Goal: Task Accomplishment & Management: Manage account settings

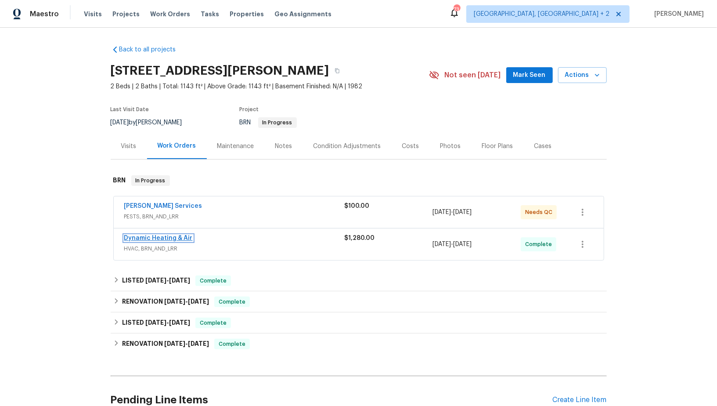
click at [151, 239] on link "Dynamic Heating & Air" at bounding box center [158, 238] width 68 height 6
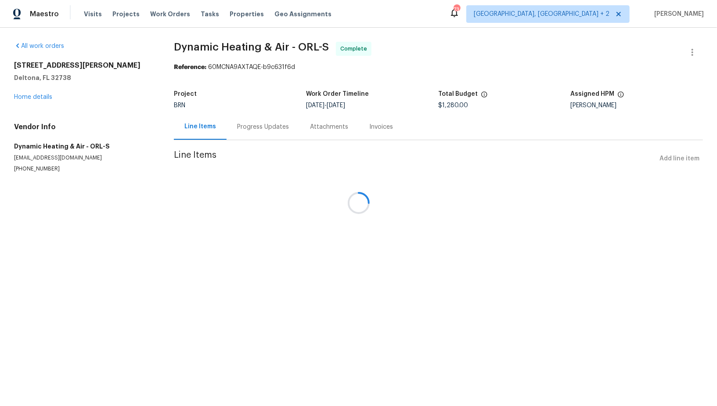
click at [295, 201] on div at bounding box center [358, 203] width 717 height 406
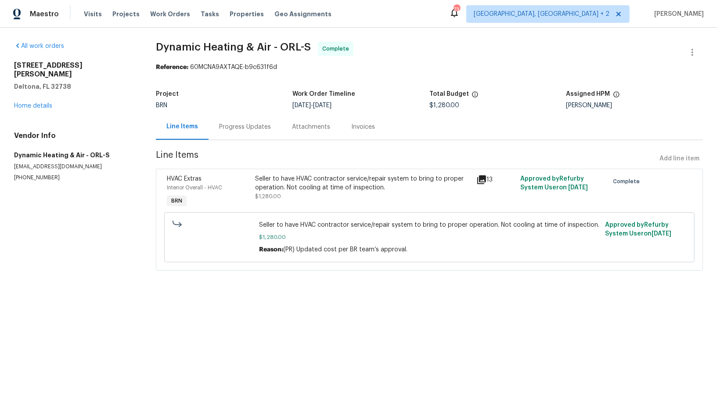
click at [290, 200] on div "Seller to have HVAC contractor service/repair system to bring to proper operati…" at bounding box center [362, 192] width 221 height 40
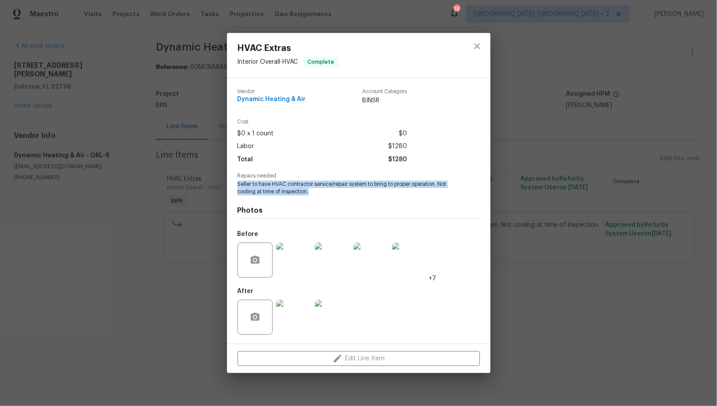
drag, startPoint x: 235, startPoint y: 187, endPoint x: 333, endPoint y: 194, distance: 98.6
click at [333, 194] on div "Vendor Dynamic Heating & Air Account Category BINSR Cost $0 x 1 count $0 Labor …" at bounding box center [358, 210] width 263 height 265
copy span "Seller to have HVAC contractor service/repair system to bring to proper operati…"
click at [292, 255] on img at bounding box center [293, 259] width 35 height 35
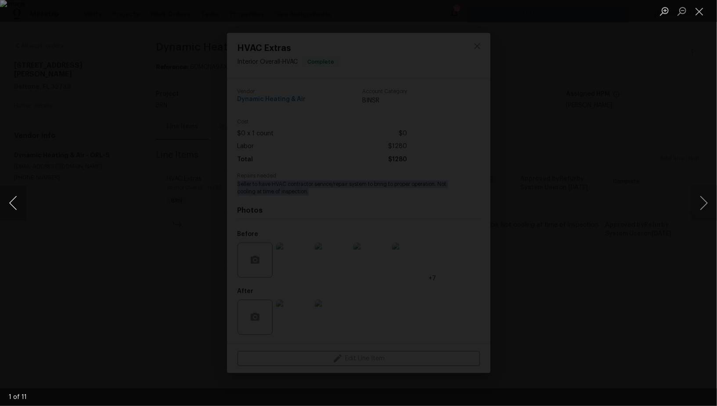
click at [15, 196] on button "Previous image" at bounding box center [13, 202] width 26 height 35
click at [56, 206] on div "Lightbox" at bounding box center [358, 203] width 717 height 406
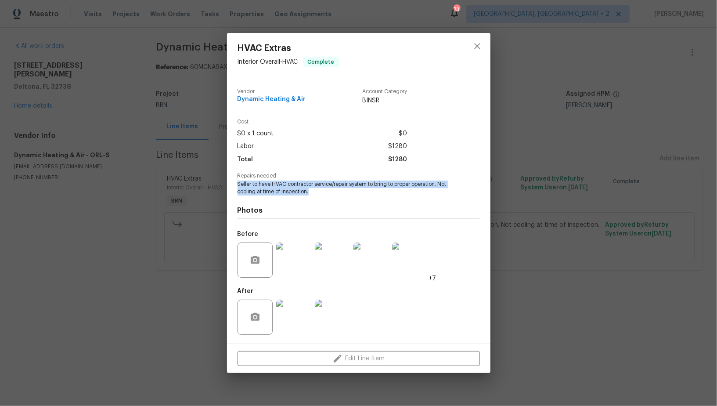
click at [292, 323] on img at bounding box center [293, 316] width 35 height 35
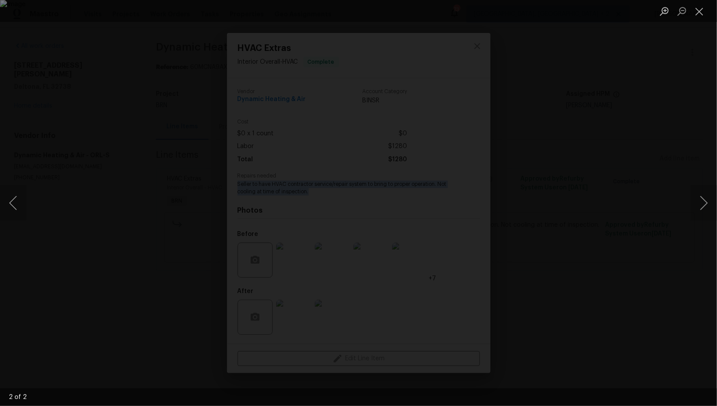
click at [130, 157] on div "Lightbox" at bounding box center [358, 203] width 717 height 406
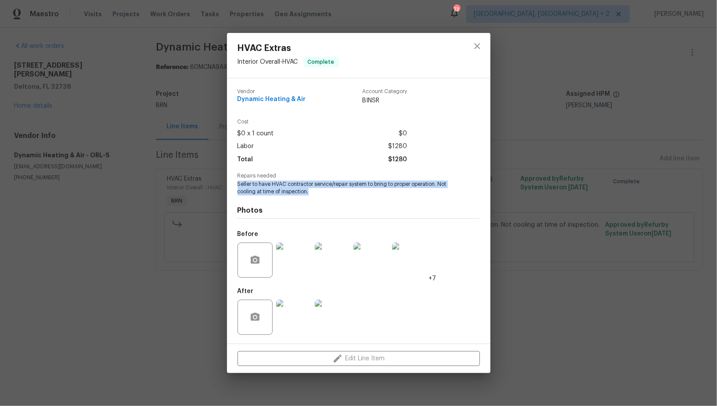
click at [130, 157] on div "Lightbox" at bounding box center [358, 203] width 717 height 406
click at [17, 148] on div "HVAC Extras Interior Overall - HVAC Complete Vendor Dynamic Heating & Air Accou…" at bounding box center [358, 203] width 717 height 406
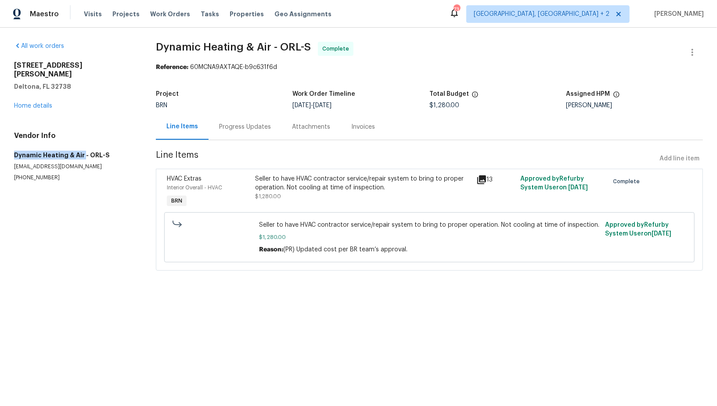
drag, startPoint x: 10, startPoint y: 147, endPoint x: 82, endPoint y: 147, distance: 72.0
click at [82, 147] on div "All work orders 2364 Howland Blvd Deltona, FL 32738 Home details Vendor Info Dy…" at bounding box center [358, 161] width 717 height 267
copy h5 "Dynamic Heating & Air"
click at [360, 124] on div "Invoices" at bounding box center [363, 126] width 24 height 9
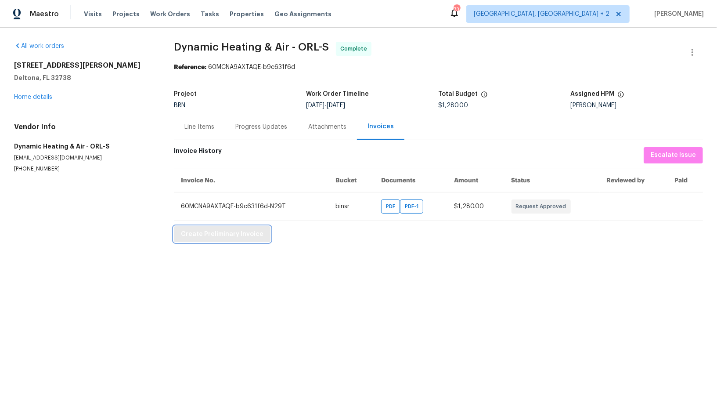
click at [207, 236] on span "Create Preliminary Invoice" at bounding box center [222, 234] width 83 height 11
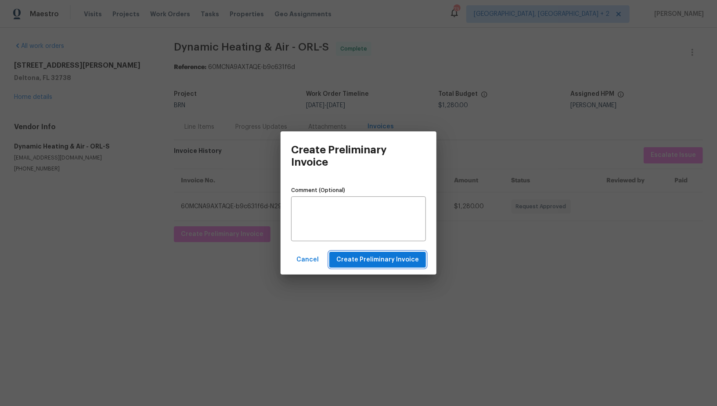
click at [399, 265] on button "Create Preliminary Invoice" at bounding box center [377, 260] width 97 height 16
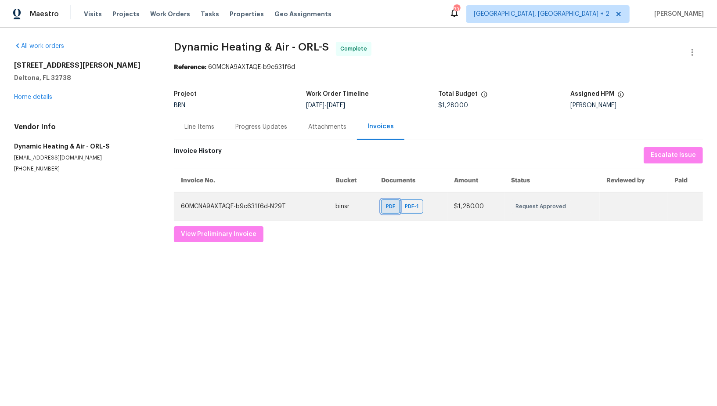
click at [394, 205] on span "PDF" at bounding box center [392, 206] width 13 height 9
click at [417, 206] on span "PDF-1" at bounding box center [413, 206] width 17 height 9
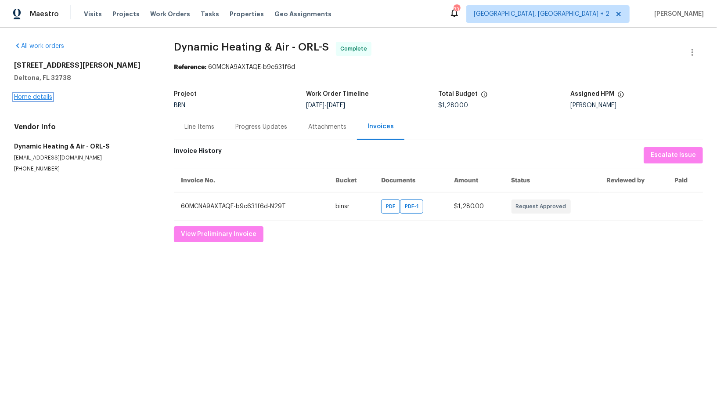
click at [42, 95] on link "Home details" at bounding box center [33, 97] width 38 height 6
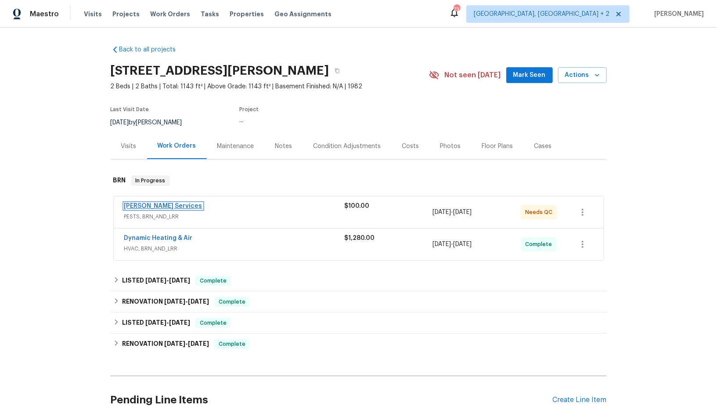
click at [149, 203] on link "Massey Services" at bounding box center [163, 206] width 78 height 6
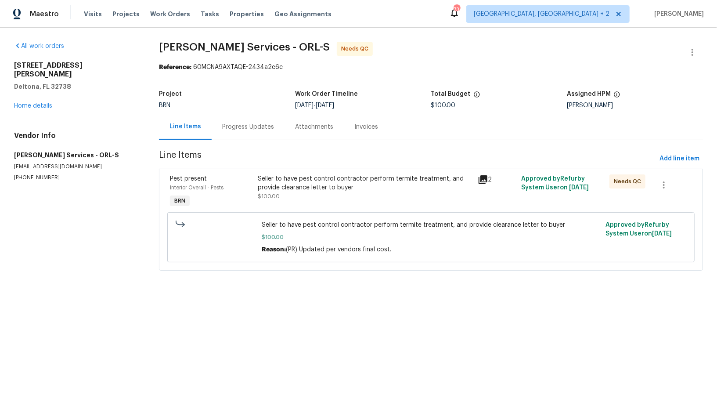
click at [233, 129] on div "Progress Updates" at bounding box center [248, 126] width 52 height 9
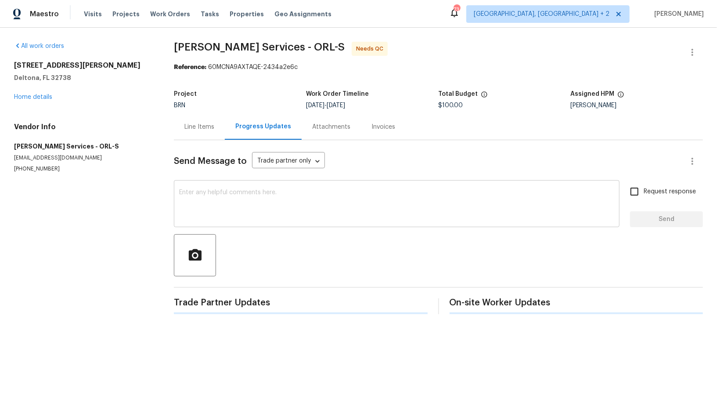
click at [262, 202] on textarea at bounding box center [396, 204] width 435 height 31
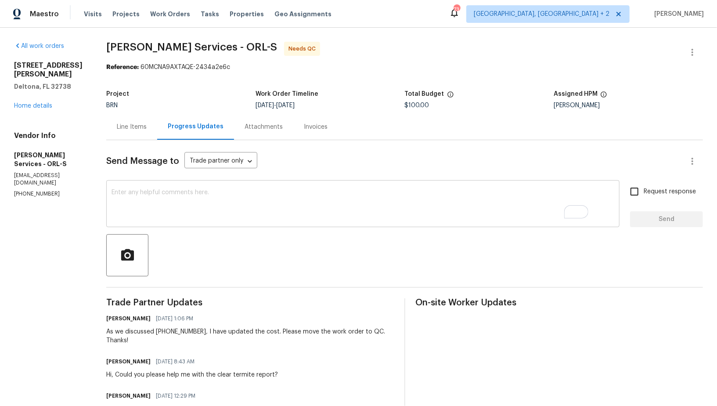
click at [281, 219] on textarea "To enrich screen reader interactions, please activate Accessibility in Grammarl…" at bounding box center [362, 204] width 503 height 31
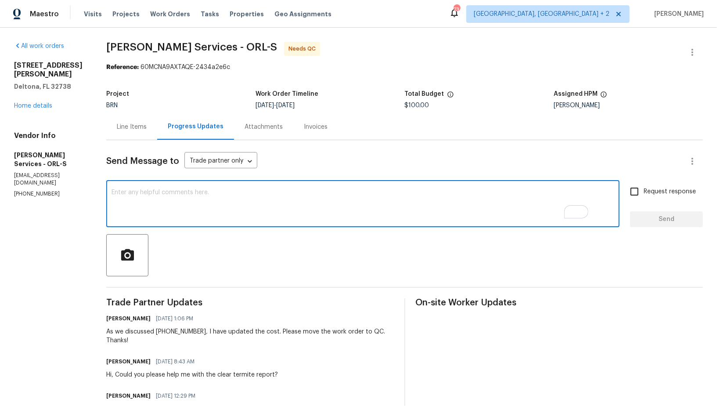
paste textarea "WO is approved, Please upload the invoice under invoice section. Thanks!"
type textarea "WO is approved, Please upload the invoice under invoice section. Thanks!"
click at [636, 195] on input "Request response" at bounding box center [634, 191] width 18 height 18
checkbox input "true"
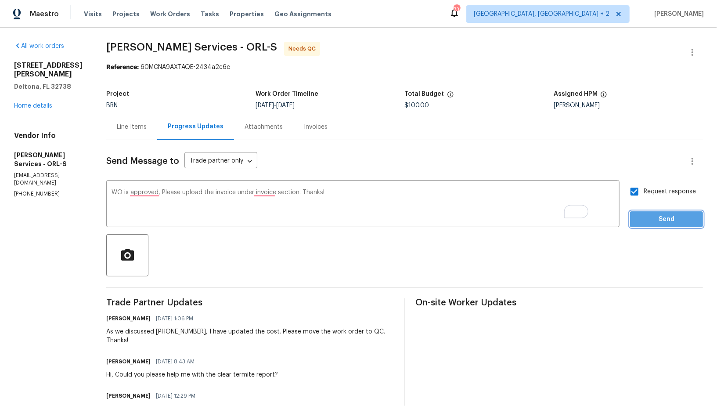
click at [647, 216] on span "Send" at bounding box center [666, 219] width 59 height 11
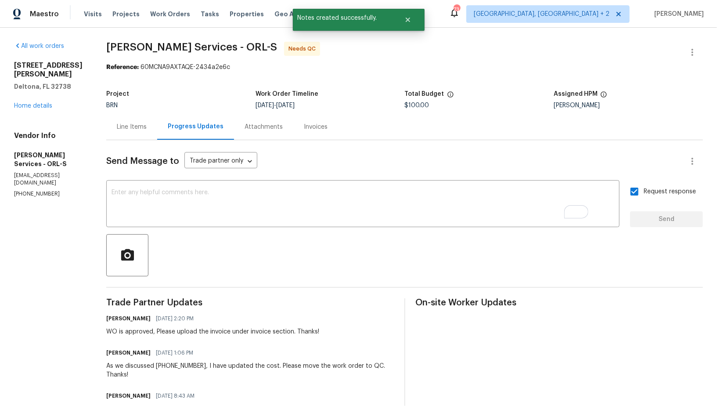
click at [147, 126] on div "Line Items" at bounding box center [132, 126] width 30 height 9
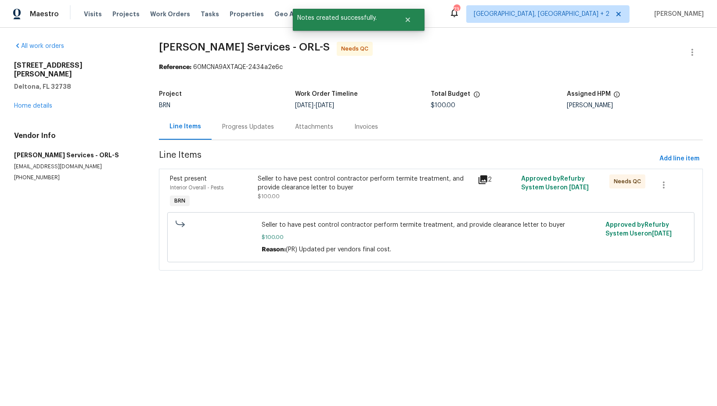
click at [327, 191] on div "Seller to have pest control contractor perform termite treatment, and provide c…" at bounding box center [365, 187] width 214 height 26
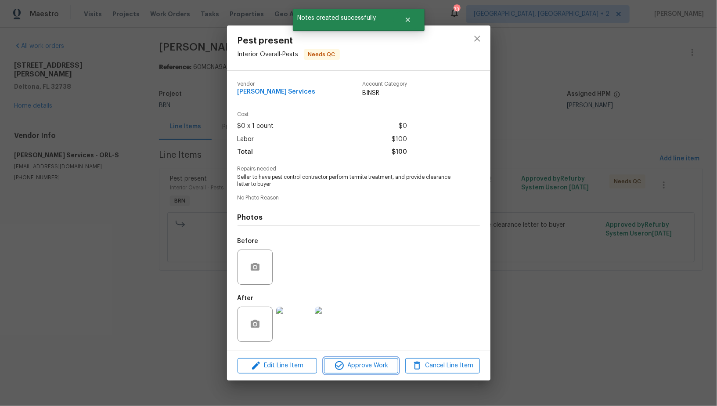
click at [366, 372] on button "Approve Work" at bounding box center [361, 365] width 74 height 15
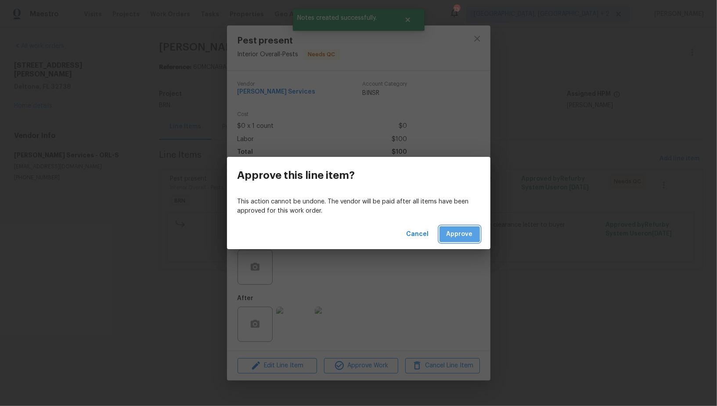
click at [454, 230] on span "Approve" at bounding box center [459, 234] width 26 height 11
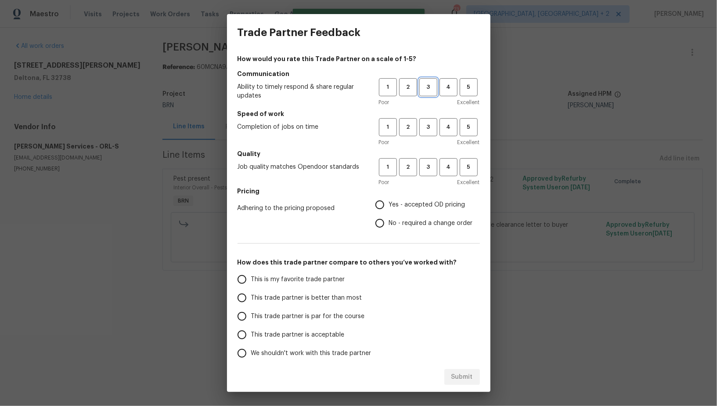
click at [427, 90] on span "3" at bounding box center [428, 87] width 16 height 10
click at [429, 118] on button "3" at bounding box center [428, 127] width 18 height 18
click at [429, 164] on span "3" at bounding box center [428, 167] width 16 height 10
click at [408, 88] on span "2" at bounding box center [408, 87] width 16 height 10
click at [408, 136] on div "1 2 3 4 5 Poor Excellent" at bounding box center [429, 132] width 101 height 29
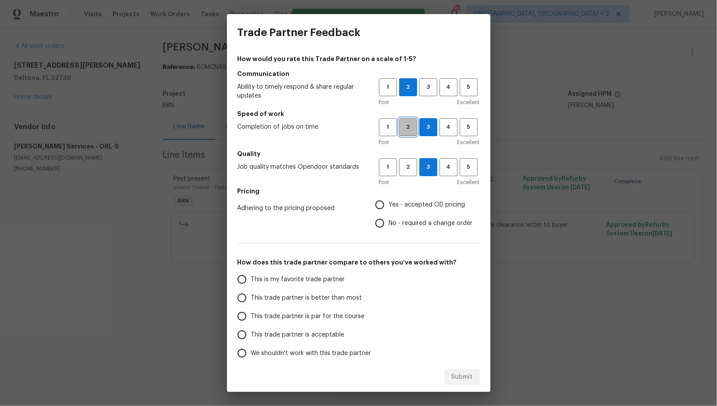
click at [407, 131] on span "2" at bounding box center [408, 127] width 16 height 10
click at [409, 169] on span "2" at bounding box center [408, 167] width 16 height 10
click at [380, 219] on input "No - required a change order" at bounding box center [379, 223] width 18 height 18
radio input "true"
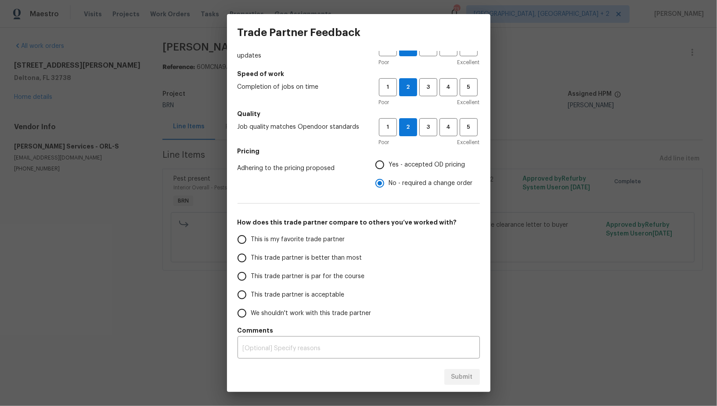
click at [244, 293] on input "This trade partner is acceptable" at bounding box center [242, 294] width 18 height 18
click at [467, 374] on span "Submit" at bounding box center [462, 376] width 22 height 11
radio input "true"
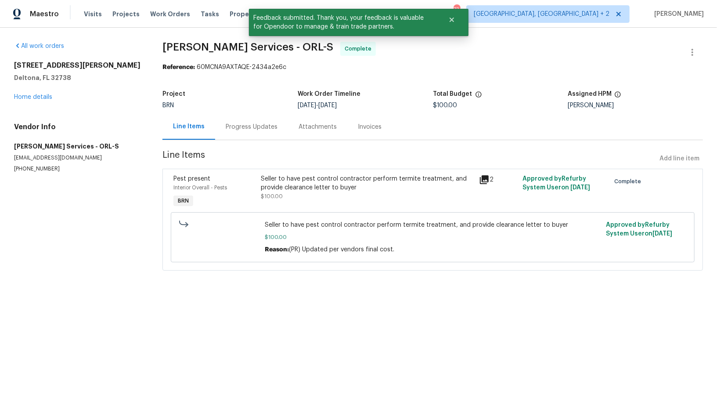
click at [250, 126] on div "Progress Updates" at bounding box center [252, 126] width 52 height 9
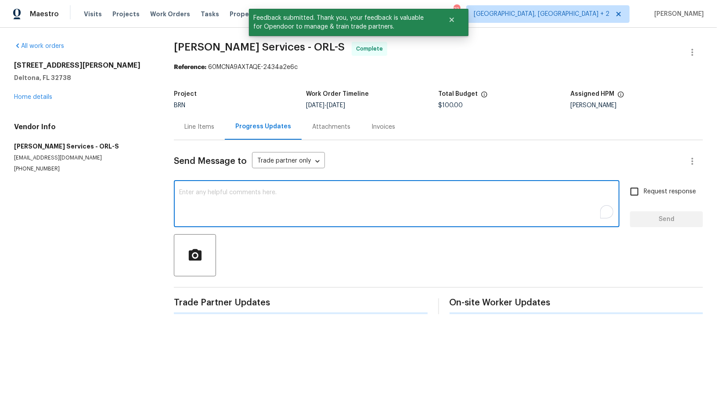
click at [283, 195] on textarea "To enrich screen reader interactions, please activate Accessibility in Grammarl…" at bounding box center [396, 204] width 435 height 31
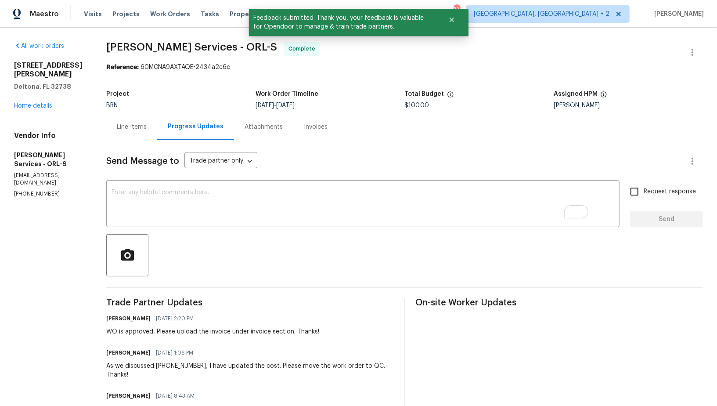
click at [147, 126] on div "Line Items" at bounding box center [132, 126] width 30 height 9
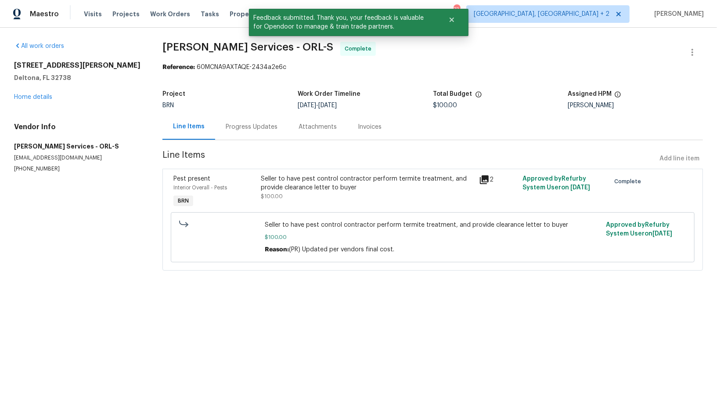
click at [291, 203] on div "Seller to have pest control contractor perform termite treatment, and provide c…" at bounding box center [367, 192] width 218 height 40
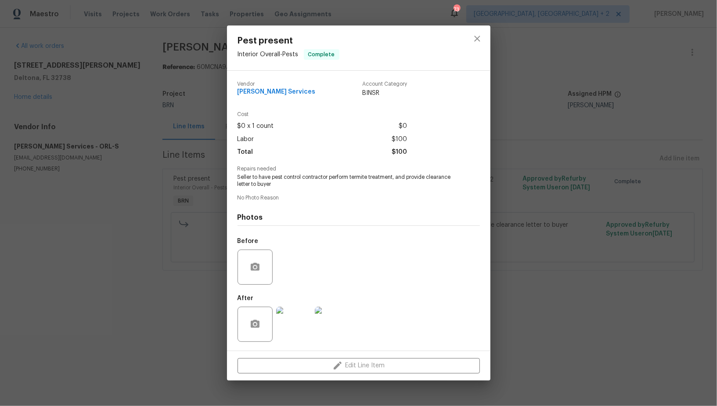
click at [303, 309] on img at bounding box center [293, 323] width 35 height 35
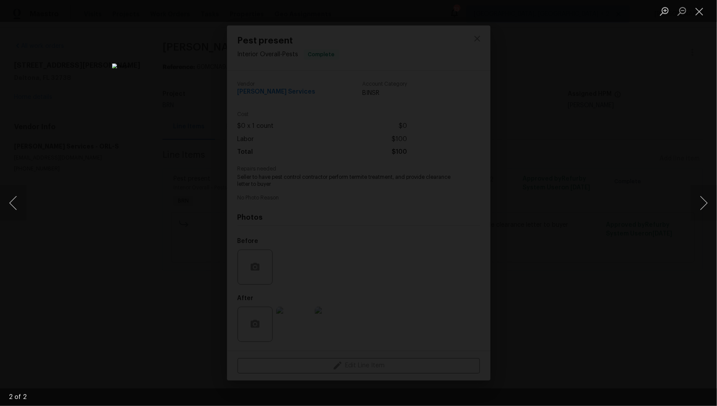
click at [578, 242] on div "Lightbox" at bounding box center [358, 203] width 717 height 406
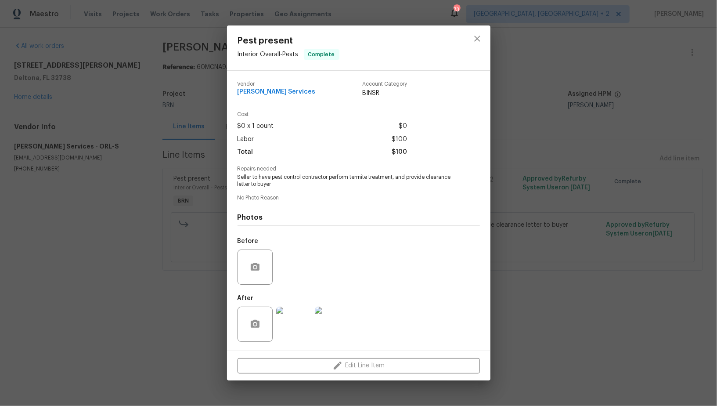
click at [578, 242] on div "Pest present Interior Overall - Pests Complete Vendor Massey Services Account C…" at bounding box center [358, 203] width 717 height 406
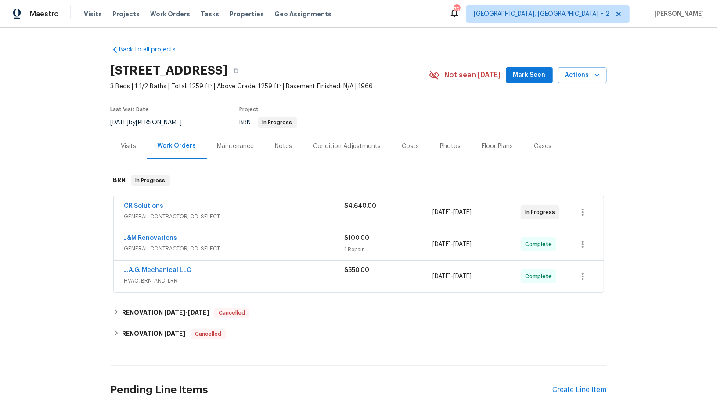
scroll to position [74, 0]
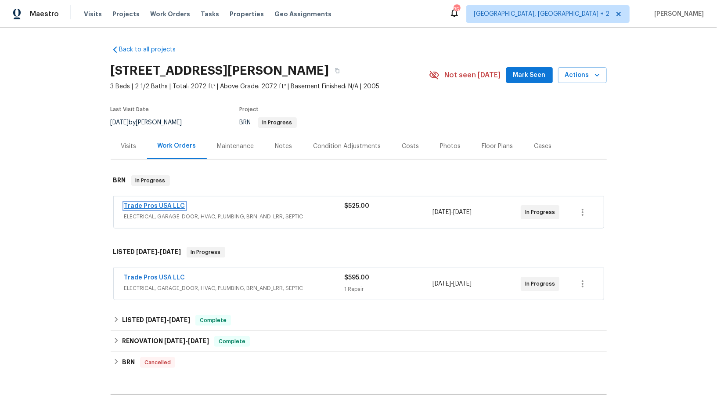
click at [160, 203] on link "Trade Pros USA LLC" at bounding box center [154, 206] width 61 height 6
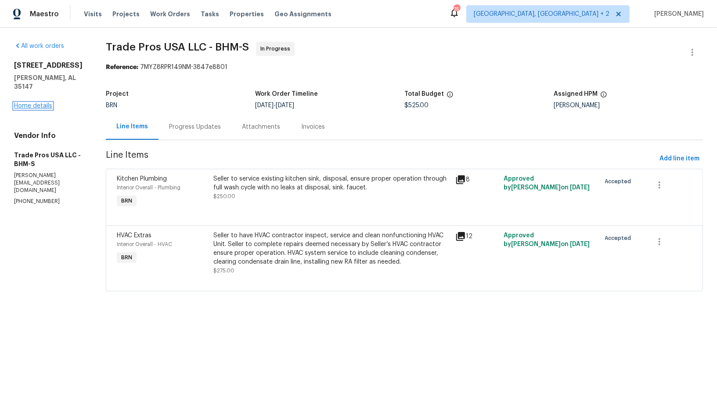
click at [32, 105] on link "Home details" at bounding box center [33, 106] width 38 height 6
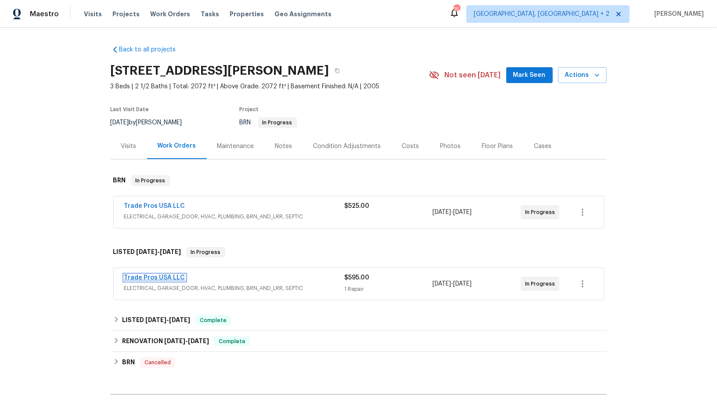
click at [160, 274] on link "Trade Pros USA LLC" at bounding box center [154, 277] width 61 height 6
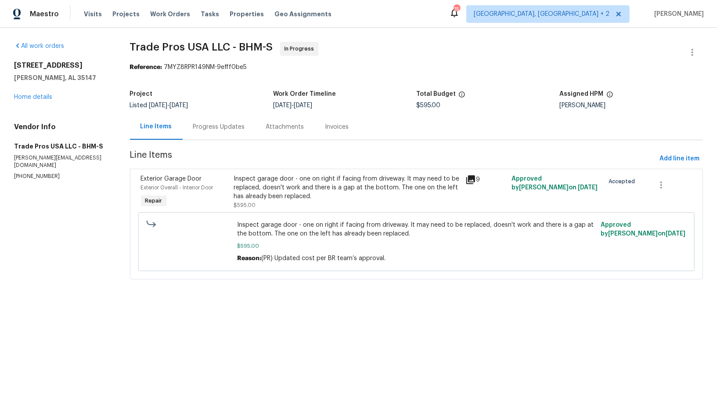
click at [234, 177] on div "Inspect garage door - one on right if facing from driveway. It may need to be r…" at bounding box center [347, 187] width 226 height 26
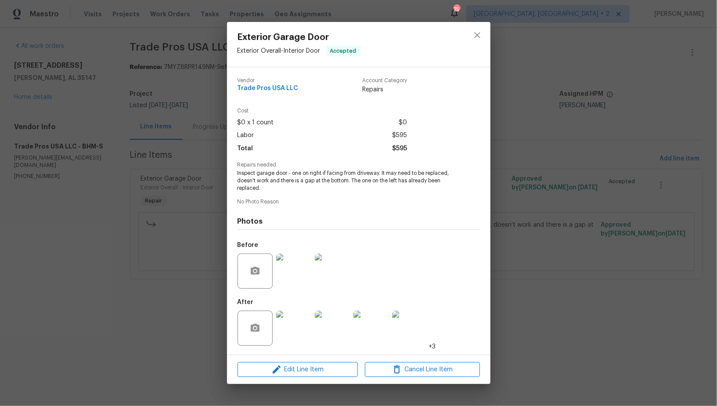
click at [203, 242] on div "Exterior Garage Door Exterior Overall - Interior Door Accepted Vendor Trade Pro…" at bounding box center [358, 203] width 717 height 406
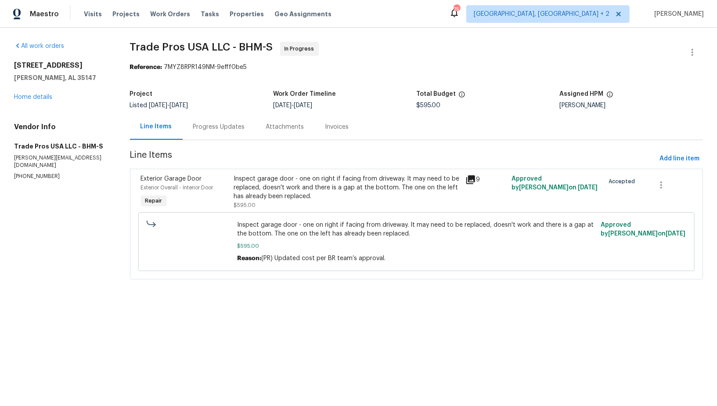
click at [228, 130] on div "Progress Updates" at bounding box center [219, 126] width 52 height 9
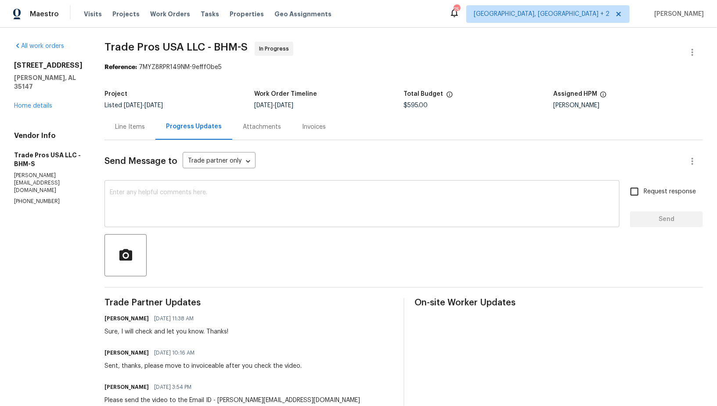
click at [208, 216] on textarea at bounding box center [362, 204] width 504 height 31
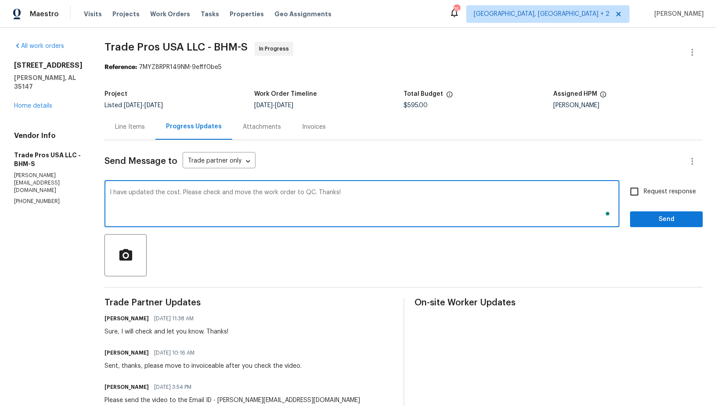
type textarea "I have updated the cost. Please check and move the work order to QC. Thanks!"
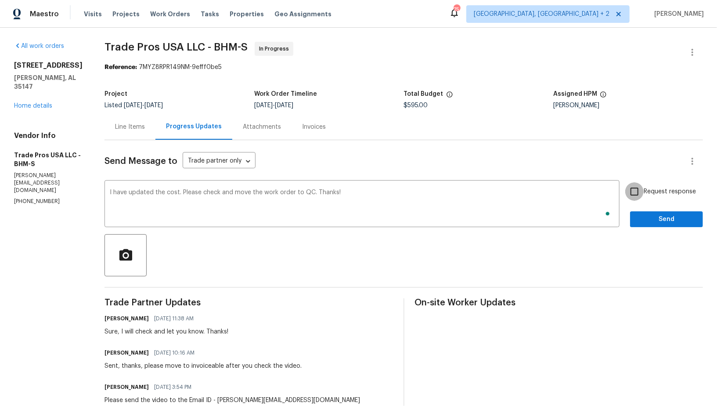
click at [640, 186] on input "Request response" at bounding box center [634, 191] width 18 height 18
checkbox input "true"
click at [654, 222] on span "Send" at bounding box center [666, 219] width 59 height 11
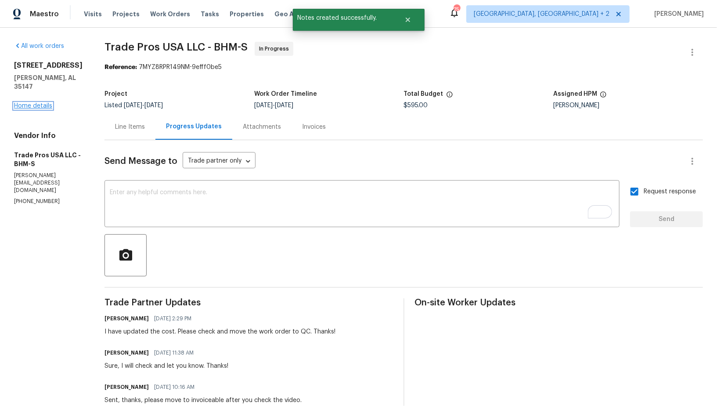
click at [30, 104] on link "Home details" at bounding box center [33, 106] width 38 height 6
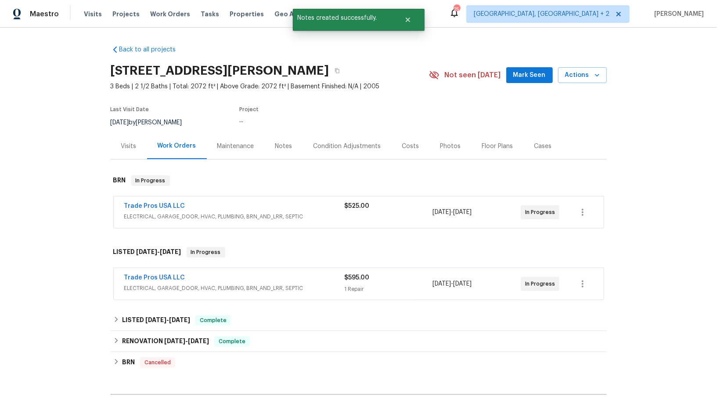
click at [159, 202] on span "Trade Pros USA LLC" at bounding box center [154, 205] width 61 height 9
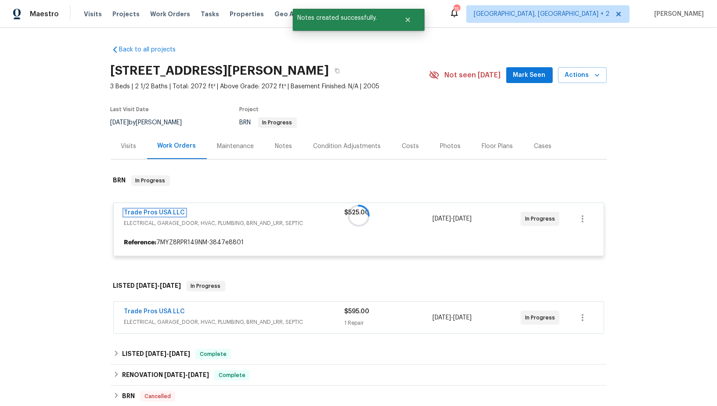
click at [172, 213] on link "Trade Pros USA LLC" at bounding box center [154, 212] width 61 height 6
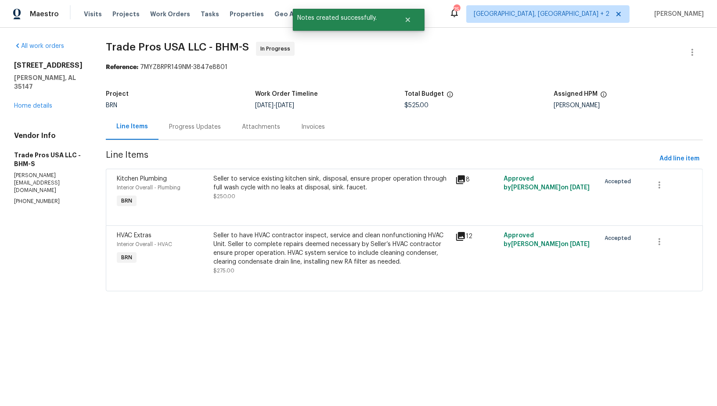
click at [294, 219] on div at bounding box center [404, 214] width 575 height 11
click at [274, 234] on div "Seller to have HVAC contractor inspect, service and clean nonfunctioning HVAC U…" at bounding box center [332, 248] width 237 height 35
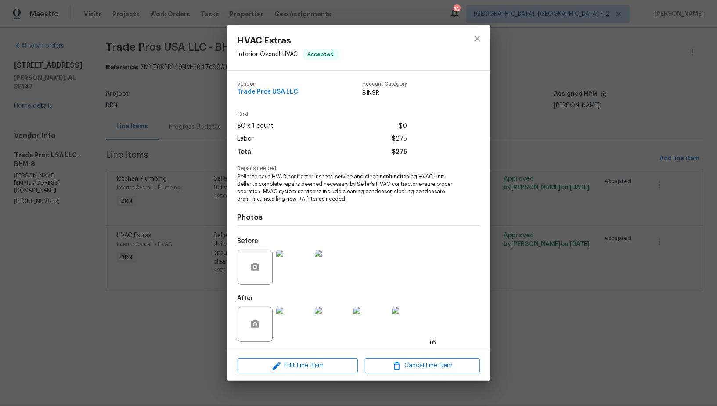
click at [203, 307] on div "HVAC Extras Interior Overall - HVAC Accepted Vendor Trade Pros USA LLC Account …" at bounding box center [358, 203] width 717 height 406
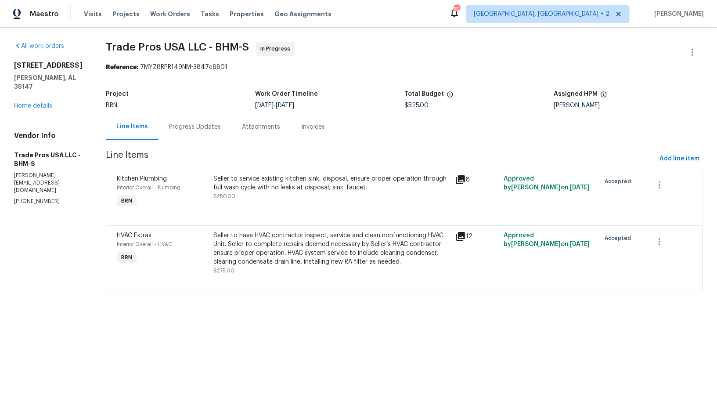
click at [279, 183] on div "Seller to service existing kitchen sink, disposal, ensure proper operation thro…" at bounding box center [332, 183] width 237 height 18
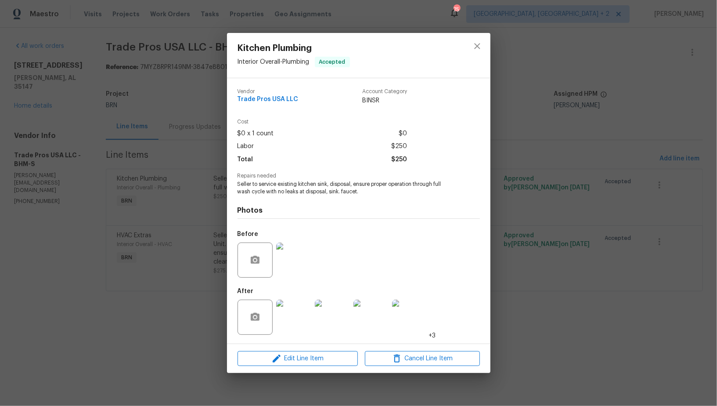
click at [295, 324] on img at bounding box center [293, 316] width 35 height 35
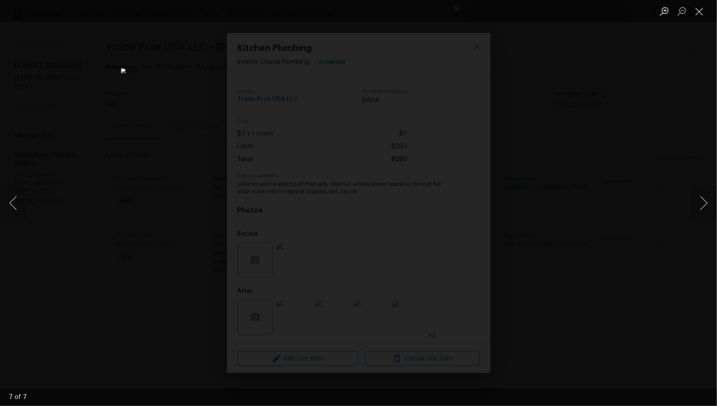
click at [543, 270] on div "Lightbox" at bounding box center [358, 203] width 717 height 406
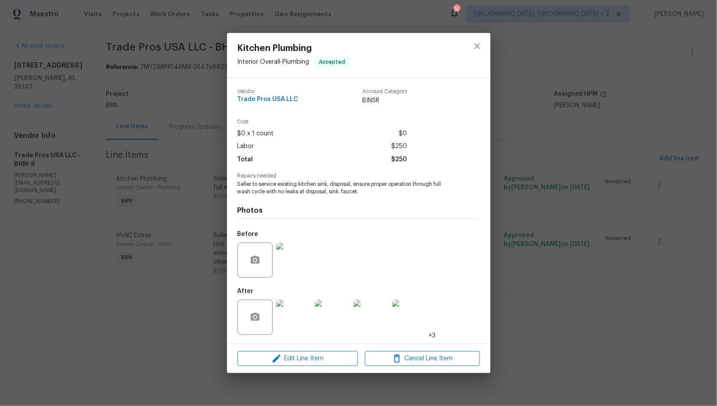
click at [179, 262] on div "Kitchen Plumbing Interior Overall - Plumbing Accepted Vendor Trade Pros USA LLC…" at bounding box center [358, 203] width 717 height 406
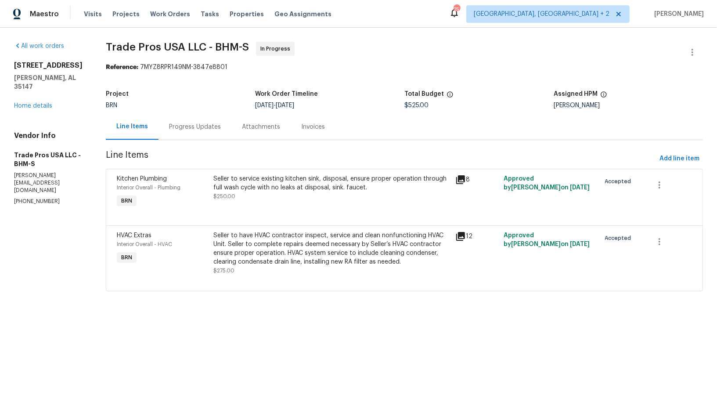
click at [188, 136] on div "Progress Updates" at bounding box center [194, 127] width 73 height 26
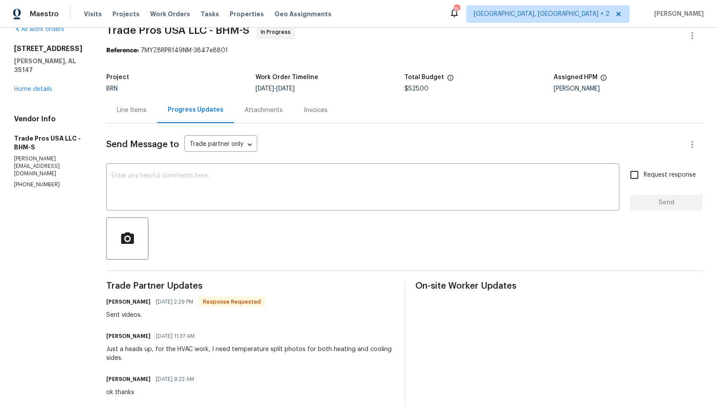
scroll to position [39, 0]
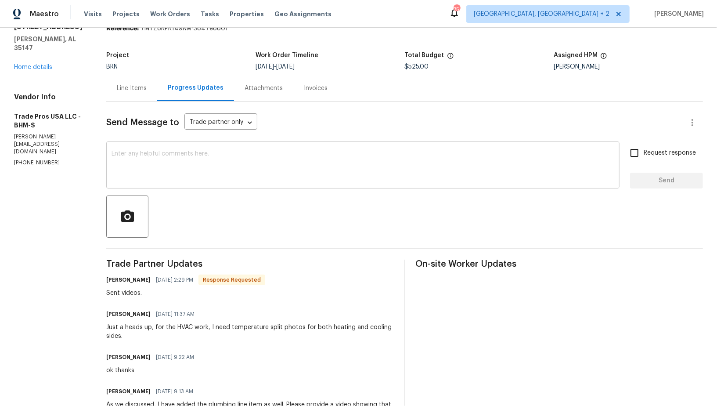
click at [188, 156] on textarea at bounding box center [362, 166] width 503 height 31
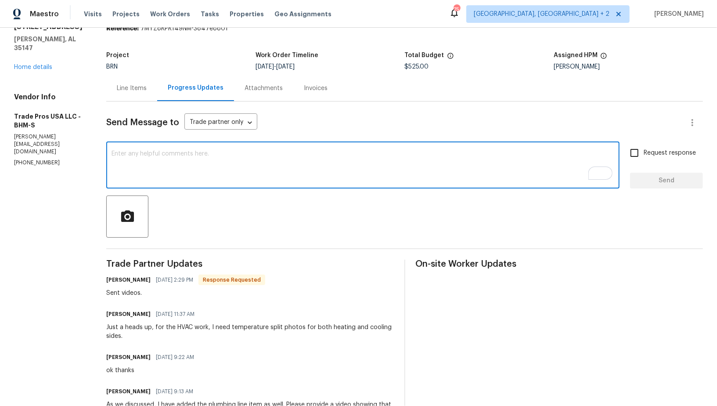
scroll to position [0, 0]
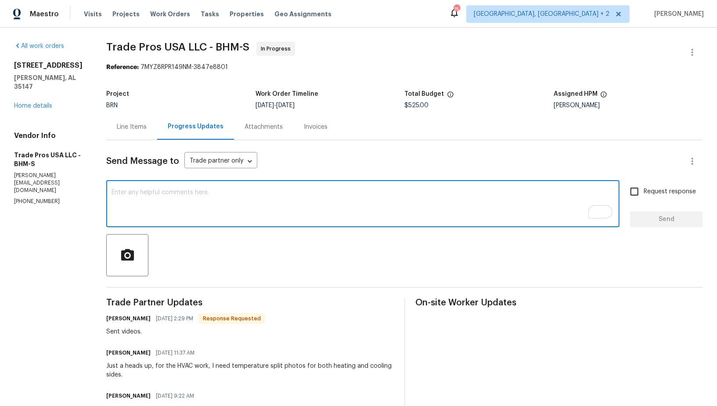
click at [129, 129] on div "Line Items" at bounding box center [132, 126] width 30 height 9
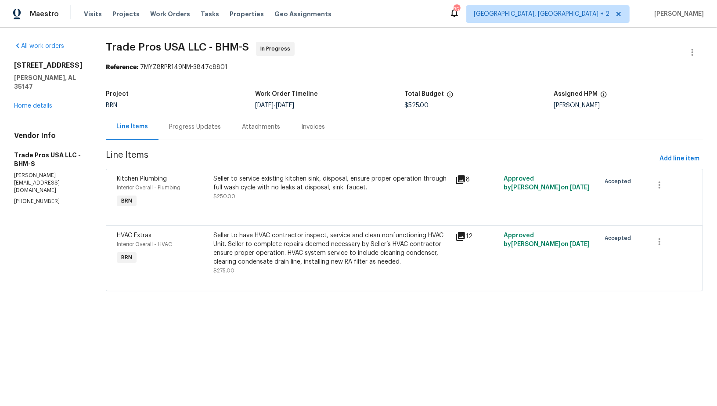
click at [194, 131] on div "Progress Updates" at bounding box center [195, 126] width 52 height 9
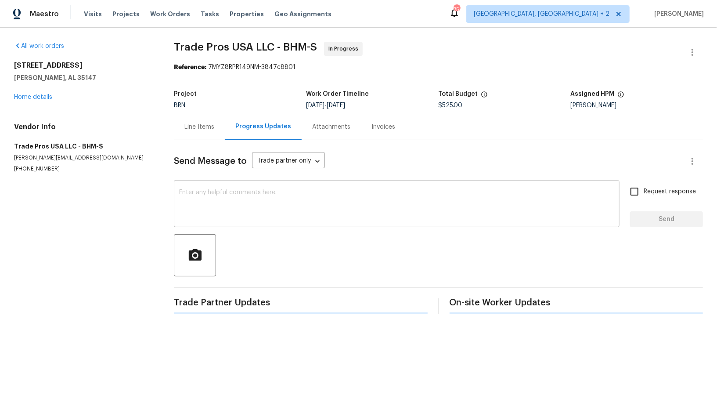
click at [226, 217] on textarea at bounding box center [396, 204] width 435 height 31
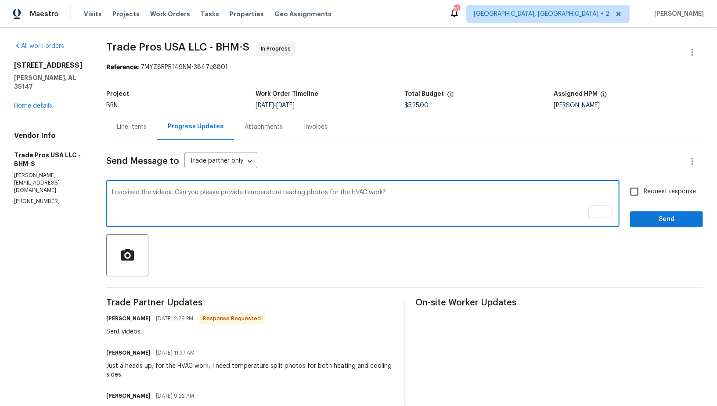
type textarea "I received the videos. Can you please provide temperature reading photos for th…"
click at [643, 196] on input "Request response" at bounding box center [634, 191] width 18 height 18
checkbox input "true"
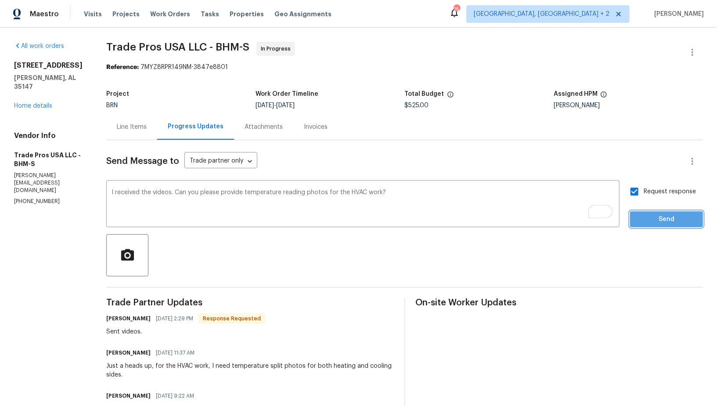
click at [650, 218] on span "Send" at bounding box center [666, 219] width 59 height 11
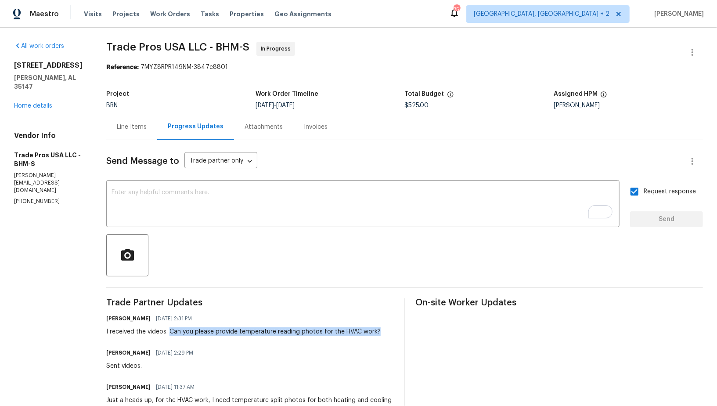
drag, startPoint x: 170, startPoint y: 330, endPoint x: 395, endPoint y: 340, distance: 225.0
copy div "Can you please provide temperature reading photos for the HVAC work?"
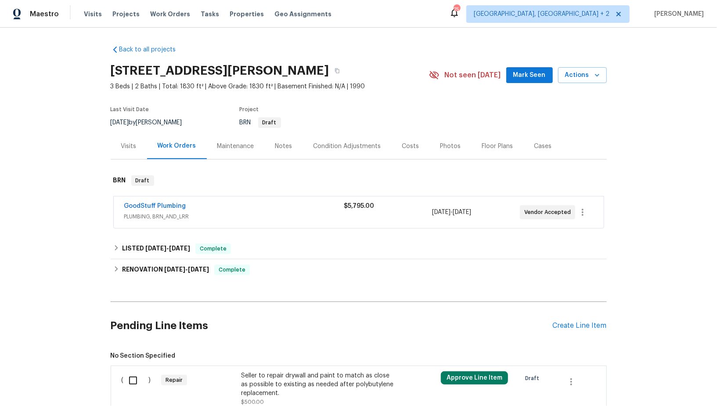
scroll to position [75, 0]
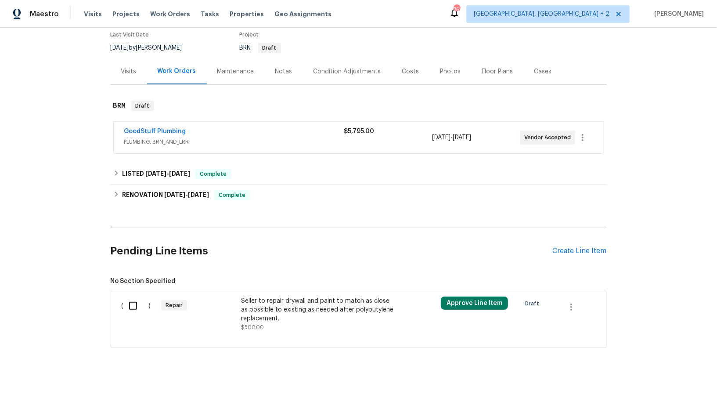
click at [251, 294] on div "Seller to repair drywall and paint to match as close as possible to existing as…" at bounding box center [318, 314] width 160 height 40
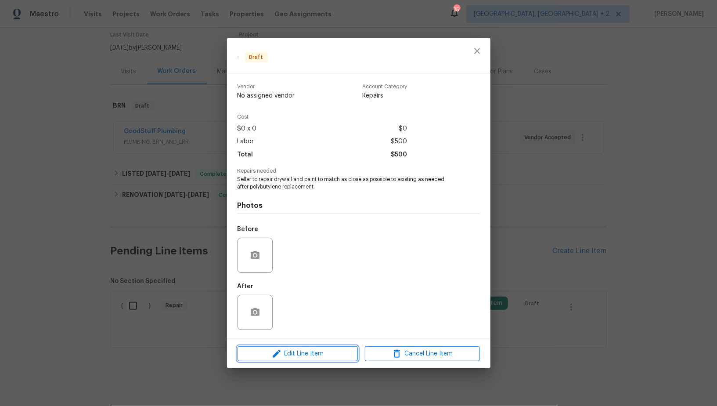
click at [291, 358] on span "Edit Line Item" at bounding box center [297, 353] width 115 height 11
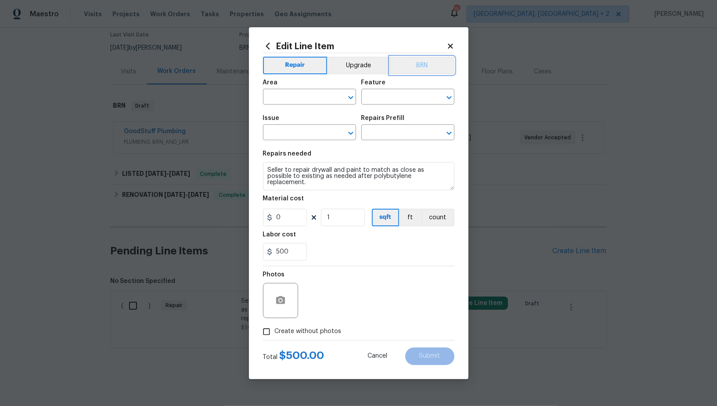
click at [424, 68] on button "BRN" at bounding box center [422, 66] width 65 height 18
click at [313, 101] on input "text" at bounding box center [297, 98] width 68 height 14
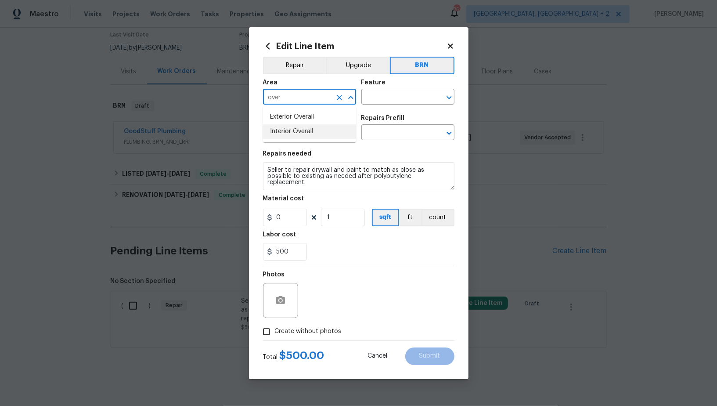
click at [313, 126] on li "Interior Overall" at bounding box center [309, 131] width 93 height 14
type input "Interior Overall"
click at [362, 98] on input "text" at bounding box center [395, 98] width 68 height 14
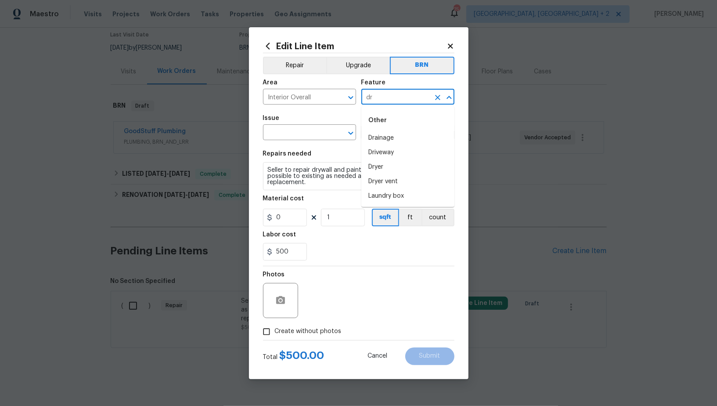
type input "d"
click at [383, 155] on li "Walls and Ceiling" at bounding box center [407, 152] width 93 height 14
type input "Walls and Ceiling"
click at [309, 140] on input "text" at bounding box center [297, 133] width 68 height 14
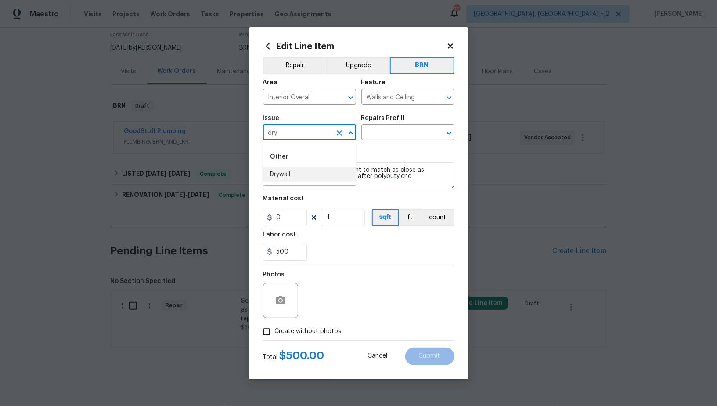
click at [314, 169] on li "Drywall" at bounding box center [309, 174] width 93 height 14
type input "Drywall"
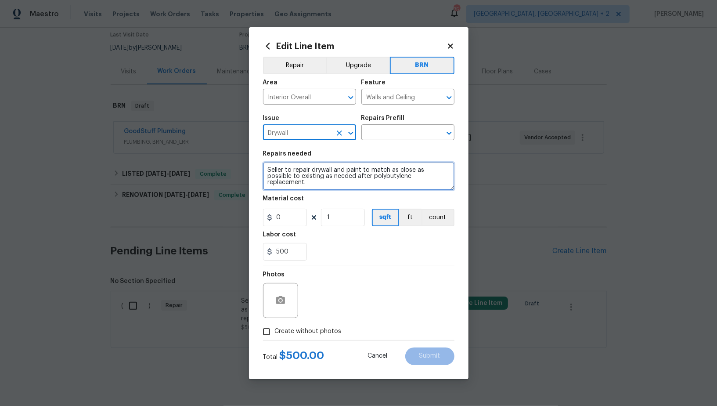
click at [347, 170] on textarea "Seller to repair drywall and paint to match as close as possible to existing as…" at bounding box center [358, 176] width 191 height 28
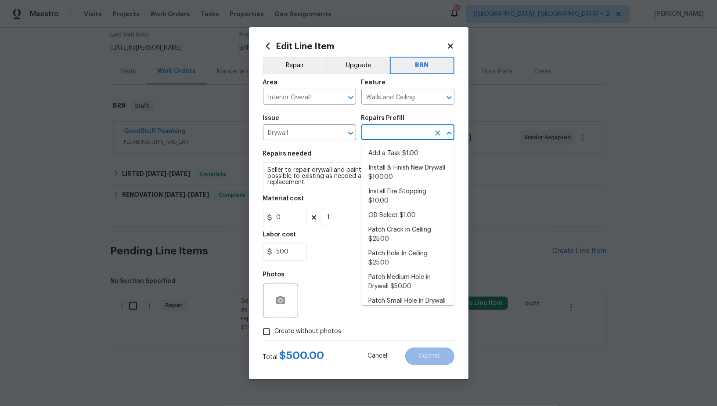
click at [391, 136] on input "text" at bounding box center [395, 133] width 68 height 14
click at [392, 153] on li "Add a Task $1.00" at bounding box center [407, 153] width 93 height 14
type input "Add a Task $1.00"
type textarea "HPM to detail"
type input "1"
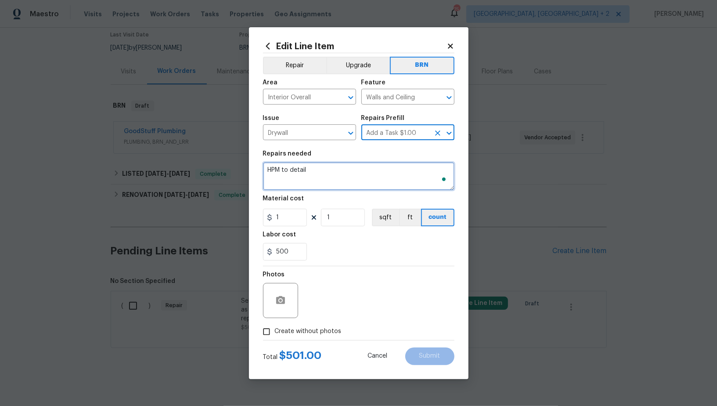
click at [361, 168] on textarea "HPM to detail" at bounding box center [358, 176] width 191 height 28
paste textarea "Seller to repair drywall and paint to match as close as possible to existing as…"
type textarea "Seller to repair drywall and paint to match as close as possible to existing as…"
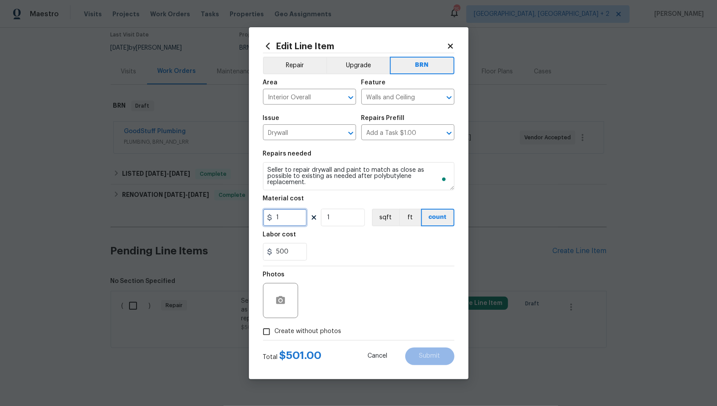
click at [294, 212] on input "1" at bounding box center [285, 217] width 44 height 18
type input "0"
click at [265, 326] on input "Create without photos" at bounding box center [266, 331] width 17 height 17
checkbox input "true"
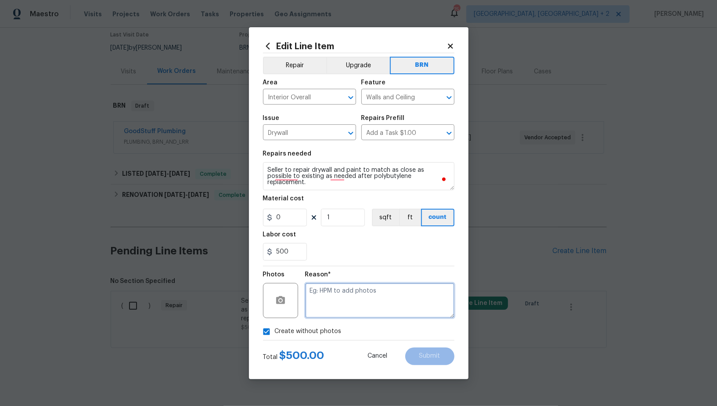
click at [408, 287] on textarea at bounding box center [379, 300] width 149 height 35
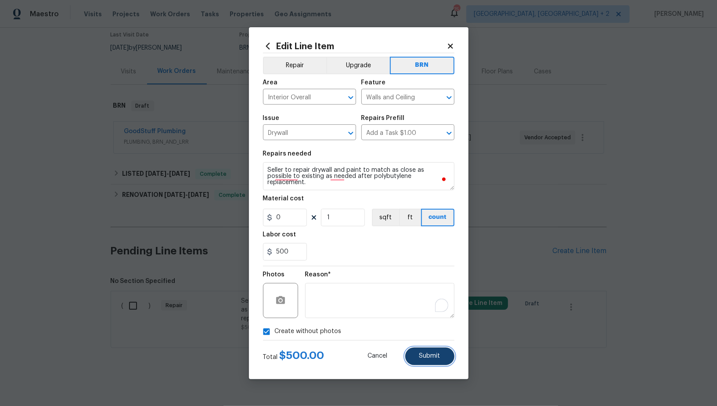
click at [431, 359] on span "Submit" at bounding box center [429, 355] width 21 height 7
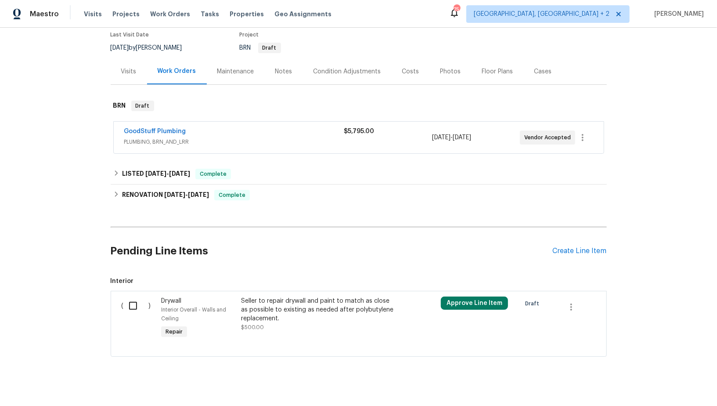
scroll to position [84, 0]
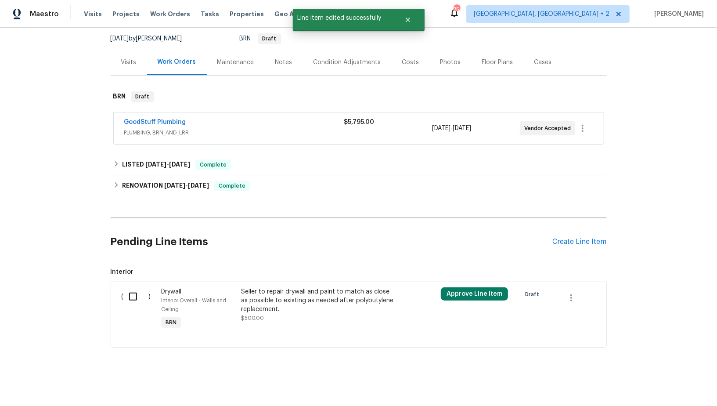
click at [136, 291] on input "checkbox" at bounding box center [136, 296] width 25 height 18
checkbox input "true"
click at [661, 388] on span "Create Work Order" at bounding box center [666, 383] width 58 height 11
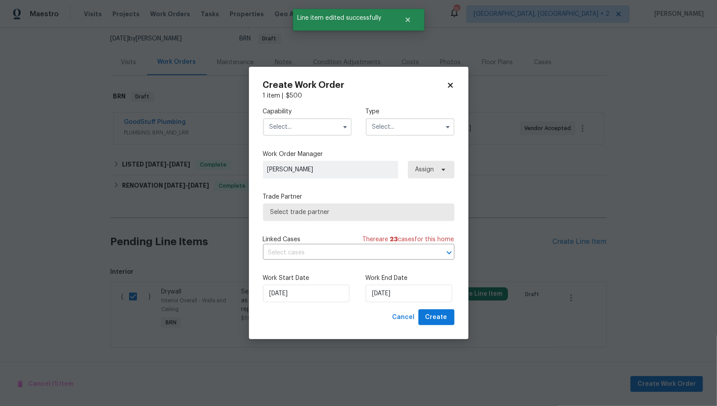
click at [290, 133] on input "text" at bounding box center [307, 127] width 89 height 18
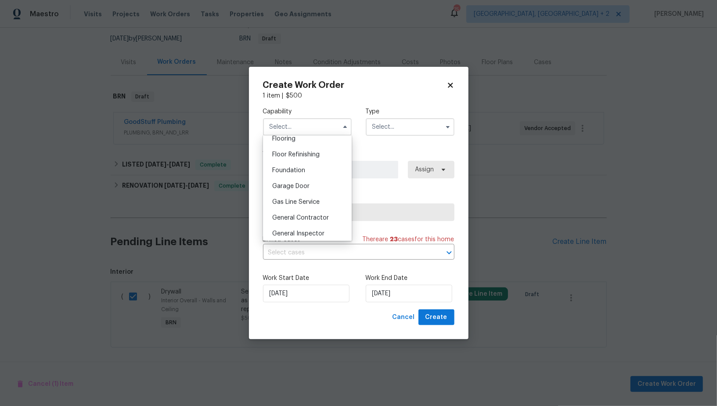
scroll to position [357, 0]
click at [299, 207] on span "General Contractor" at bounding box center [300, 208] width 57 height 6
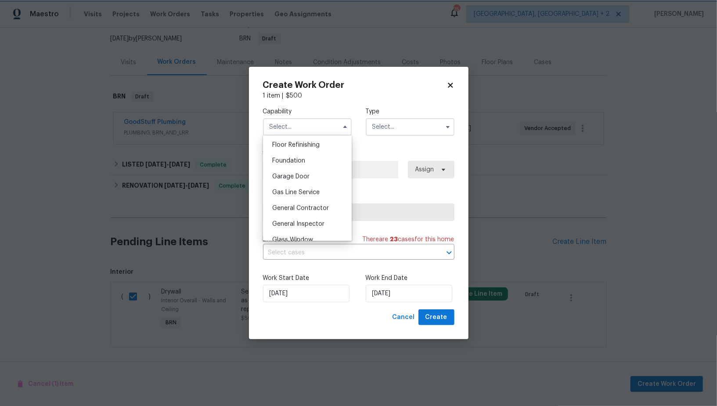
type input "General Contractor"
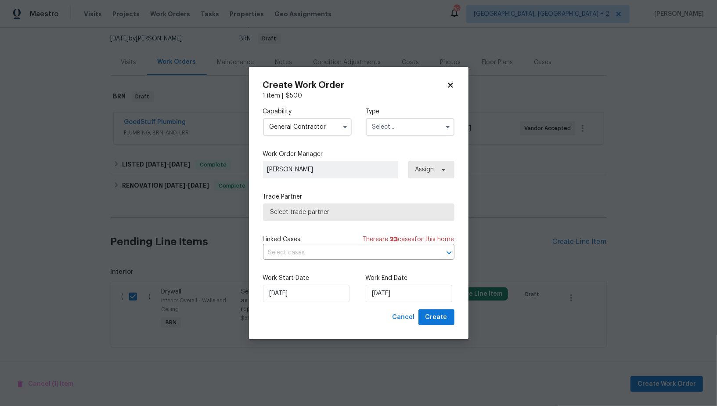
click at [399, 131] on input "text" at bounding box center [410, 127] width 89 height 18
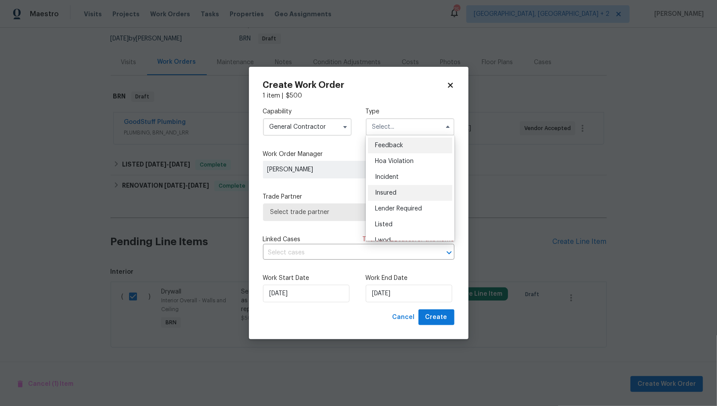
scroll to position [104, 0]
click at [398, 196] on div "Resale" at bounding box center [410, 199] width 84 height 16
type input "Resale"
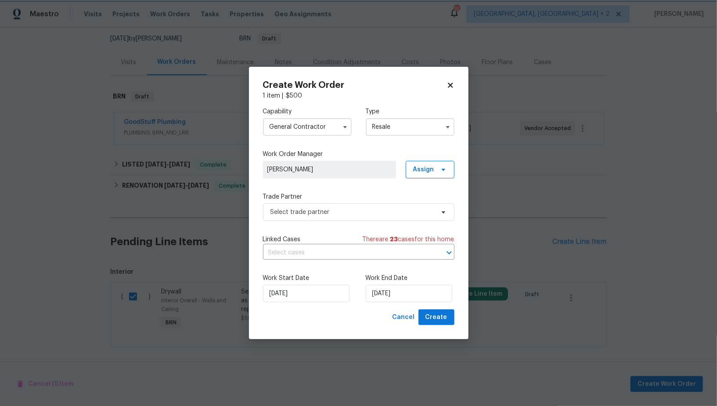
scroll to position [0, 0]
click at [382, 207] on span "Select trade partner" at bounding box center [358, 212] width 191 height 18
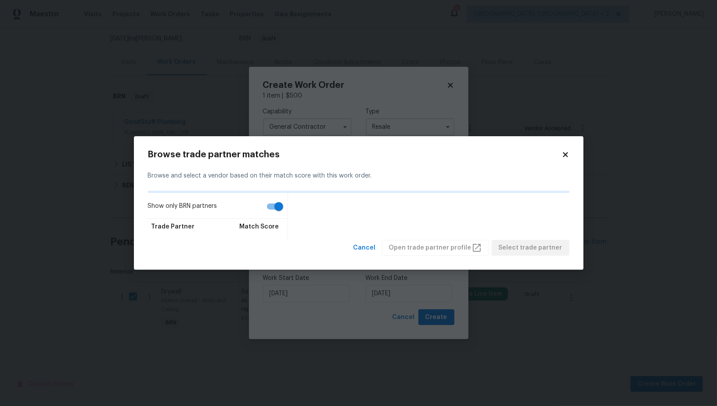
click at [282, 208] on input "Show only BRN partners" at bounding box center [279, 206] width 50 height 17
checkbox input "false"
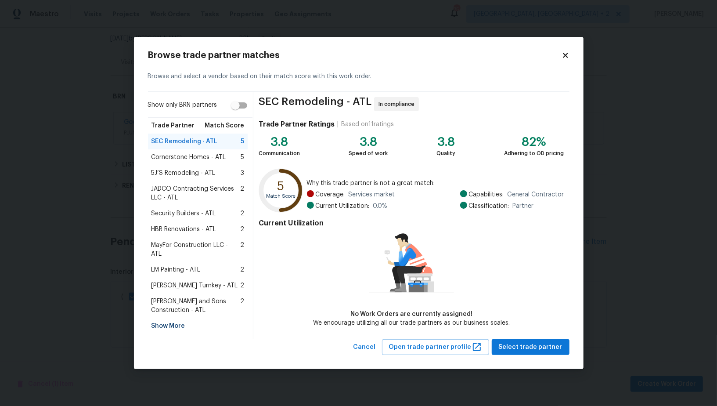
click at [167, 320] on div "Show More" at bounding box center [198, 326] width 100 height 16
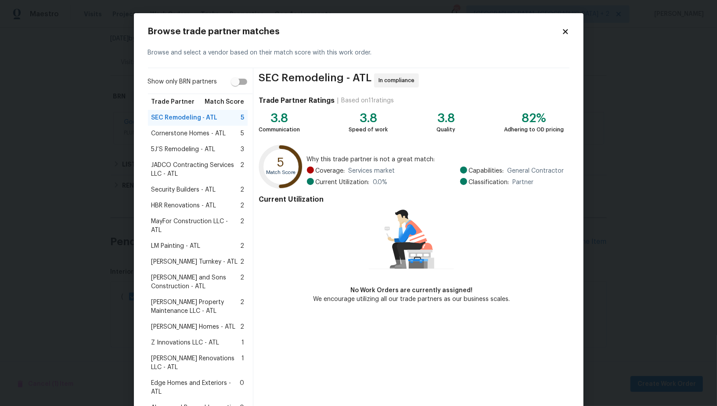
scroll to position [145, 0]
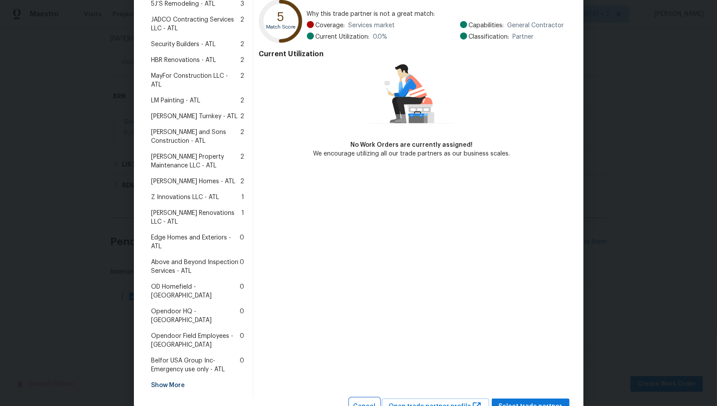
click at [375, 398] on button "Cancel" at bounding box center [364, 406] width 29 height 16
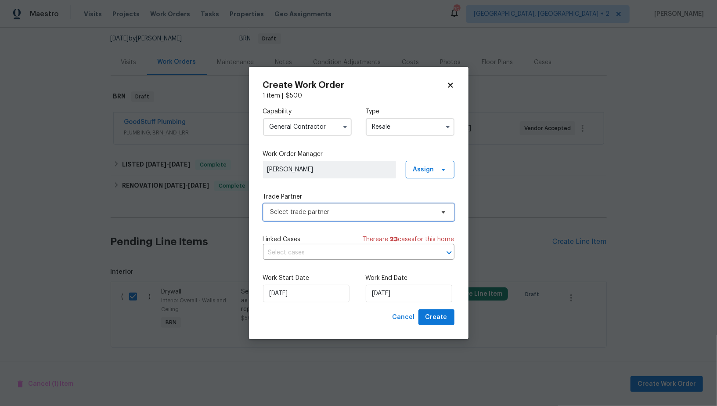
scroll to position [0, 0]
click at [302, 131] on input "General Contractor" at bounding box center [307, 127] width 89 height 18
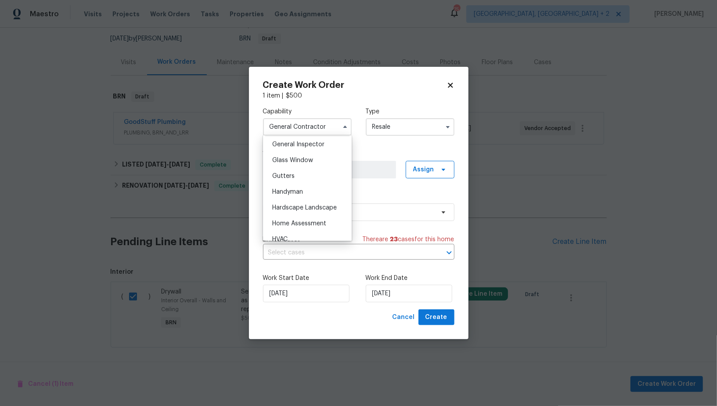
scroll to position [417, 0]
click at [299, 214] on div "Handyman" at bounding box center [307, 211] width 84 height 16
type input "Handyman"
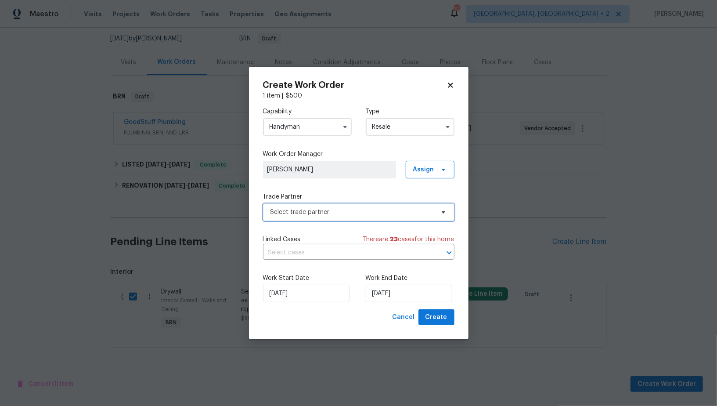
click at [344, 208] on span "Select trade partner" at bounding box center [352, 212] width 164 height 9
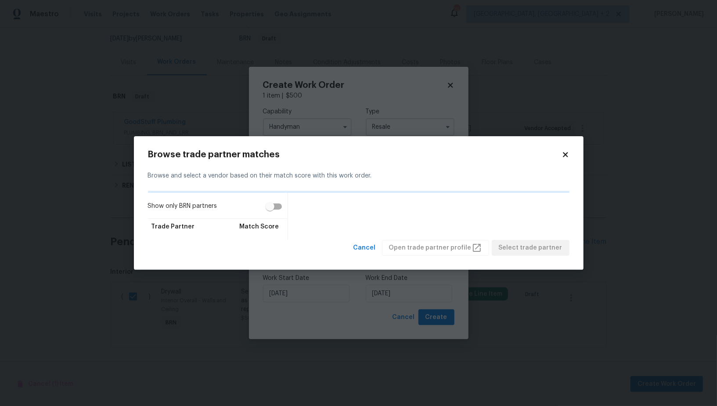
click at [273, 201] on input "Show only BRN partners" at bounding box center [270, 206] width 50 height 17
checkbox input "true"
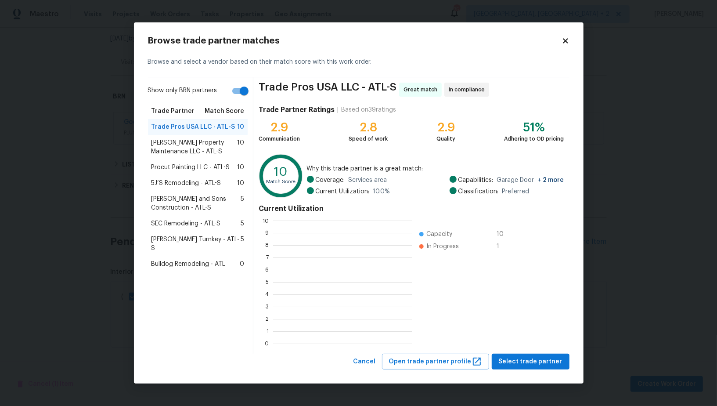
scroll to position [1, 0]
click at [190, 246] on div "Davis Turnkey - ATL-S 5" at bounding box center [198, 243] width 100 height 25
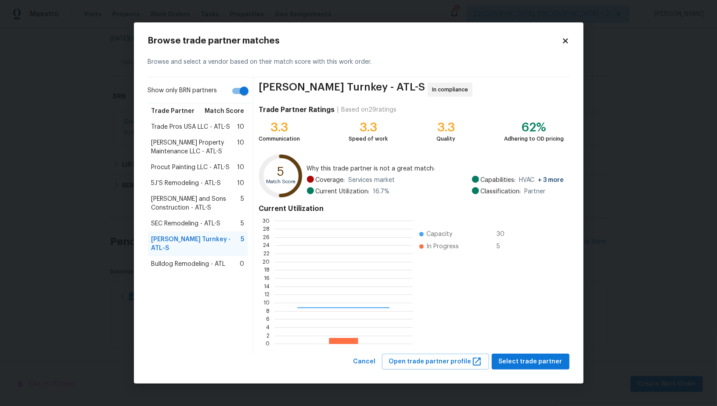
scroll to position [123, 138]
click at [203, 259] on span "Bulldog Remodeling - ATL" at bounding box center [188, 263] width 74 height 9
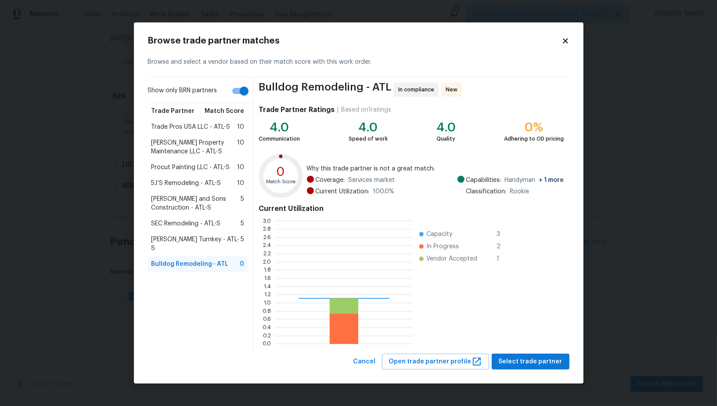
scroll to position [123, 137]
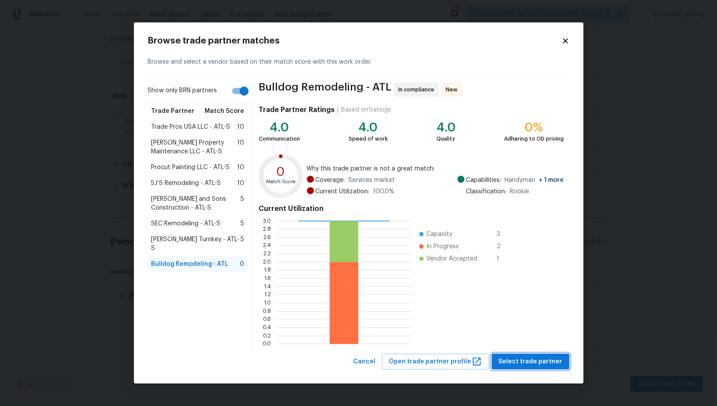
click at [522, 360] on span "Select trade partner" at bounding box center [531, 361] width 64 height 11
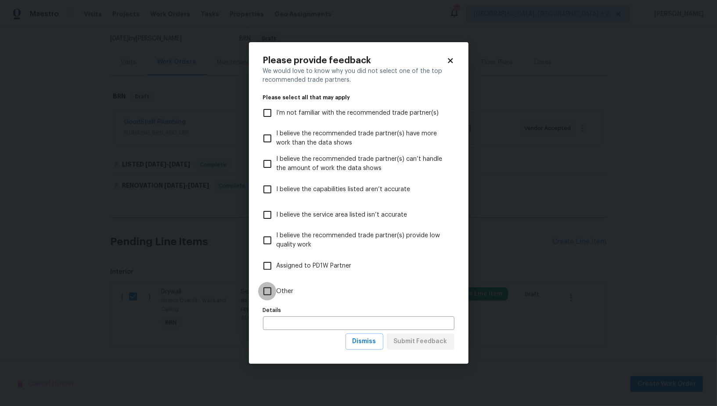
click at [268, 299] on input "Other" at bounding box center [267, 291] width 18 height 18
checkbox input "true"
click at [393, 341] on button "Submit Feedback" at bounding box center [421, 341] width 68 height 16
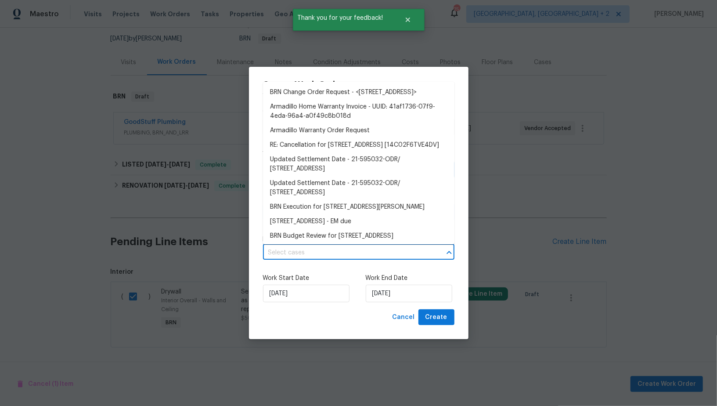
click at [347, 249] on input "text" at bounding box center [346, 253] width 167 height 14
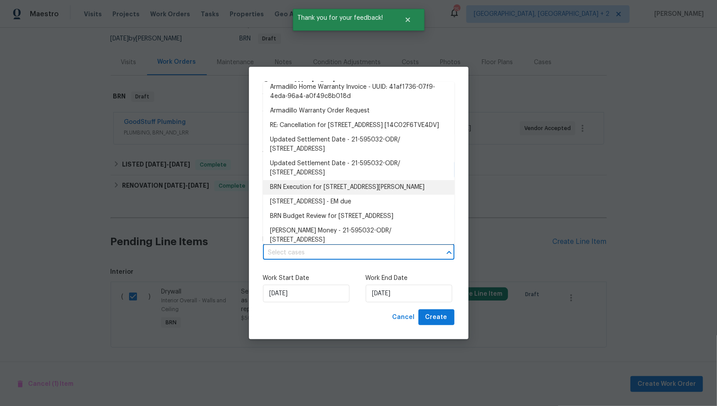
click at [344, 194] on li "BRN Execution for 46 Timber Walk Dr, Sharpsburg, GA 30277" at bounding box center [358, 187] width 191 height 14
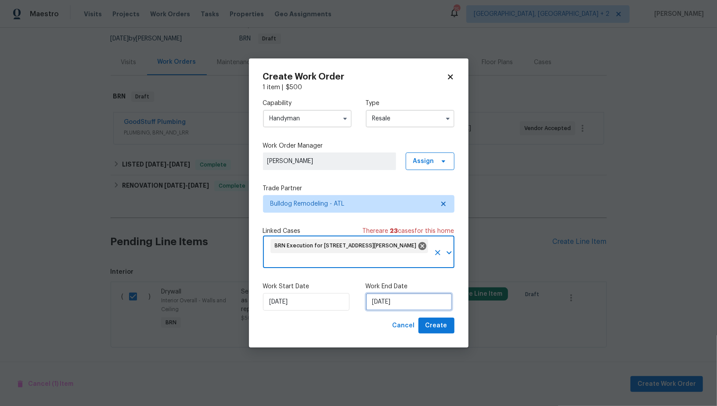
click at [408, 303] on input "25/09/2025" at bounding box center [409, 302] width 86 height 18
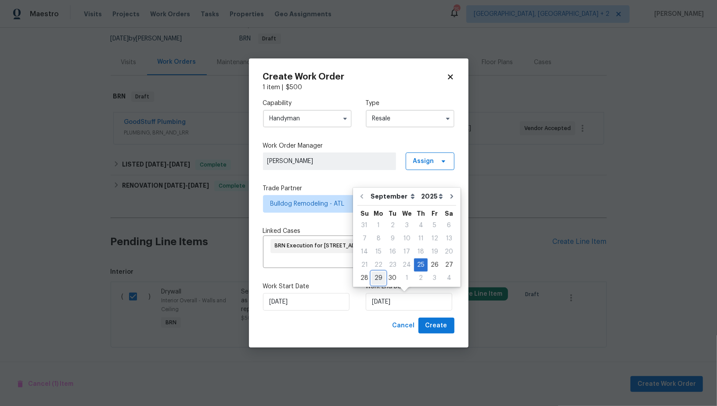
click at [380, 280] on div "29" at bounding box center [378, 278] width 14 height 12
type input "29/09/2025"
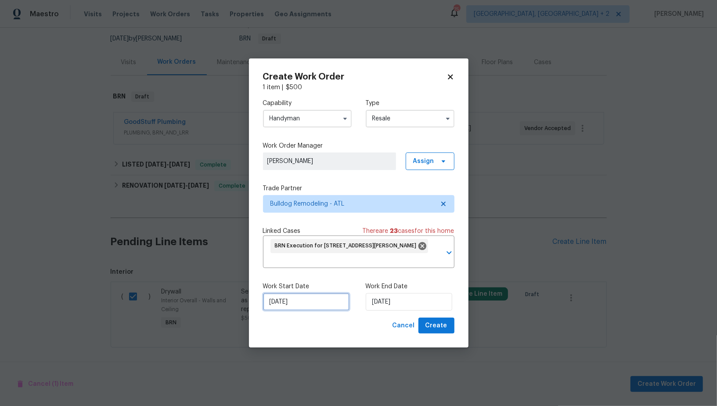
click at [316, 301] on input "25/09/2025" at bounding box center [306, 302] width 86 height 18
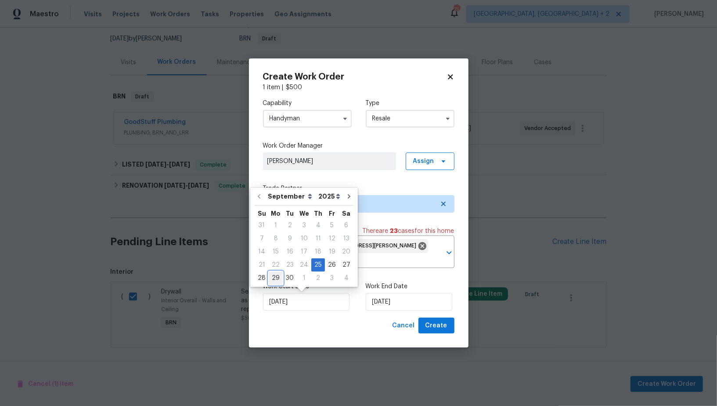
click at [276, 281] on div "29" at bounding box center [276, 278] width 14 height 12
type input "29/09/2025"
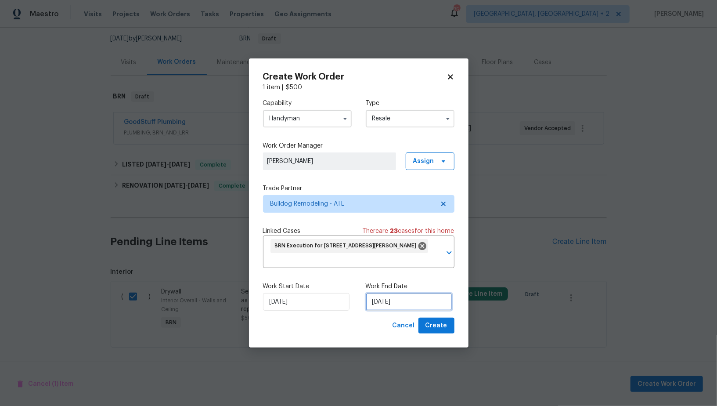
click at [380, 302] on input "29/09/2025" at bounding box center [409, 302] width 86 height 18
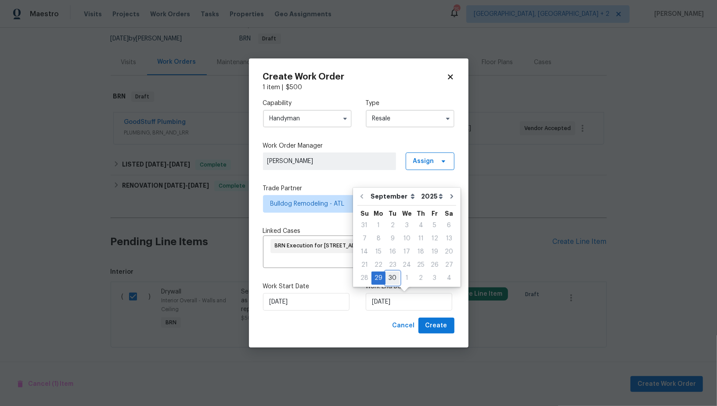
click at [394, 278] on div "30" at bounding box center [392, 278] width 14 height 12
type input "30/09/2025"
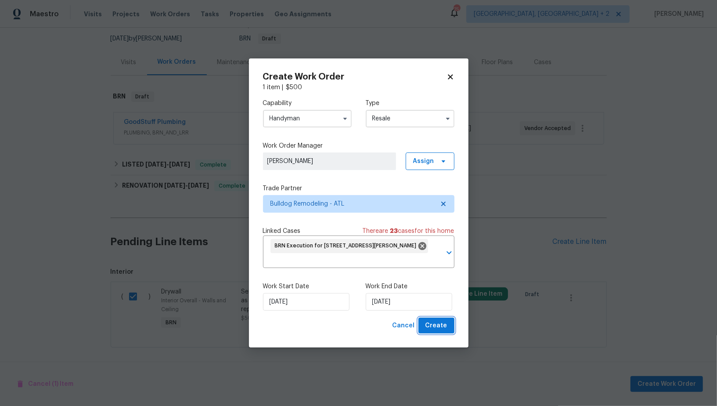
click at [447, 328] on button "Create" at bounding box center [436, 325] width 36 height 16
checkbox input "false"
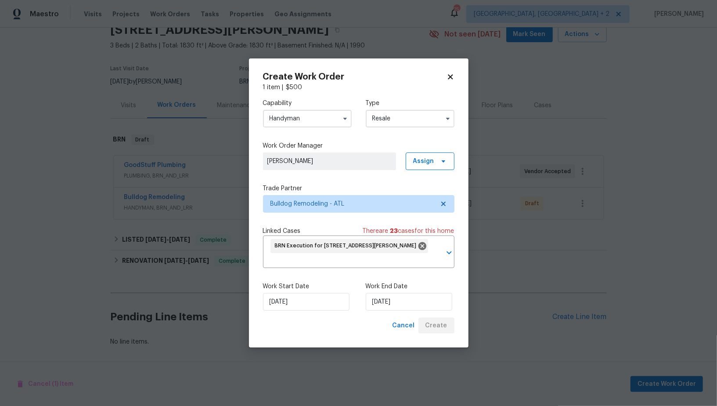
scroll to position [39, 0]
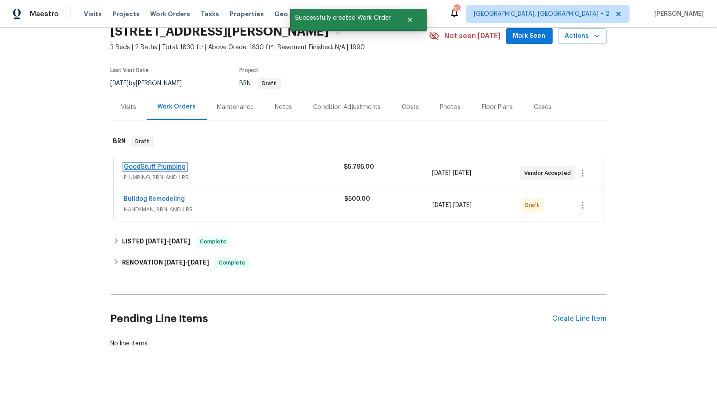
click at [154, 168] on link "GoodStuff Plumbing" at bounding box center [155, 167] width 62 height 6
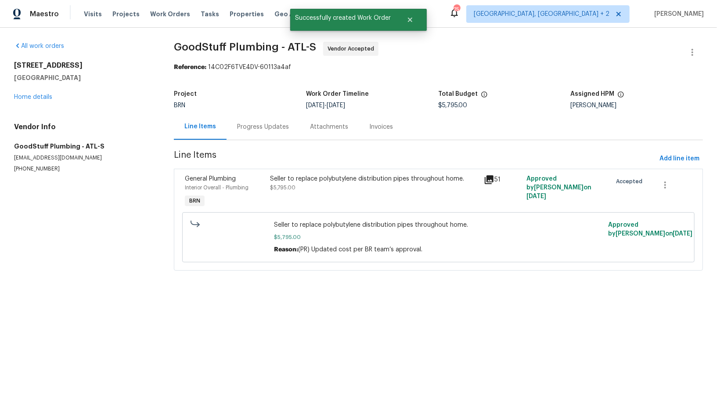
click at [233, 126] on div "Progress Updates" at bounding box center [262, 127] width 73 height 26
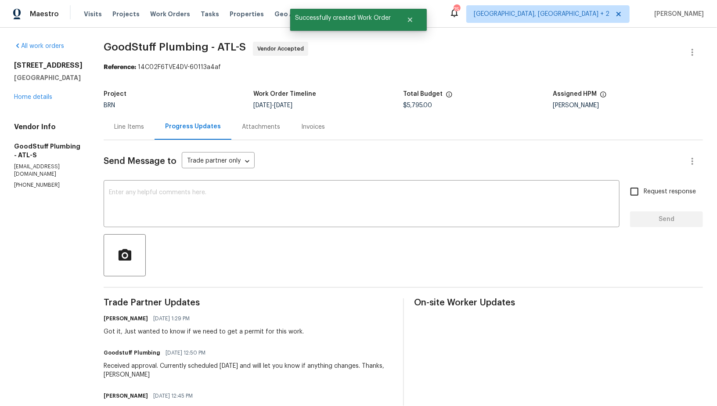
click at [136, 130] on div "Line Items" at bounding box center [129, 126] width 30 height 9
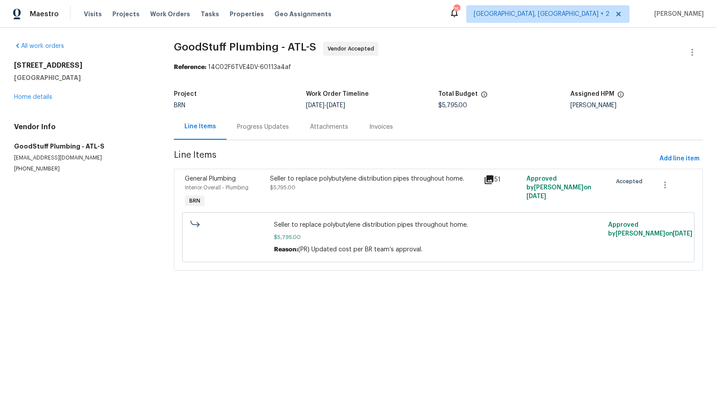
click at [264, 131] on div "Progress Updates" at bounding box center [263, 126] width 52 height 9
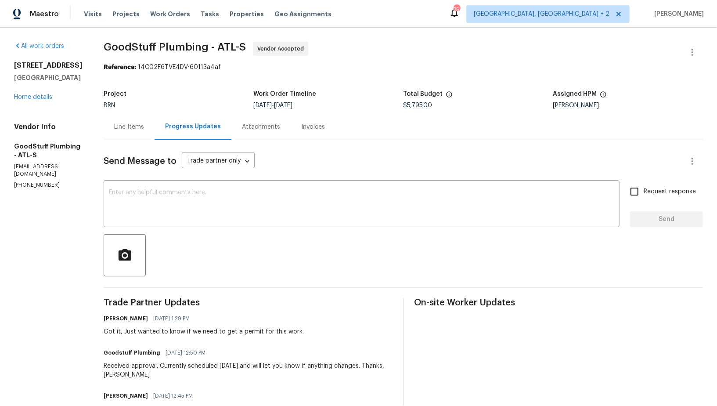
click at [144, 127] on div "Line Items" at bounding box center [129, 126] width 30 height 9
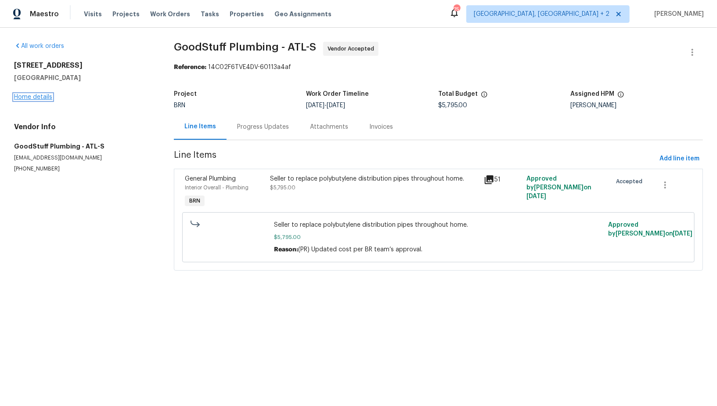
click at [37, 97] on link "Home details" at bounding box center [33, 97] width 38 height 6
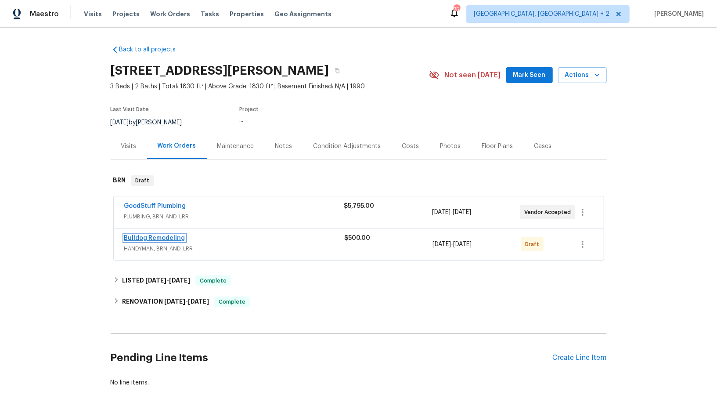
click at [166, 235] on link "Bulldog Remodeling" at bounding box center [154, 238] width 61 height 6
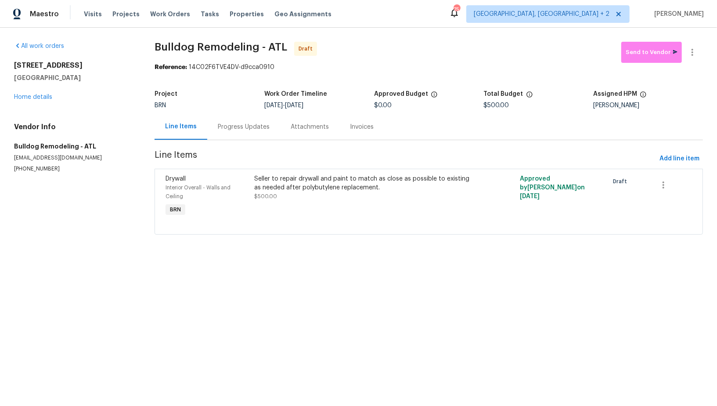
click at [224, 133] on div "Progress Updates" at bounding box center [243, 127] width 73 height 26
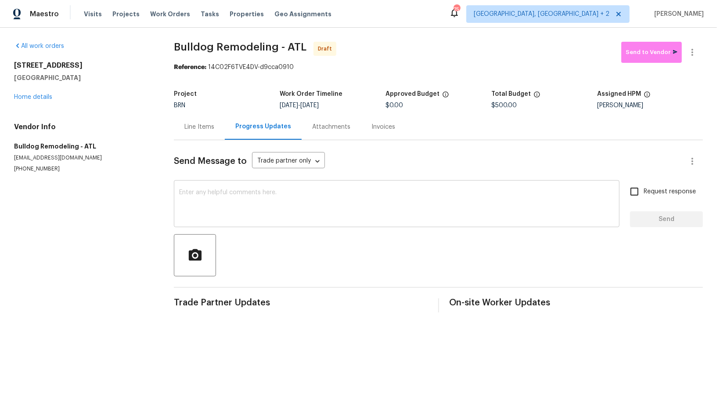
click at [208, 208] on textarea at bounding box center [396, 204] width 435 height 31
paste textarea "Hi, I'm Padmapriya from Opendoor. Just wanted to check if you received the WO f…"
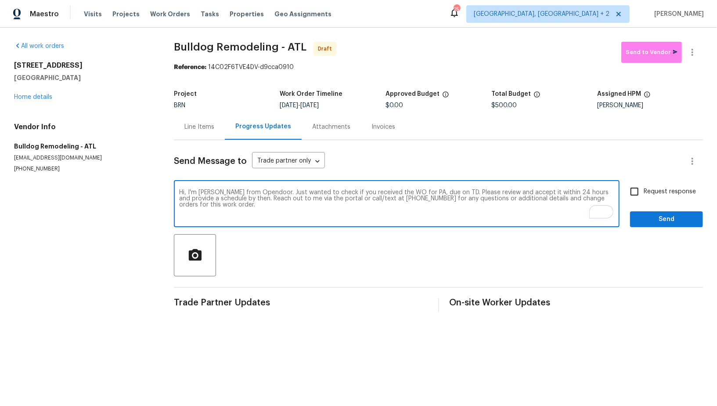
click at [427, 191] on textarea "Hi, I'm Padmapriya from Opendoor. Just wanted to check if you received the WO f…" at bounding box center [396, 204] width 435 height 31
paste textarea "46 Timber Walk Dr, Sharpsburg, GA 30277"
click at [572, 191] on textarea "Hi, I'm Padmapriya from Opendoor. Just wanted to check if you received the WO f…" at bounding box center [396, 204] width 435 height 31
click at [545, 211] on textarea "Hi, I'm Padmapriya from Opendoor. Just wanted to check if you received the WO f…" at bounding box center [396, 204] width 435 height 31
type textarea "Hi, I'm Padmapriya from Opendoor. Just wanted to check if you received the WO f…"
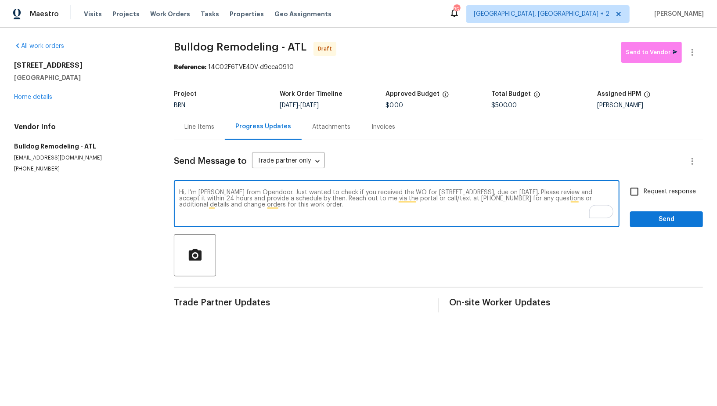
click at [640, 193] on input "Request response" at bounding box center [634, 191] width 18 height 18
checkbox input "true"
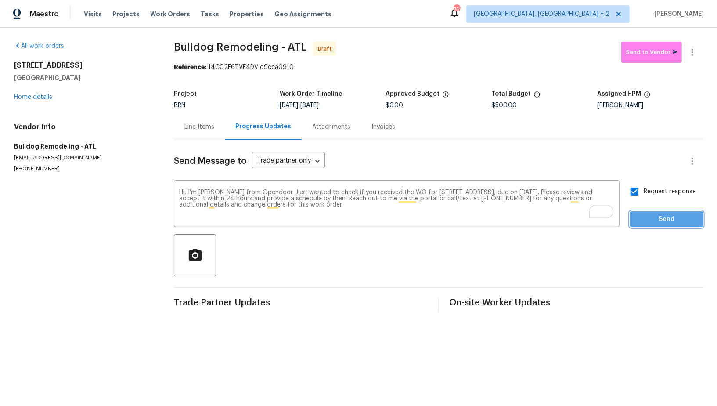
click at [640, 215] on span "Send" at bounding box center [666, 219] width 59 height 11
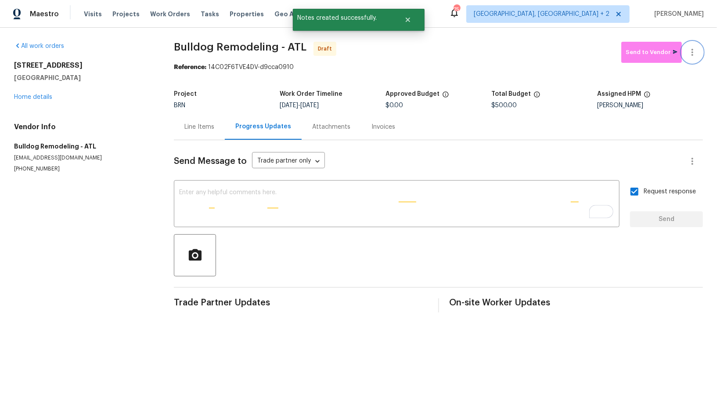
click at [697, 53] on icon "button" at bounding box center [692, 52] width 11 height 11
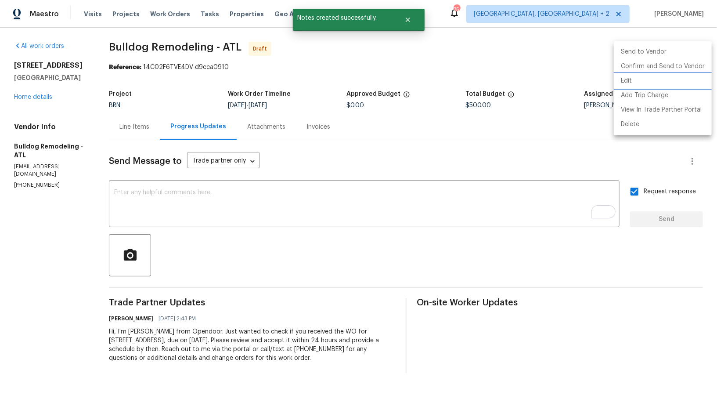
click at [646, 78] on li "Edit" at bounding box center [663, 81] width 98 height 14
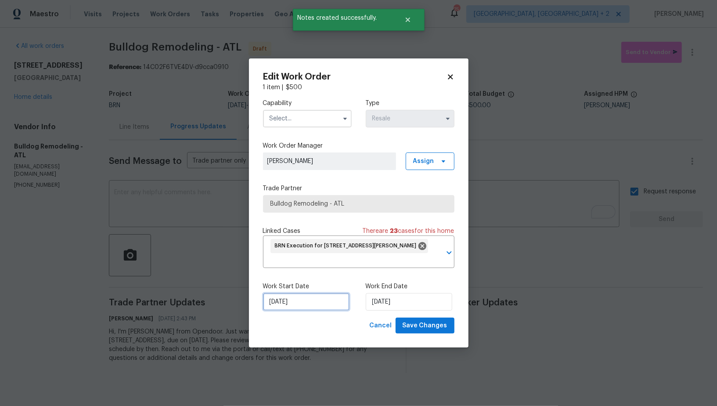
click at [297, 302] on input "29/09/2025" at bounding box center [306, 302] width 86 height 18
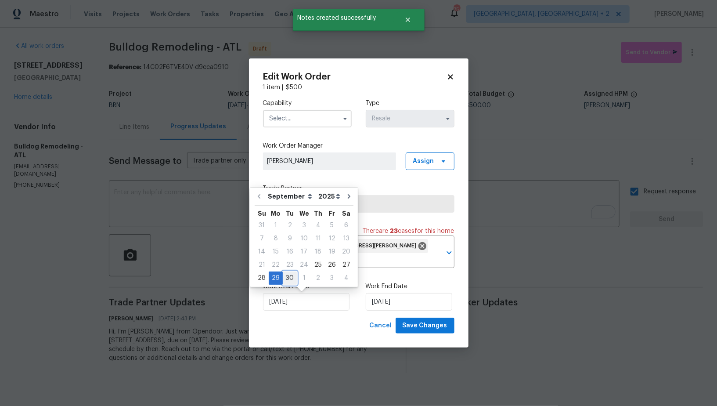
click at [288, 278] on div "30" at bounding box center [290, 278] width 14 height 12
type input "30/09/2025"
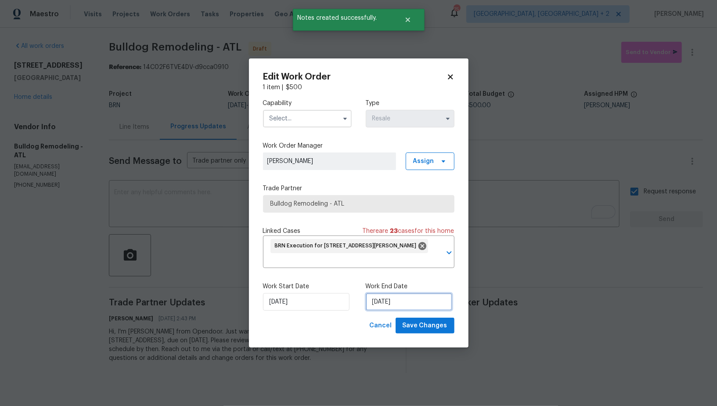
click at [397, 306] on input "30/09/2025" at bounding box center [409, 302] width 86 height 18
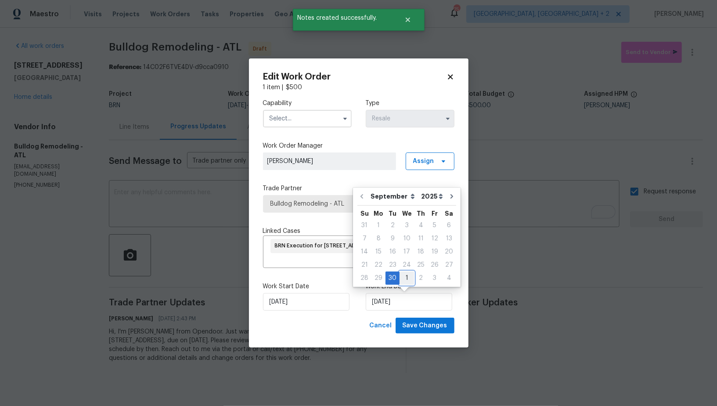
click at [403, 275] on div "1" at bounding box center [406, 278] width 14 height 12
type input "01/10/2025"
select select "9"
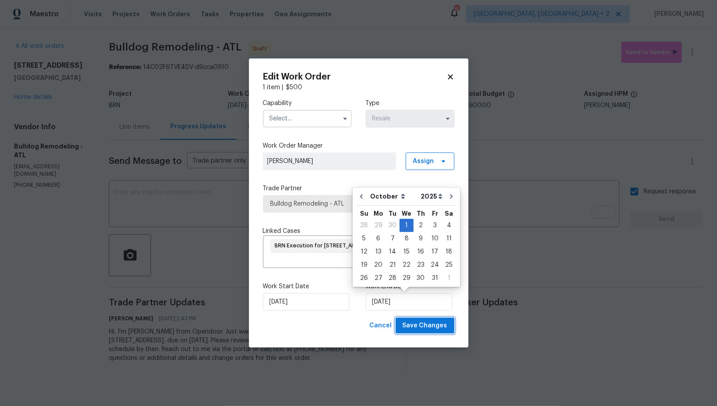
click at [424, 320] on span "Save Changes" at bounding box center [424, 325] width 45 height 11
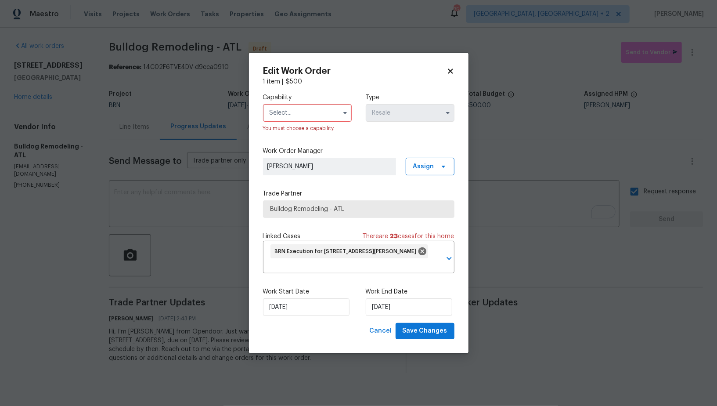
click at [310, 116] on input "text" at bounding box center [307, 113] width 89 height 18
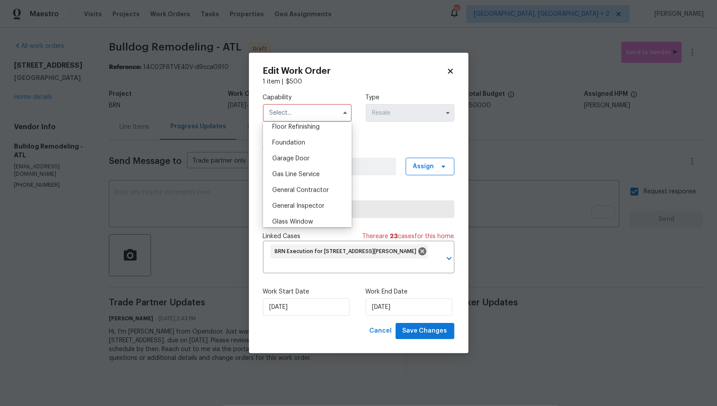
scroll to position [416, 0]
click at [291, 196] on span "Handyman" at bounding box center [287, 198] width 31 height 6
type input "Handyman"
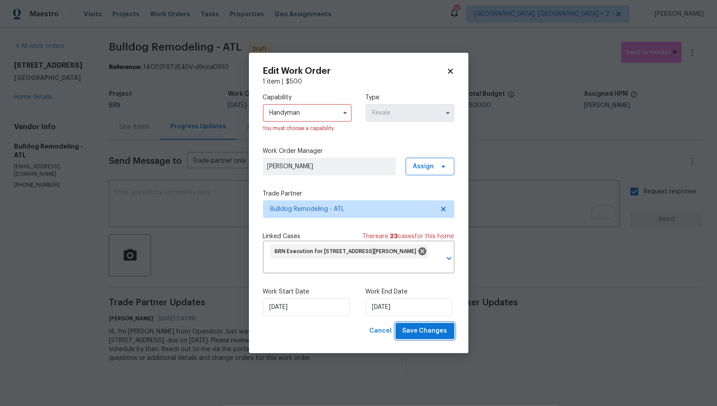
click at [419, 327] on span "Save Changes" at bounding box center [424, 330] width 45 height 11
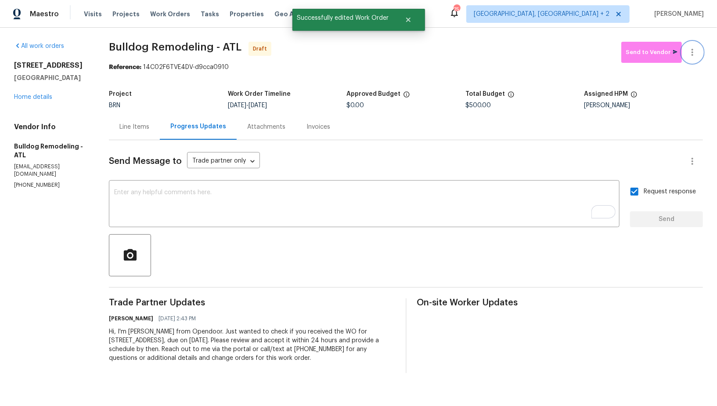
click at [698, 52] on button "button" at bounding box center [692, 52] width 21 height 21
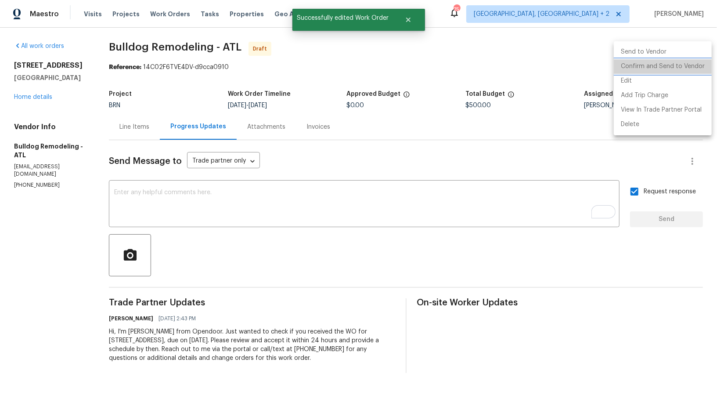
click at [679, 66] on li "Confirm and Send to Vendor" at bounding box center [663, 66] width 98 height 14
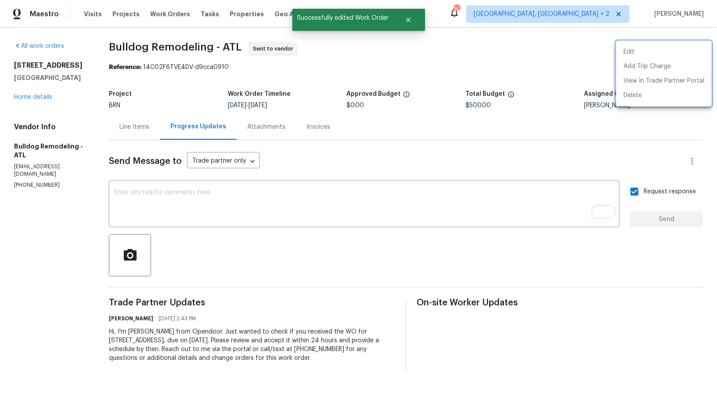
click at [219, 200] on div at bounding box center [358, 203] width 717 height 406
click at [219, 200] on textarea "To enrich screen reader interactions, please activate Accessibility in Grammarl…" at bounding box center [364, 204] width 500 height 31
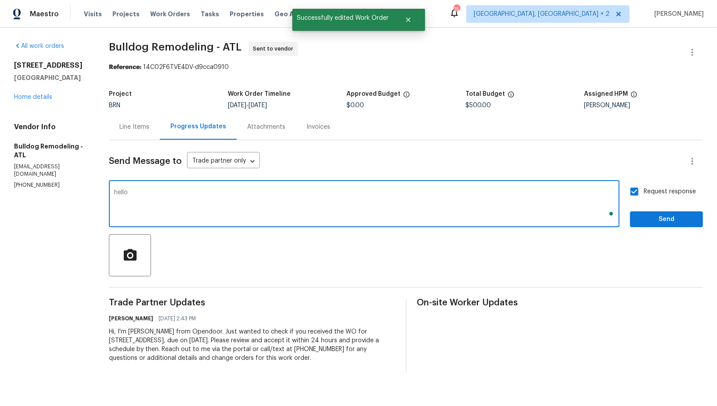
type textarea "hello,"
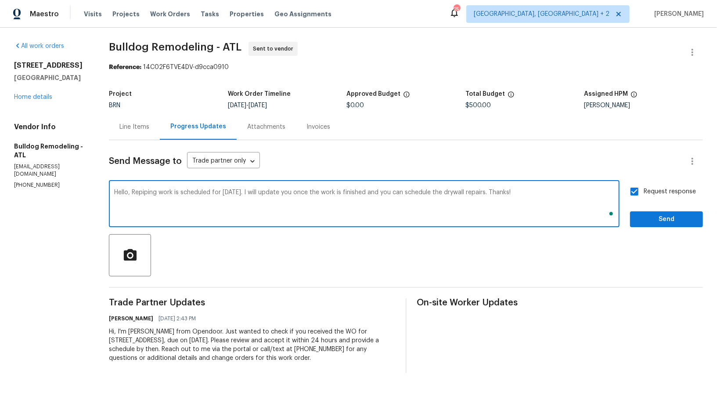
type textarea "Hello, Repiping work is scheduled for Monday, 9/29. I will update you once the …"
click at [645, 219] on span "Send" at bounding box center [666, 219] width 59 height 11
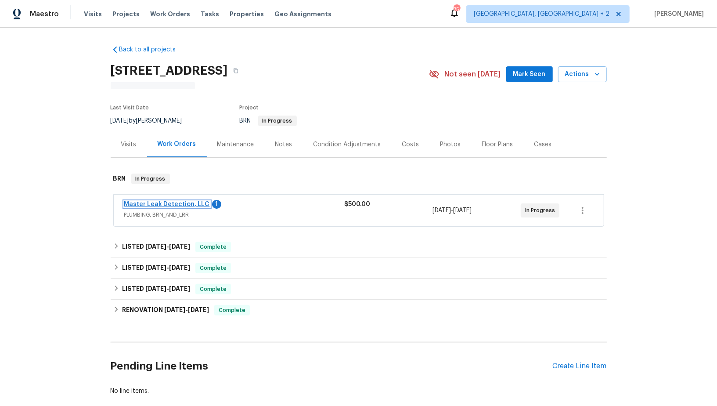
click at [165, 203] on link "Master Leak Detection, LLC" at bounding box center [167, 204] width 86 height 6
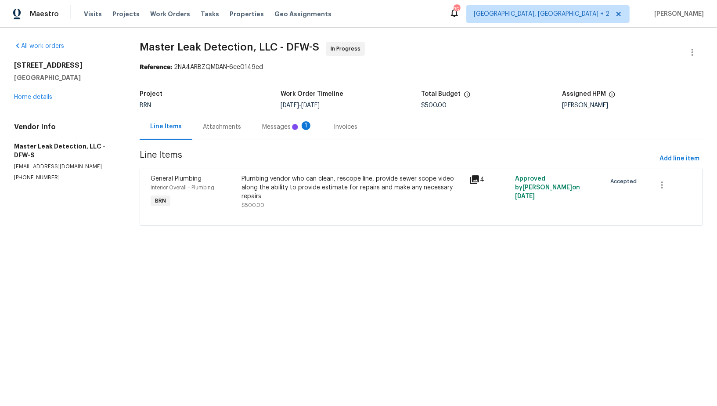
click at [252, 119] on div "Messages 1" at bounding box center [288, 127] width 72 height 26
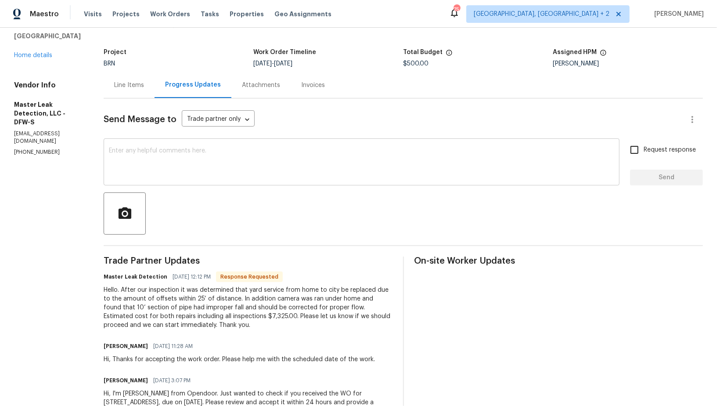
scroll to position [50, 0]
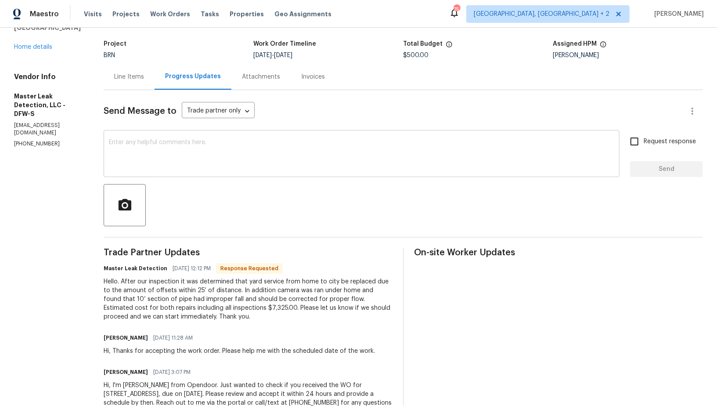
click at [255, 155] on textarea at bounding box center [361, 154] width 505 height 31
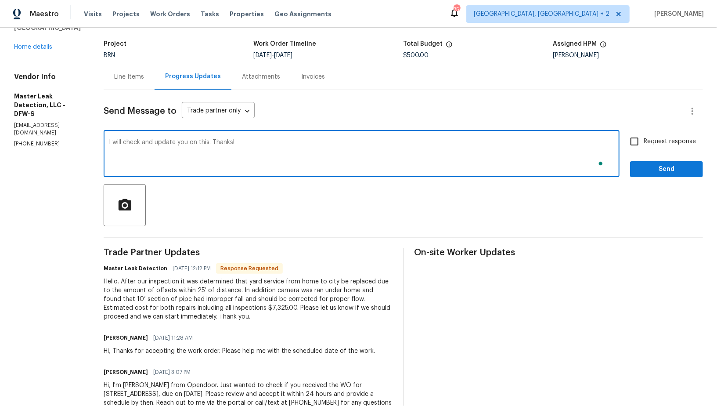
type textarea "I will check and update you on this. Thanks!"
click at [632, 149] on input "Request response" at bounding box center [634, 141] width 18 height 18
checkbox input "true"
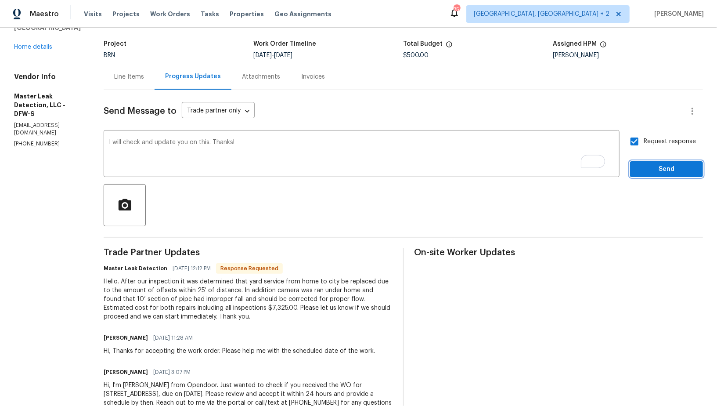
click at [643, 167] on span "Send" at bounding box center [666, 169] width 59 height 11
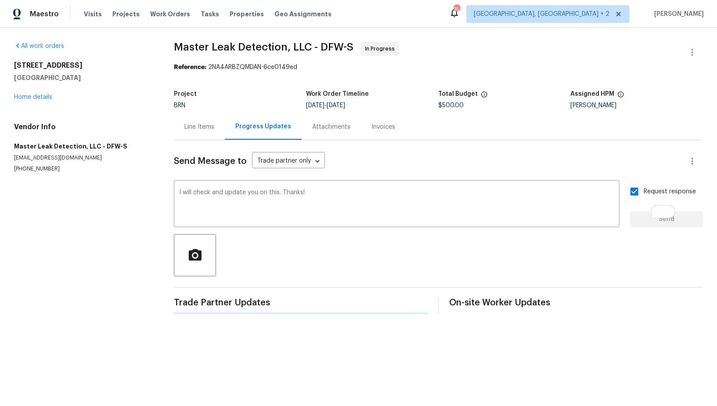
scroll to position [0, 0]
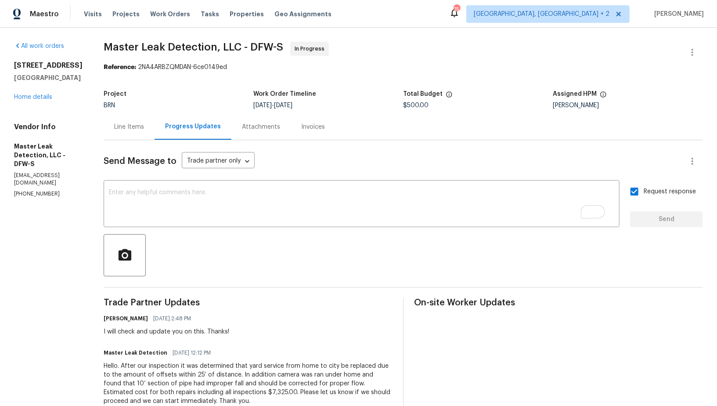
click at [142, 119] on div "Line Items" at bounding box center [129, 127] width 51 height 26
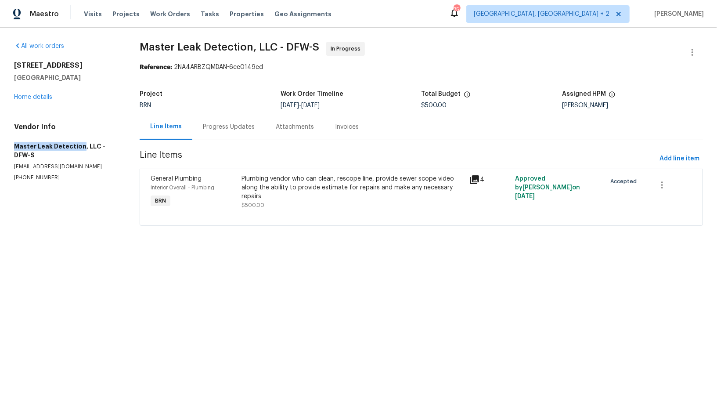
drag, startPoint x: 11, startPoint y: 144, endPoint x: 79, endPoint y: 144, distance: 68.9
click at [79, 144] on div "All work orders [STREET_ADDRESS] Home details Vendor Info Master Leak Detection…" at bounding box center [358, 139] width 717 height 223
copy h5 "Master Leak Detection"
click at [273, 195] on div "Plumbing vendor who can clean, rescope line, provide sewer scope video along th…" at bounding box center [353, 187] width 223 height 26
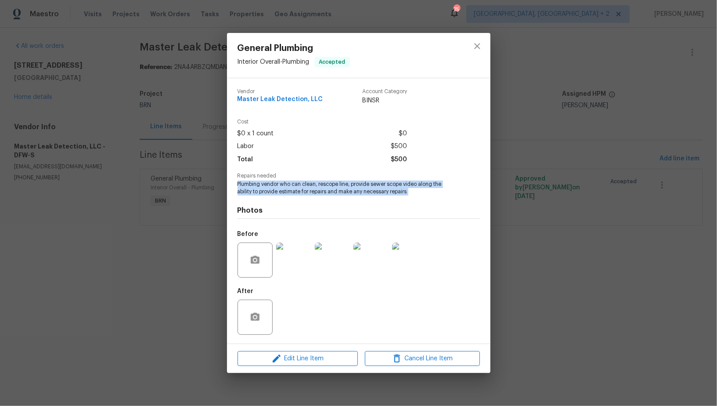
drag, startPoint x: 233, startPoint y: 188, endPoint x: 428, endPoint y: 196, distance: 195.5
click at [428, 196] on div "Vendor Master Leak Detection, LLC Account Category BINSR Cost $0 x 1 count $0 L…" at bounding box center [358, 210] width 263 height 265
copy span "Plumbing vendor who can clean, rescope line, provide sewer scope video along th…"
click at [301, 261] on img at bounding box center [293, 259] width 35 height 35
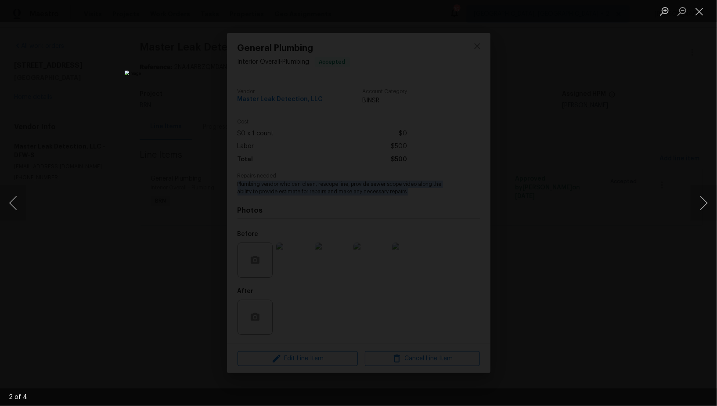
click at [588, 285] on div "Lightbox" at bounding box center [358, 203] width 717 height 406
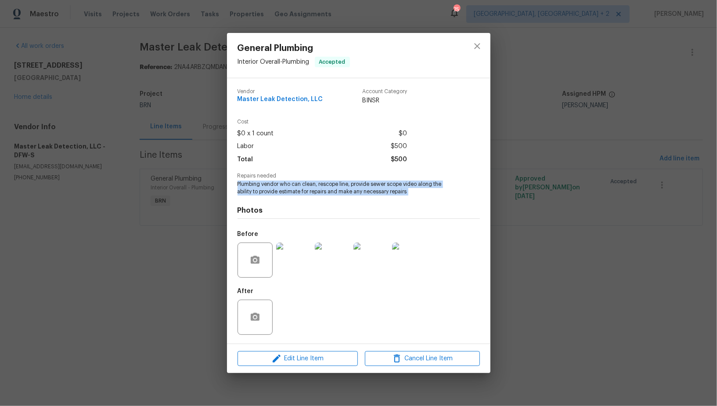
click at [588, 285] on div "General Plumbing Interior Overall - Plumbing Accepted Vendor Master Leak Detect…" at bounding box center [358, 203] width 717 height 406
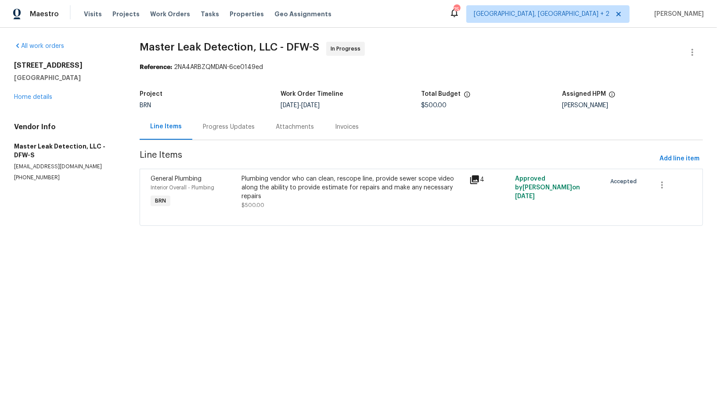
click at [226, 124] on div "Progress Updates" at bounding box center [229, 126] width 52 height 9
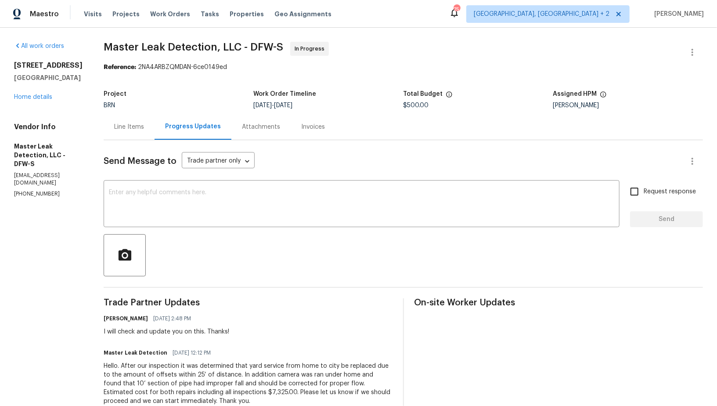
scroll to position [119, 0]
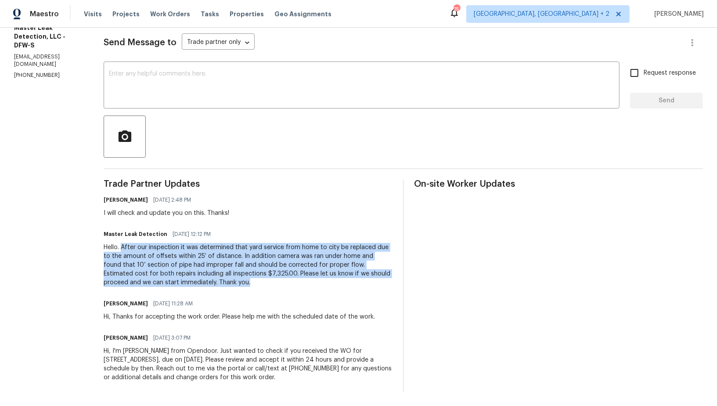
drag, startPoint x: 131, startPoint y: 246, endPoint x: 234, endPoint y: 282, distance: 109.8
click at [234, 282] on div "Hello. After our inspection it was determined that yard service from home to ci…" at bounding box center [248, 265] width 289 height 44
copy div "After our inspection it was determined that yard service from home to city be r…"
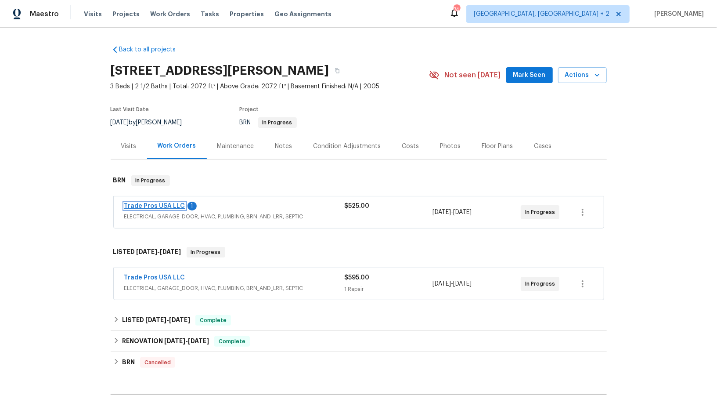
click at [150, 205] on link "Trade Pros USA LLC" at bounding box center [154, 206] width 61 height 6
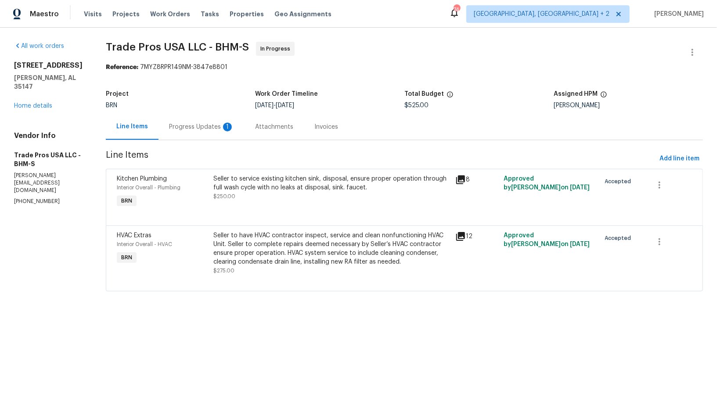
click at [248, 129] on div "Attachments" at bounding box center [273, 127] width 59 height 26
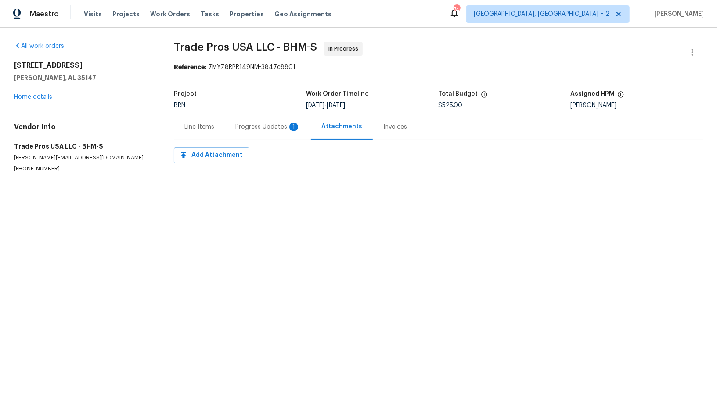
click at [251, 128] on div "Progress Updates 1" at bounding box center [267, 126] width 65 height 9
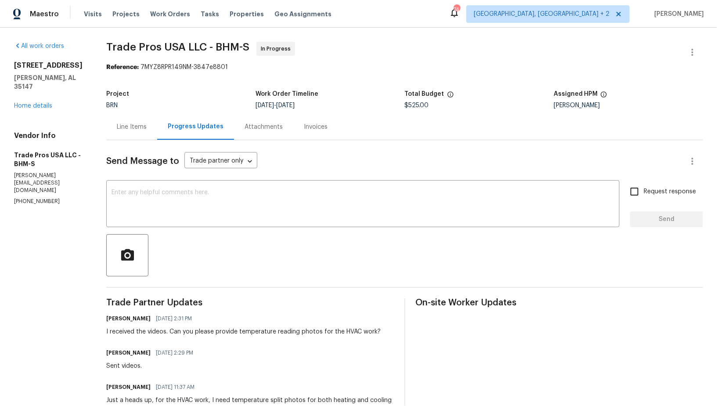
click at [133, 128] on div "Line Items" at bounding box center [132, 126] width 30 height 9
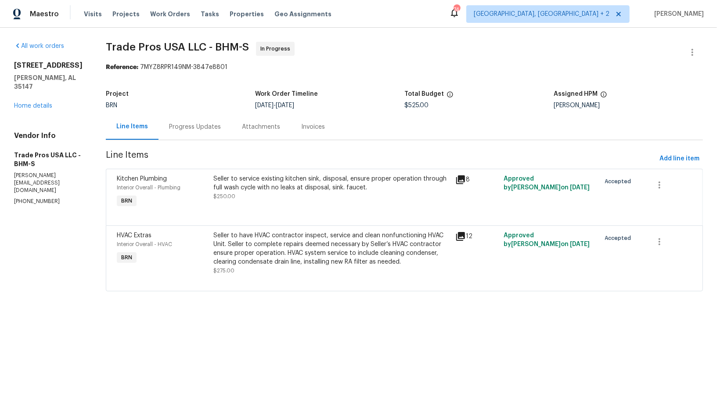
click at [23, 110] on div "All work orders [STREET_ADDRESS][PERSON_NAME] Home details Vendor Info Trade Pr…" at bounding box center [49, 124] width 71 height 164
click at [30, 104] on link "Home details" at bounding box center [33, 106] width 38 height 6
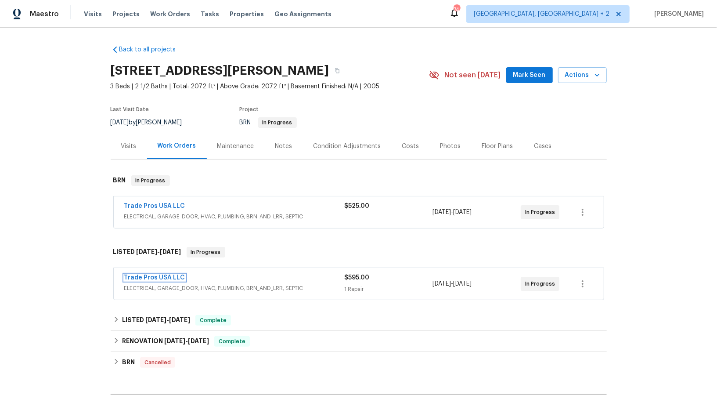
click at [151, 274] on link "Trade Pros USA LLC" at bounding box center [154, 277] width 61 height 6
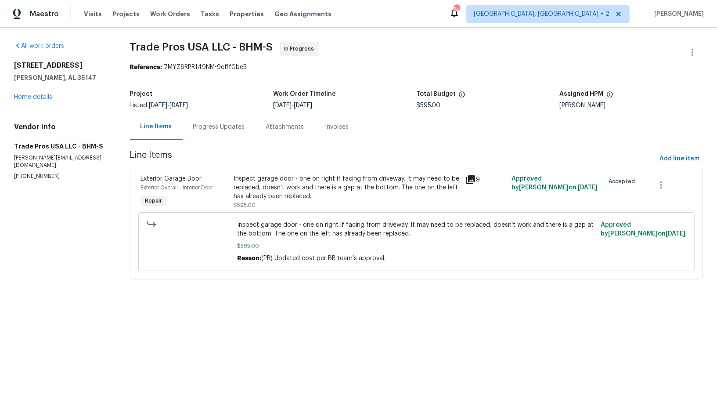
click at [227, 130] on div "Progress Updates" at bounding box center [219, 126] width 52 height 9
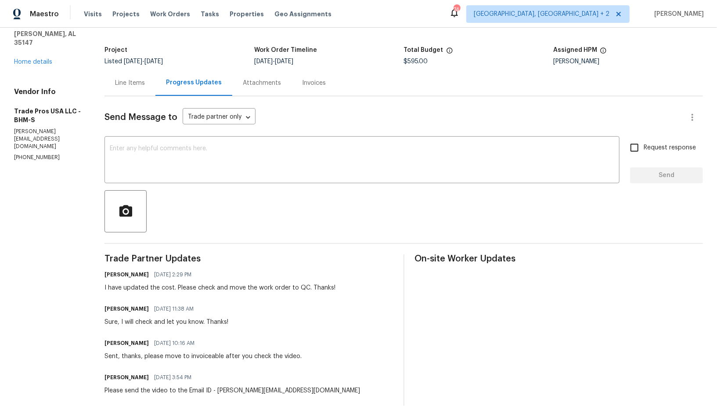
scroll to position [55, 0]
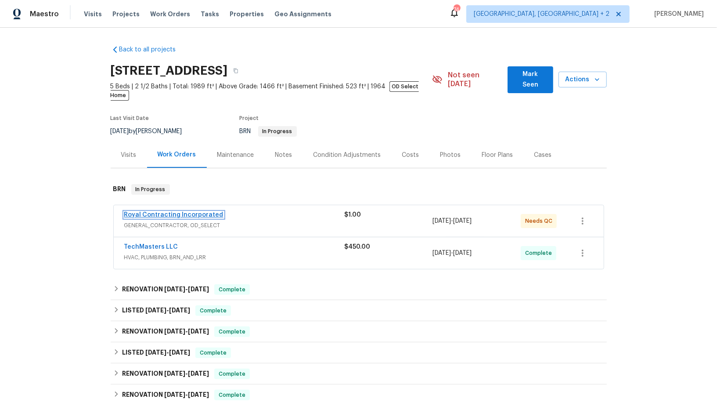
click at [191, 212] on link "Royal Contracting Incorporated" at bounding box center [173, 215] width 99 height 6
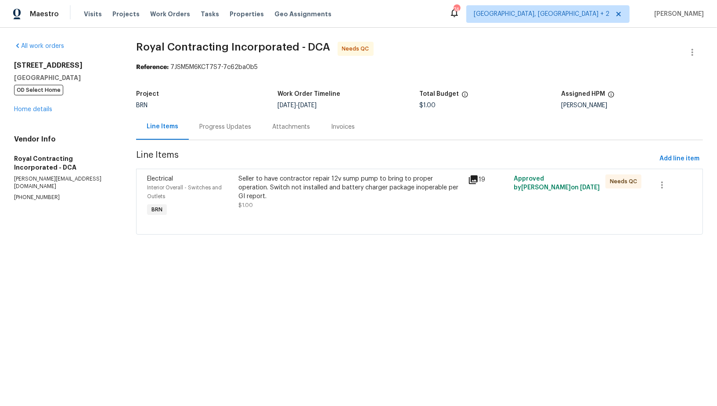
click at [286, 200] on div "Seller to have contractor repair 12v sump pump to bring to proper operation. Sw…" at bounding box center [351, 191] width 224 height 35
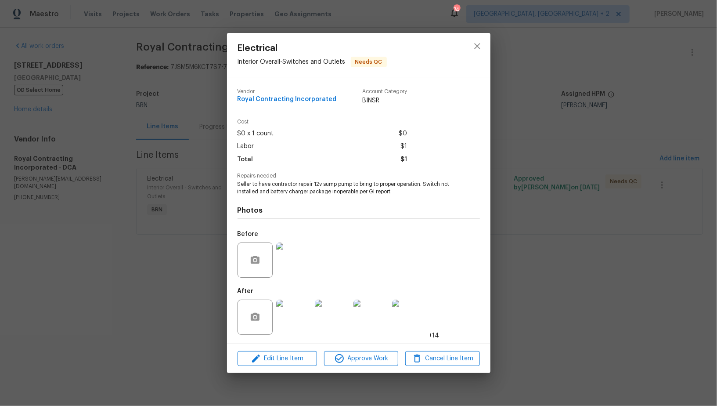
click at [289, 269] on img at bounding box center [293, 259] width 35 height 35
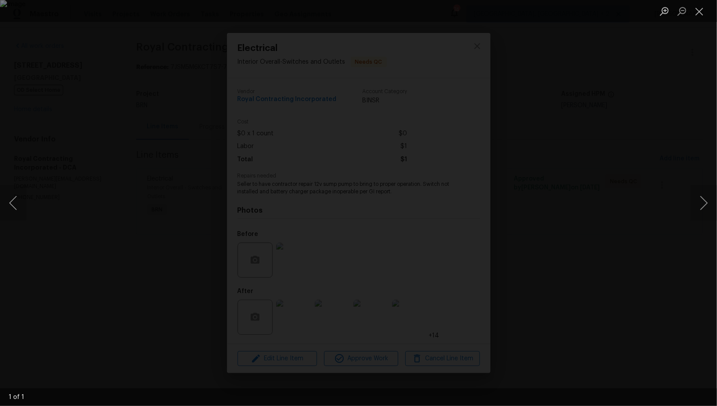
click at [643, 299] on div "Lightbox" at bounding box center [358, 203] width 717 height 406
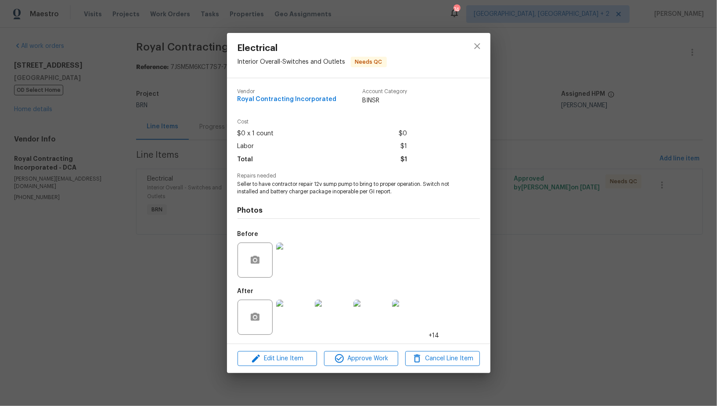
click at [294, 321] on img at bounding box center [293, 316] width 35 height 35
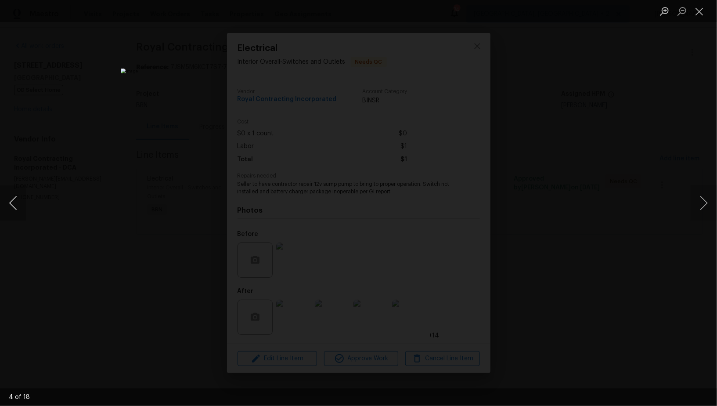
click at [12, 206] on button "Previous image" at bounding box center [13, 202] width 26 height 35
click at [75, 233] on div "Lightbox" at bounding box center [358, 203] width 717 height 406
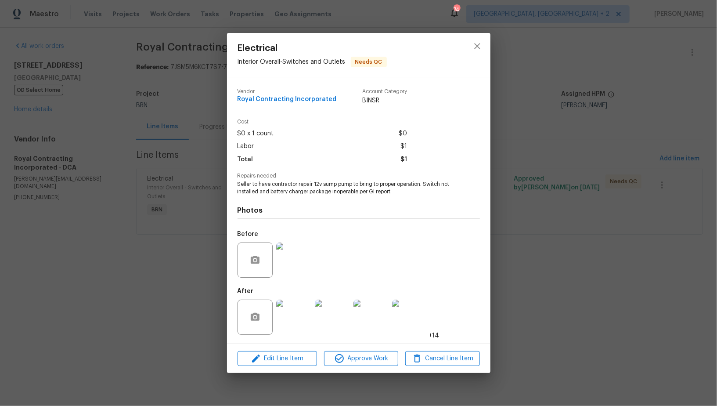
click at [295, 264] on img at bounding box center [293, 259] width 35 height 35
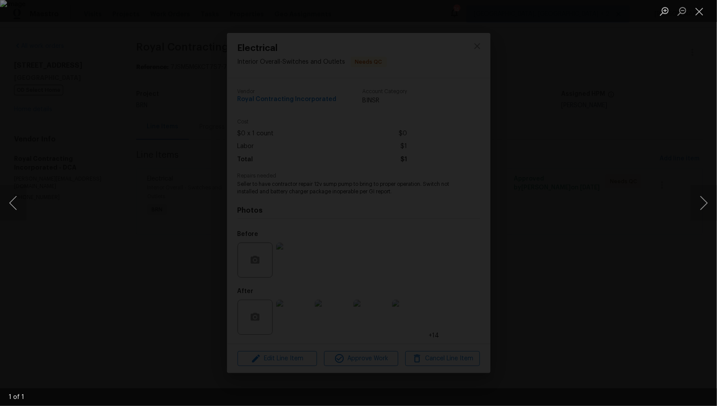
click at [603, 287] on div "Lightbox" at bounding box center [358, 203] width 717 height 406
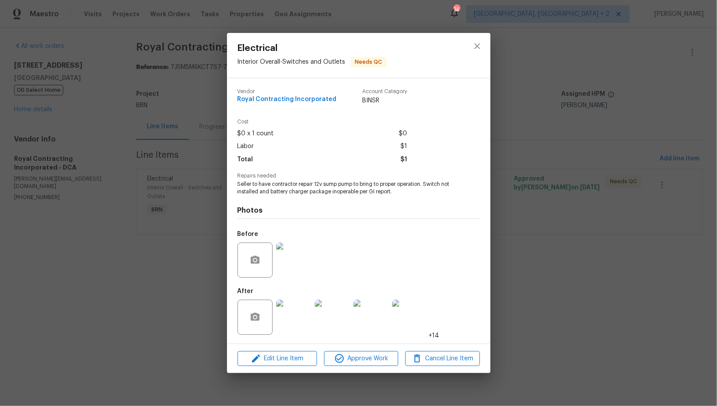
click at [362, 322] on img at bounding box center [370, 316] width 35 height 35
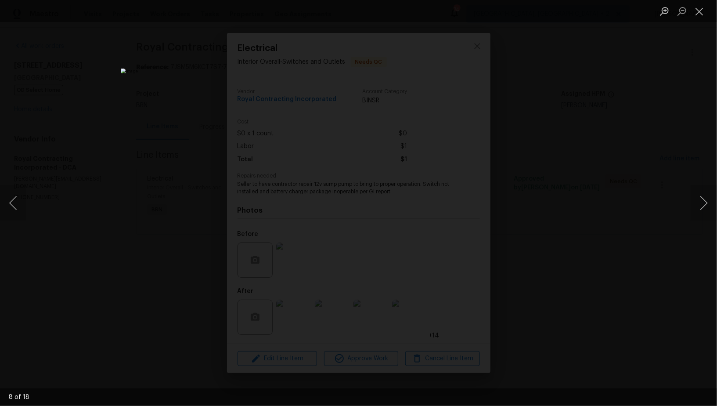
click at [591, 262] on div "Lightbox" at bounding box center [358, 203] width 717 height 406
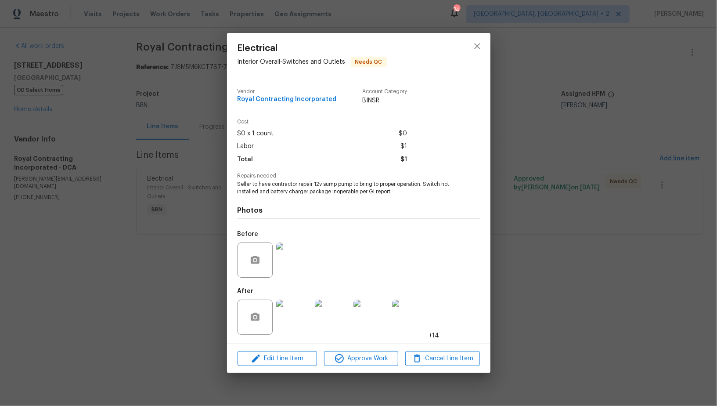
click at [591, 262] on div "Electrical Interior Overall - Switches and Outlets Needs QC Vendor Royal Contra…" at bounding box center [358, 203] width 717 height 406
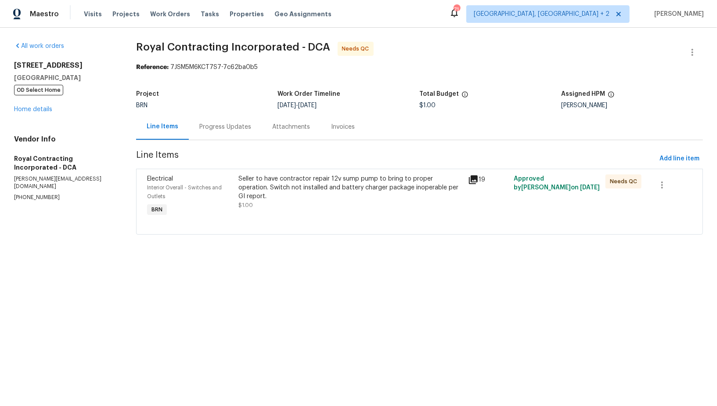
click at [322, 174] on div "Seller to have contractor repair 12v sump pump to bring to proper operation. Sw…" at bounding box center [351, 187] width 224 height 26
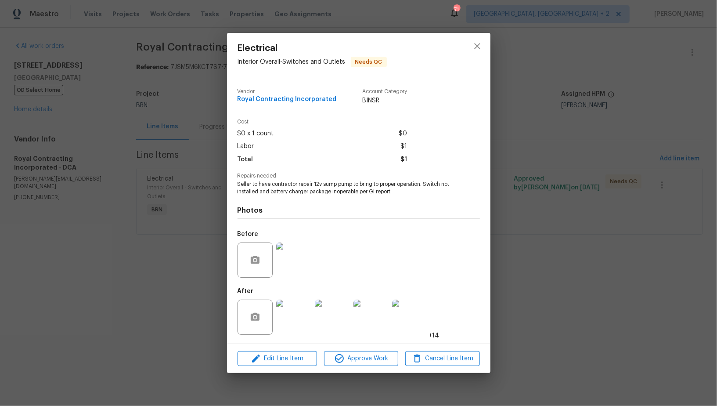
click at [312, 255] on div at bounding box center [293, 260] width 39 height 46
click at [295, 260] on img at bounding box center [293, 259] width 35 height 35
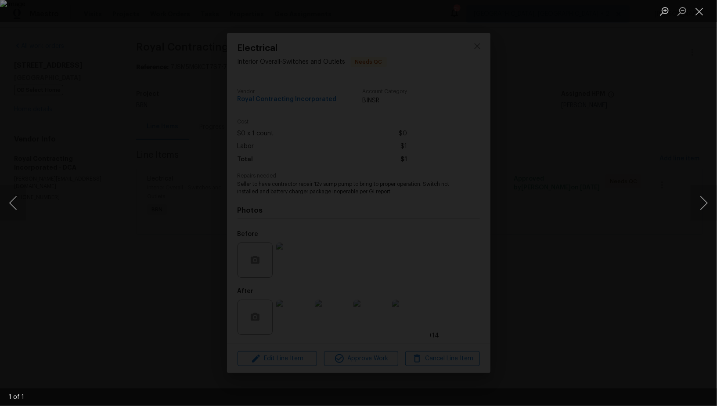
click at [646, 251] on div "Lightbox" at bounding box center [358, 203] width 717 height 406
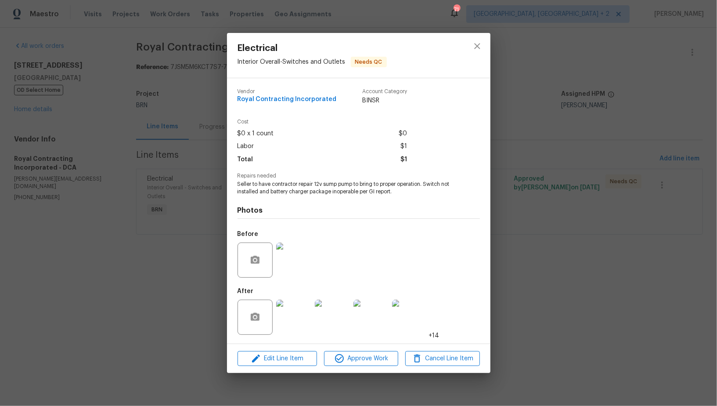
click at [646, 251] on div "Electrical Interior Overall - Switches and Outlets Needs QC Vendor Royal Contra…" at bounding box center [358, 203] width 717 height 406
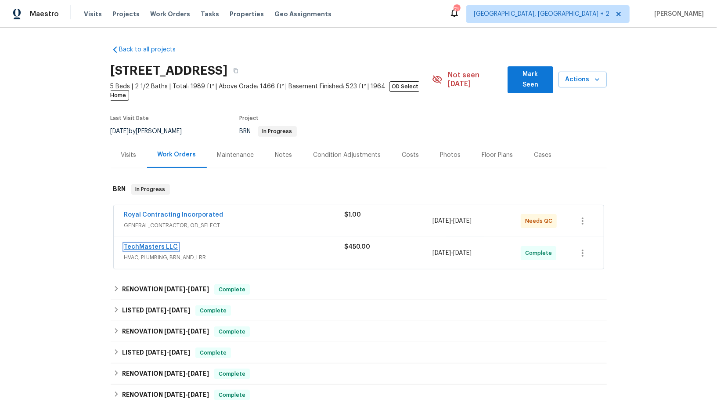
click at [151, 244] on link "TechMasters LLC" at bounding box center [151, 247] width 54 height 6
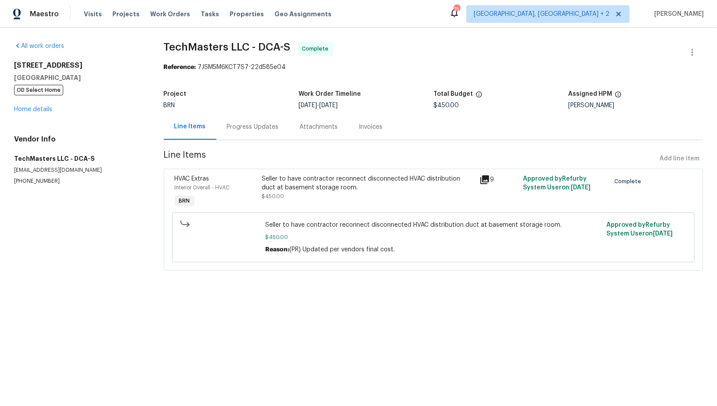
click at [317, 178] on div "Seller to have contractor reconnect disconnected HVAC distribution duct at base…" at bounding box center [368, 183] width 212 height 18
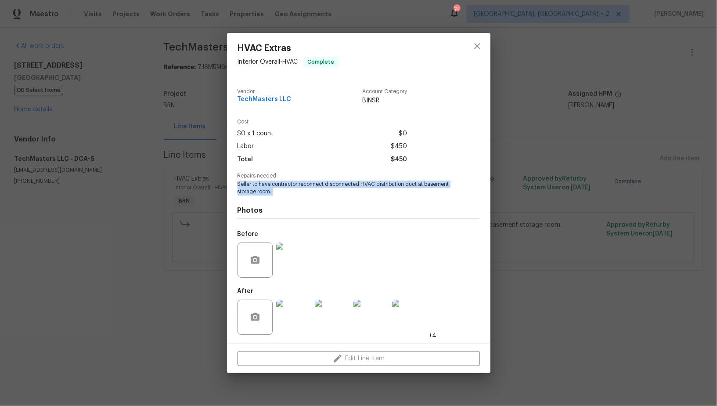
drag, startPoint x: 237, startPoint y: 184, endPoint x: 292, endPoint y: 203, distance: 58.3
click at [292, 203] on div "Vendor TechMasters LLC Account Category BINSR Cost $0 x 1 count $0 Labor $450 T…" at bounding box center [358, 210] width 263 height 265
copy span "Seller to have contractor reconnect disconnected HVAC distribution duct at base…"
click at [300, 262] on img at bounding box center [293, 259] width 35 height 35
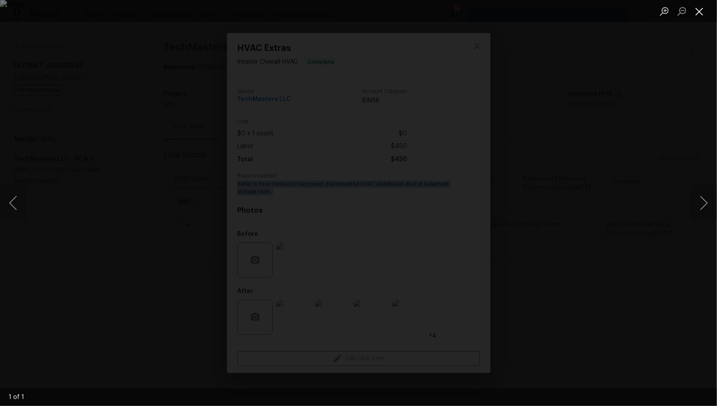
click at [699, 16] on button "Close lightbox" at bounding box center [699, 11] width 18 height 15
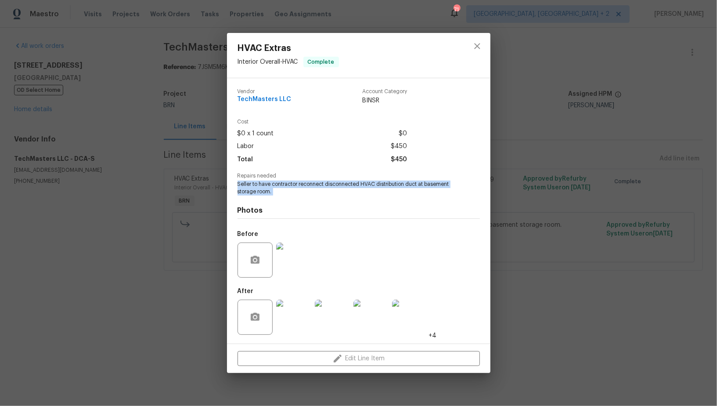
click at [298, 316] on img at bounding box center [293, 316] width 35 height 35
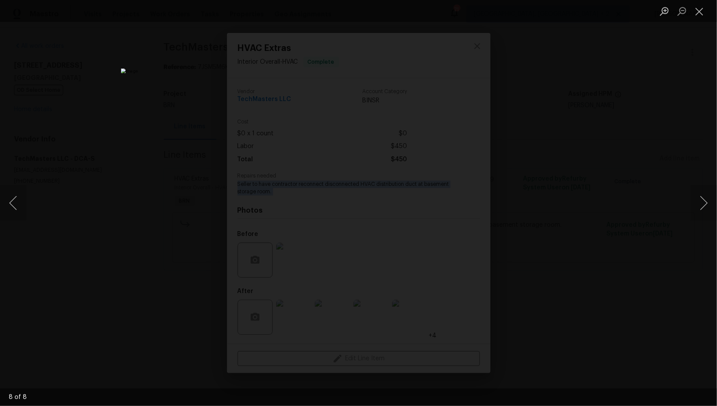
click at [669, 272] on div "Lightbox" at bounding box center [358, 203] width 717 height 406
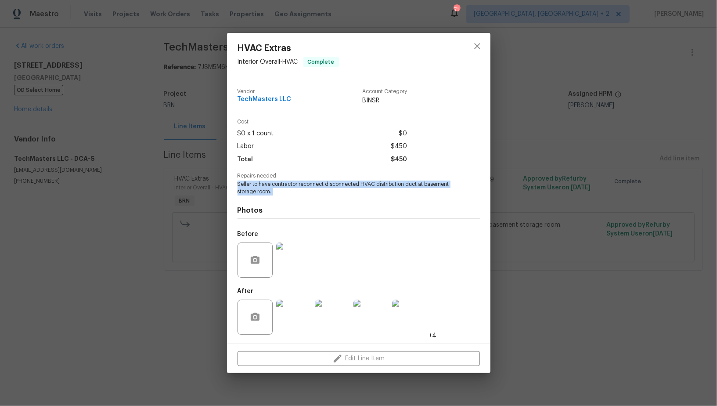
click at [664, 266] on div "HVAC Extras Interior Overall - HVAC Complete Vendor TechMasters LLC Account Cat…" at bounding box center [358, 203] width 717 height 406
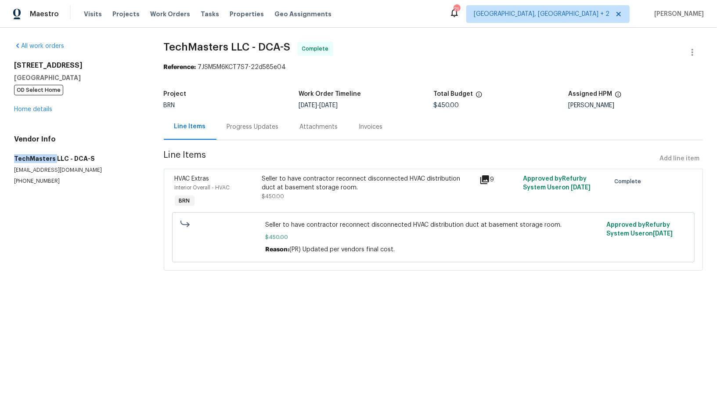
drag, startPoint x: 2, startPoint y: 155, endPoint x: 54, endPoint y: 157, distance: 51.9
click at [54, 157] on div "All work orders 7804 Alberta Ct Springfield, VA 22152 OD Select Home Home detai…" at bounding box center [358, 161] width 717 height 267
copy h5 "TechMasters"
click at [34, 106] on link "Home details" at bounding box center [33, 109] width 38 height 6
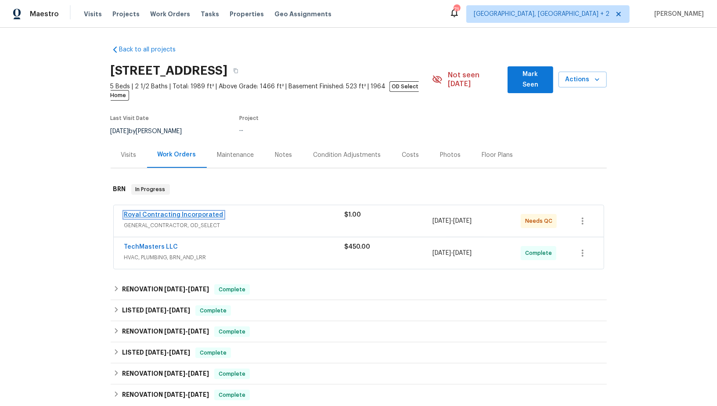
click at [183, 212] on link "Royal Contracting Incorporated" at bounding box center [173, 215] width 99 height 6
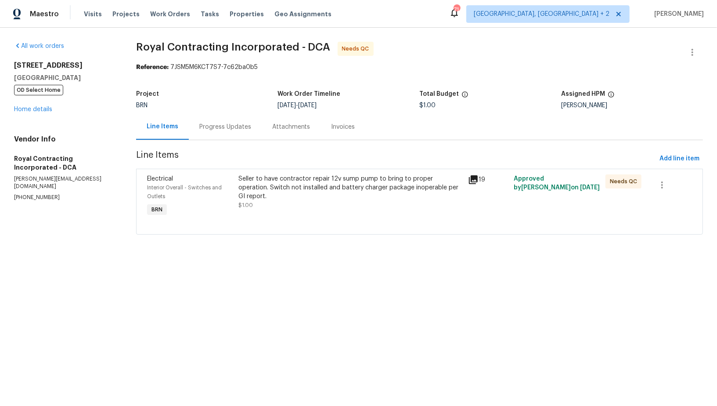
click at [272, 192] on div "Seller to have contractor repair 12v sump pump to bring to proper operation. Sw…" at bounding box center [351, 191] width 224 height 35
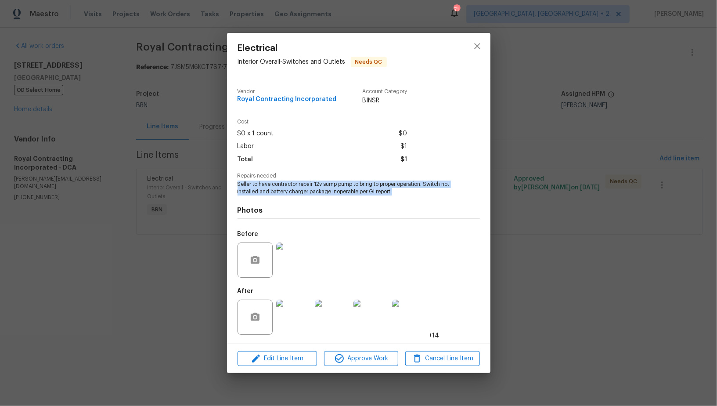
drag, startPoint x: 233, startPoint y: 183, endPoint x: 402, endPoint y: 190, distance: 170.0
click at [402, 190] on div "Vendor Royal Contracting Incorporated Account Category BINSR Cost $0 x 1 count …" at bounding box center [358, 210] width 263 height 265
copy span "Seller to have contractor repair 12v sump pump to bring to proper operation. Sw…"
click at [292, 269] on img at bounding box center [293, 259] width 35 height 35
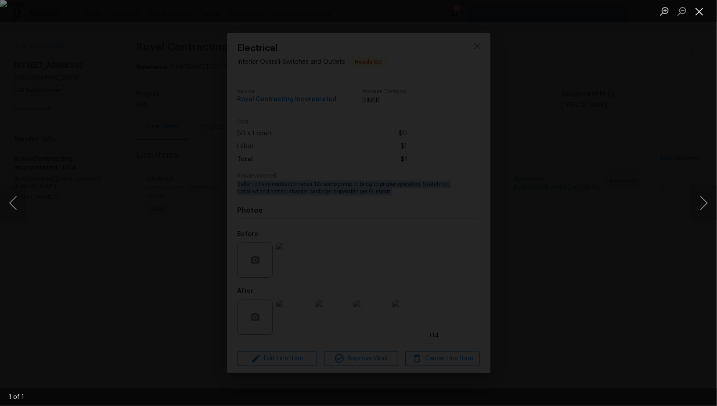
click at [697, 17] on button "Close lightbox" at bounding box center [699, 11] width 18 height 15
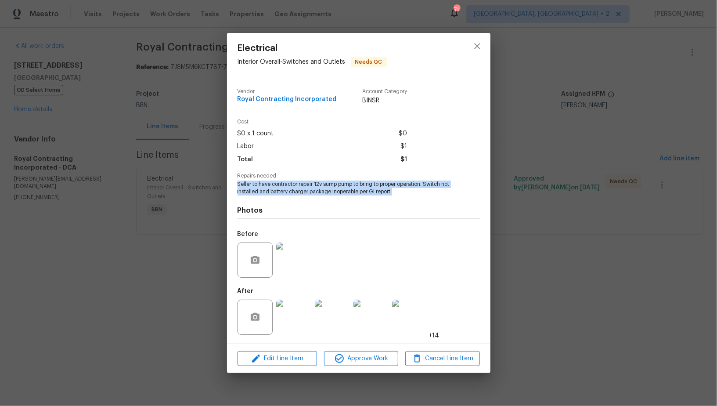
click at [283, 321] on img at bounding box center [293, 316] width 35 height 35
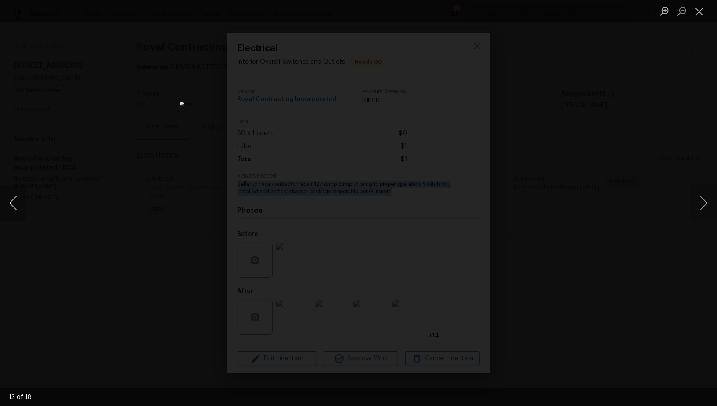
click at [20, 208] on button "Previous image" at bounding box center [13, 202] width 26 height 35
click at [508, 246] on div "Lightbox" at bounding box center [358, 203] width 717 height 406
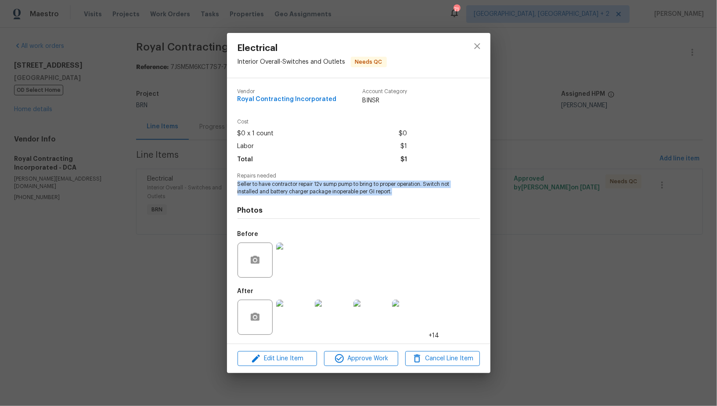
click at [508, 246] on div "Electrical Interior Overall - Switches and Outlets Needs QC Vendor Royal Contra…" at bounding box center [358, 203] width 717 height 406
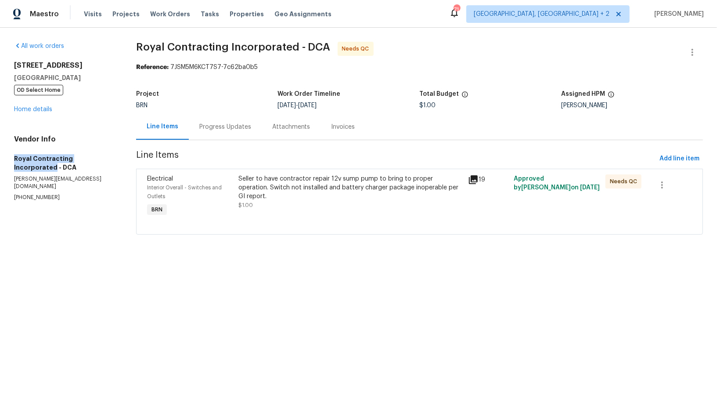
drag, startPoint x: 0, startPoint y: 158, endPoint x: 107, endPoint y: 157, distance: 107.1
click at [107, 157] on div "All work orders 7804 Alberta Ct Springfield, VA 22152 OD Select Home Home detai…" at bounding box center [358, 143] width 717 height 231
copy h5 "Royal Contracting Incorporated"
click at [44, 108] on link "Home details" at bounding box center [33, 109] width 38 height 6
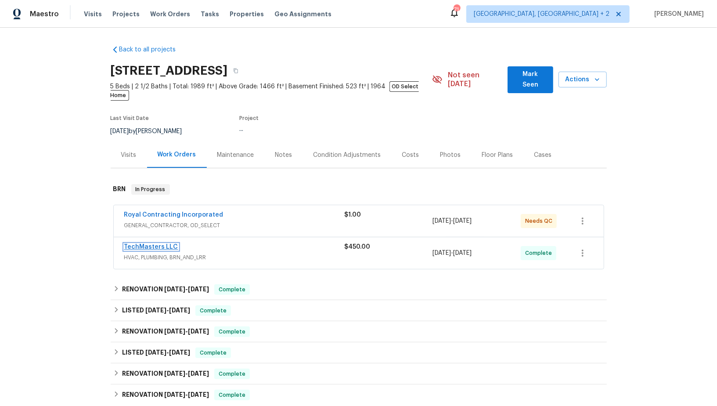
click at [162, 244] on link "TechMasters LLC" at bounding box center [151, 247] width 54 height 6
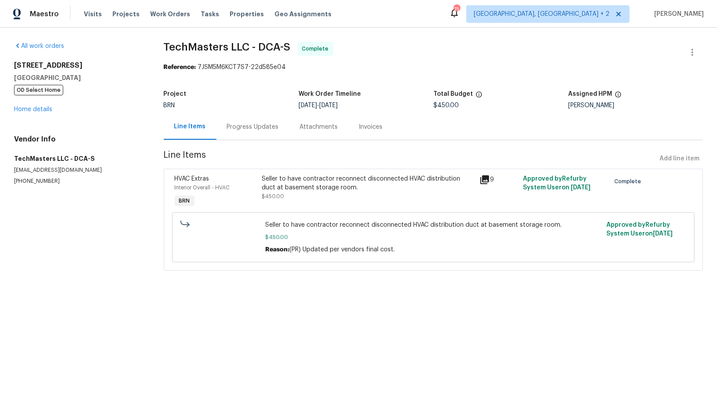
click at [359, 127] on div "Invoices" at bounding box center [371, 126] width 24 height 9
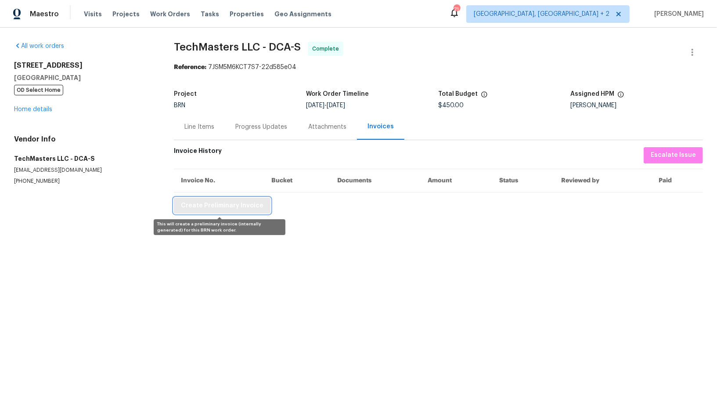
click at [237, 202] on span "Create Preliminary Invoice" at bounding box center [222, 205] width 83 height 11
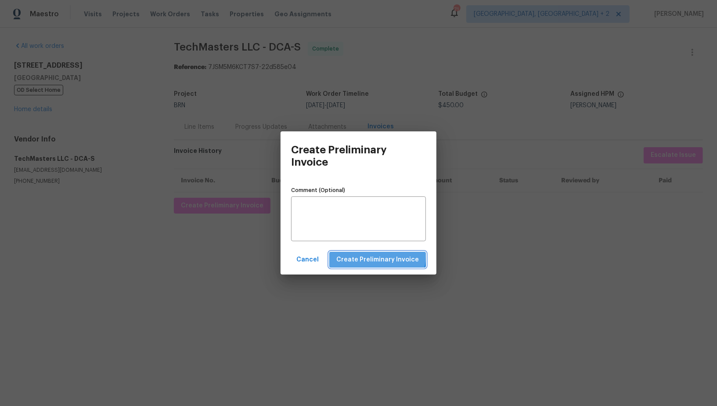
click at [382, 256] on span "Create Preliminary Invoice" at bounding box center [377, 259] width 83 height 11
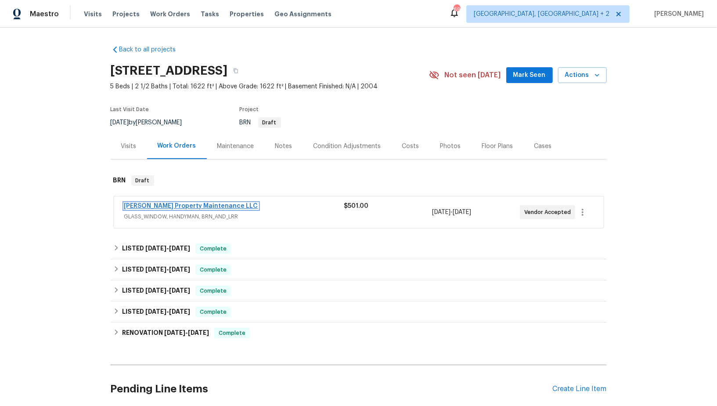
click at [147, 205] on link "[PERSON_NAME] Property Maintenance LLC" at bounding box center [191, 206] width 134 height 6
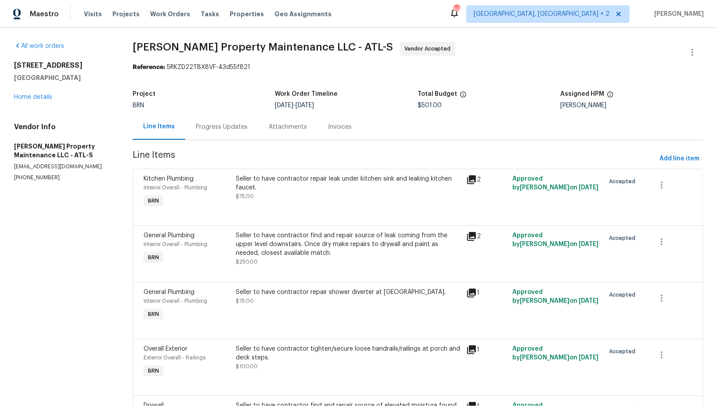
click at [296, 191] on div "Seller to have contractor repair leak under kitchen sink and leaking kitchen fa…" at bounding box center [349, 183] width 226 height 18
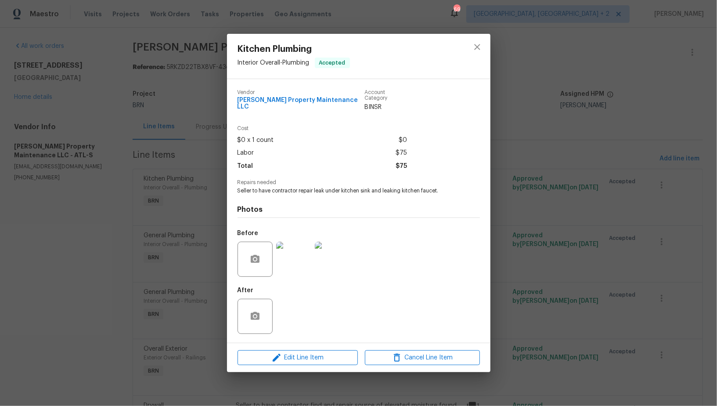
click at [293, 263] on img at bounding box center [293, 258] width 35 height 35
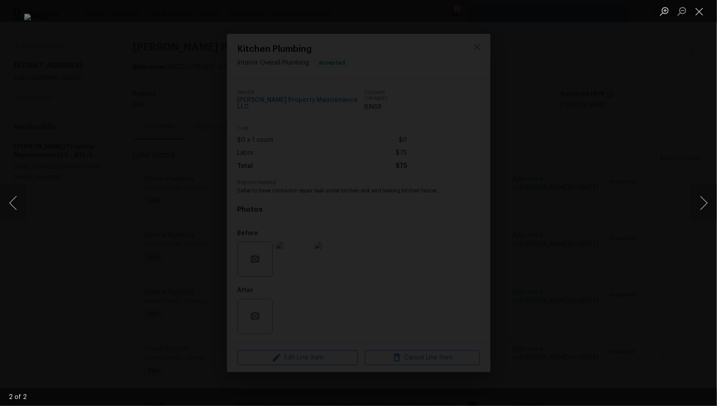
click at [616, 294] on div "Lightbox" at bounding box center [358, 203] width 717 height 406
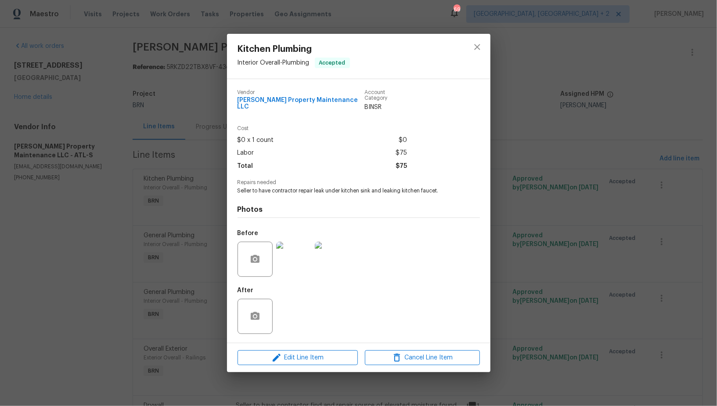
click at [616, 294] on div "Kitchen Plumbing Interior Overall - Plumbing Accepted Vendor [PERSON_NAME] Prop…" at bounding box center [358, 203] width 717 height 406
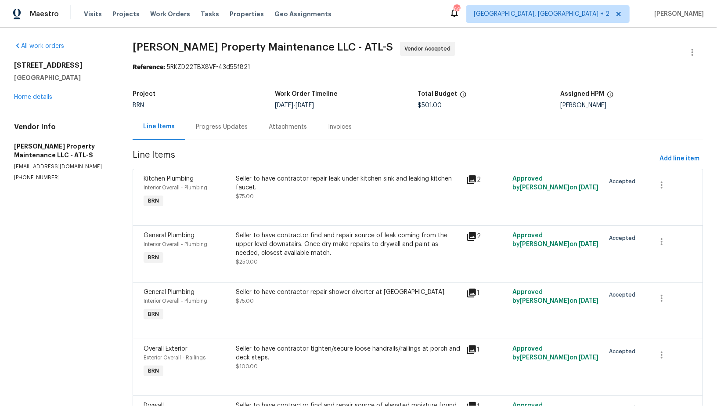
click at [345, 267] on div at bounding box center [418, 271] width 548 height 11
click at [327, 246] on div "Seller to have contractor find and repair source of leak coming from the upper …" at bounding box center [349, 244] width 226 height 26
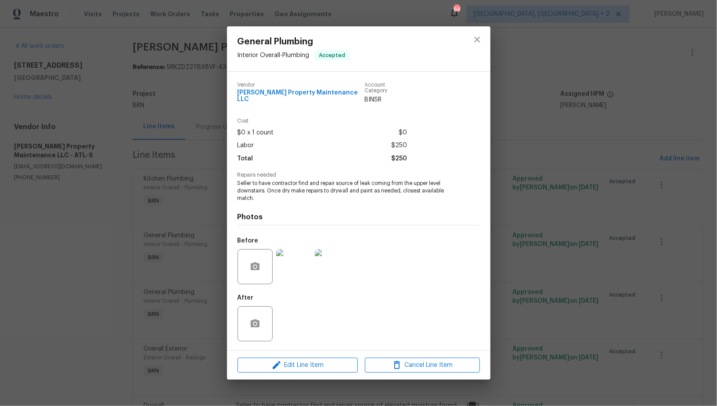
click at [296, 265] on img at bounding box center [293, 266] width 35 height 35
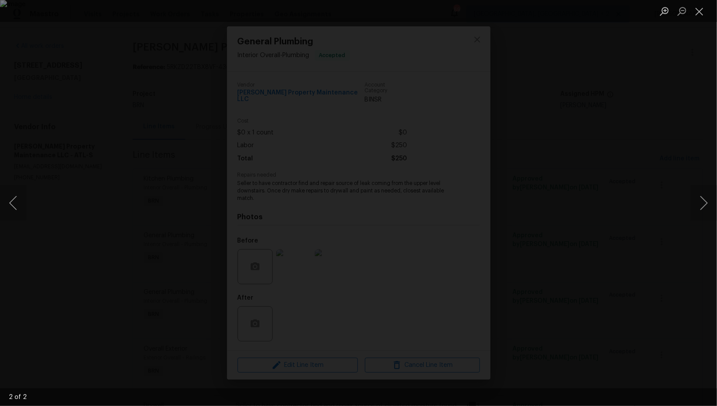
click at [629, 200] on div "Lightbox" at bounding box center [358, 203] width 717 height 406
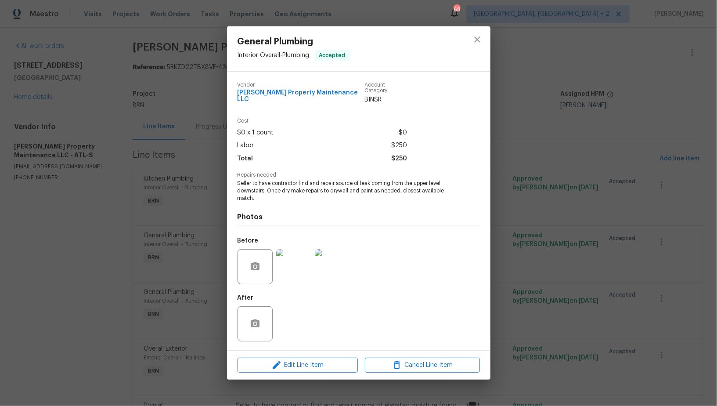
click at [291, 264] on img at bounding box center [293, 266] width 35 height 35
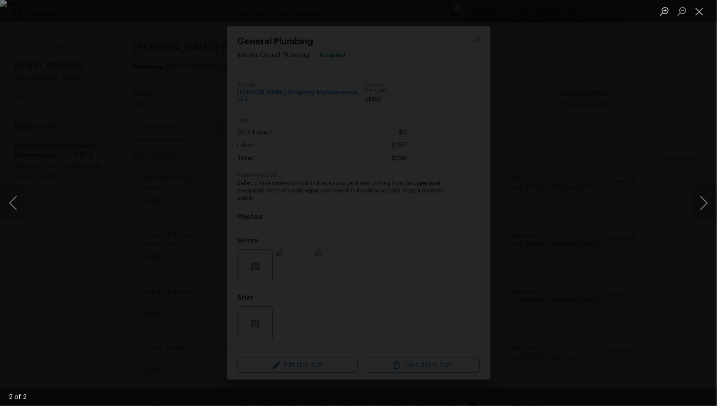
click at [599, 296] on div "Lightbox" at bounding box center [358, 203] width 717 height 406
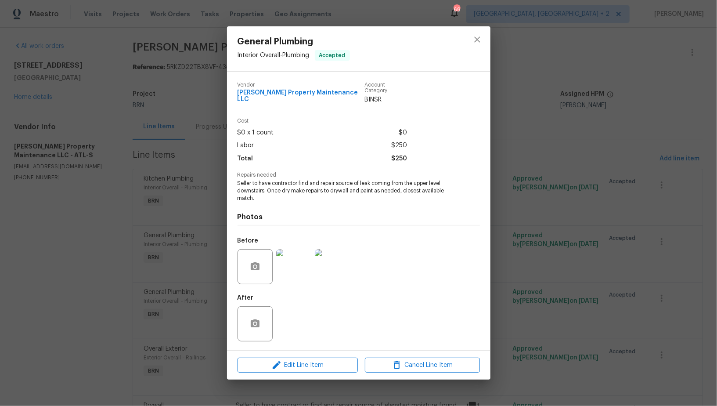
click at [545, 286] on div "General Plumbing Interior Overall - Plumbing Accepted Vendor [PERSON_NAME] Prop…" at bounding box center [358, 203] width 717 height 406
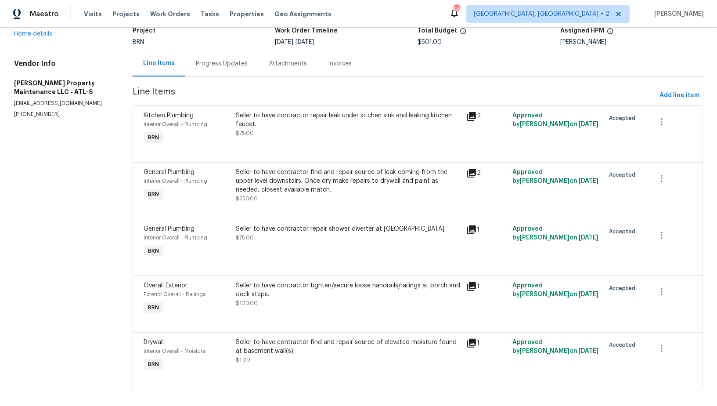
scroll to position [71, 0]
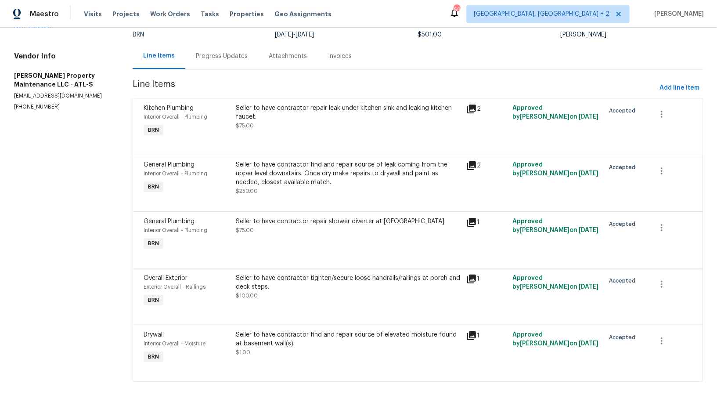
click at [295, 244] on div "Seller to have contractor repair shower diverter at [GEOGRAPHIC_DATA]. $75.00" at bounding box center [348, 234] width 231 height 40
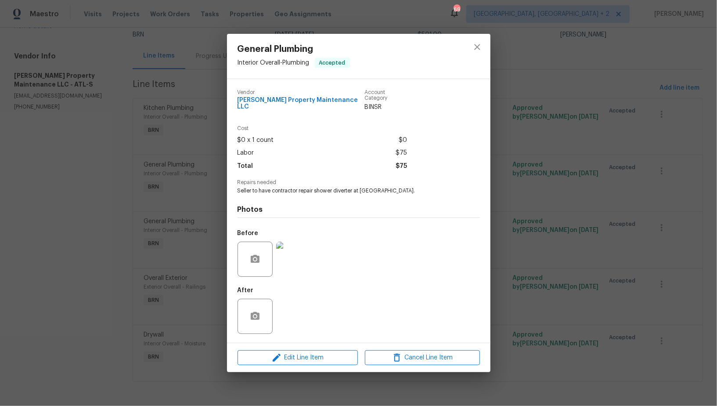
click at [172, 269] on div "General Plumbing Interior Overall - Plumbing Accepted Vendor [PERSON_NAME] Prop…" at bounding box center [358, 203] width 717 height 406
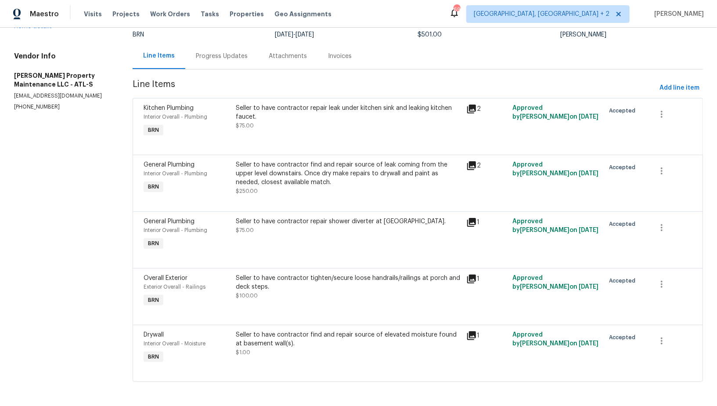
click at [306, 276] on div "Seller to have contractor tighten/secure loose handrails/railings at porch and …" at bounding box center [349, 282] width 226 height 18
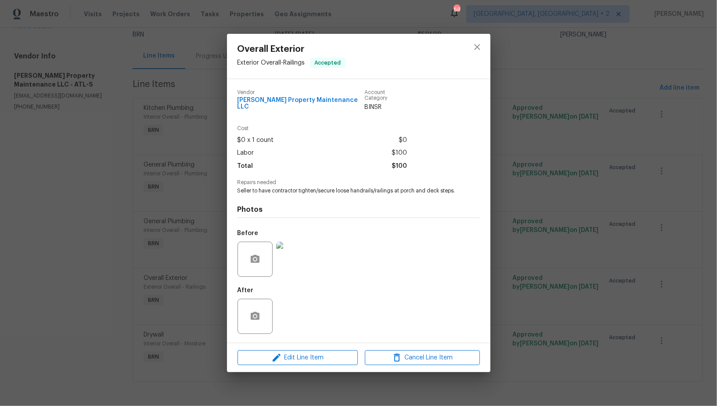
click at [151, 289] on div "Overall Exterior Exterior Overall - Railings Accepted Vendor [PERSON_NAME] Prop…" at bounding box center [358, 203] width 717 height 406
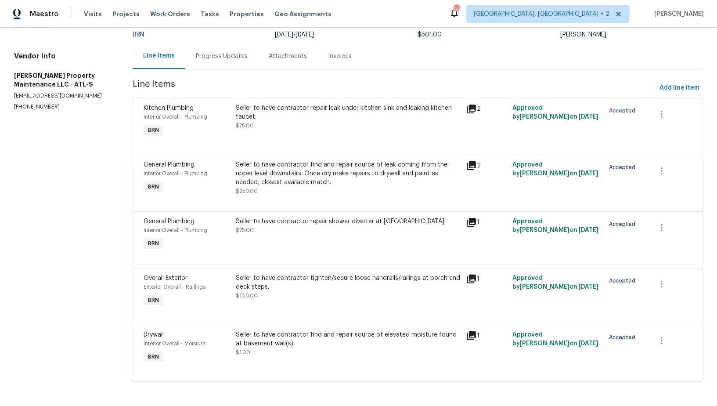
click at [290, 322] on div "Overall Exterior Exterior Overall - Railings BRN Seller to have contractor tigh…" at bounding box center [418, 296] width 570 height 57
click at [286, 359] on div "Seller to have contractor find and repair source of elevated moisture found at …" at bounding box center [348, 347] width 231 height 40
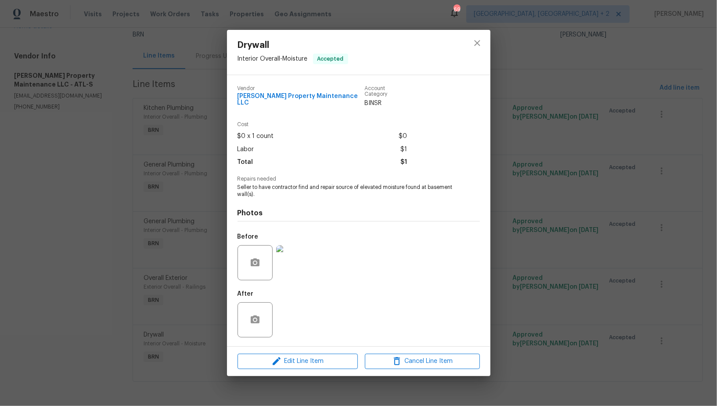
click at [293, 270] on img at bounding box center [293, 262] width 35 height 35
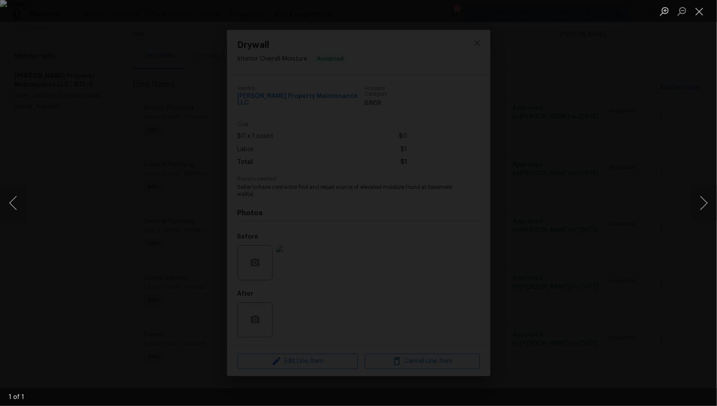
click at [614, 264] on div "Lightbox" at bounding box center [358, 203] width 717 height 406
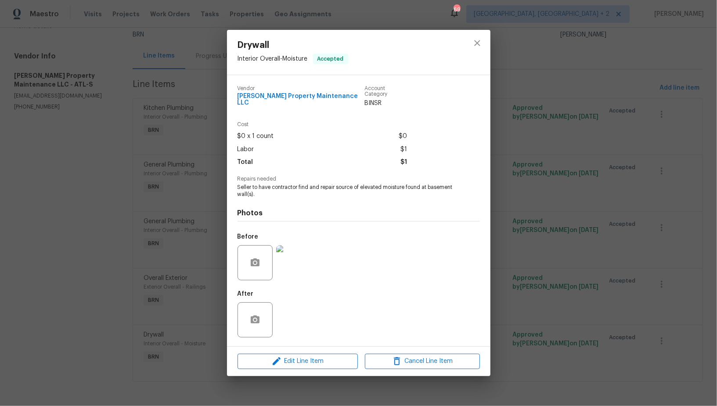
click at [614, 264] on div "Drywall Interior Overall - Moisture Accepted Vendor [PERSON_NAME] Property Main…" at bounding box center [358, 203] width 717 height 406
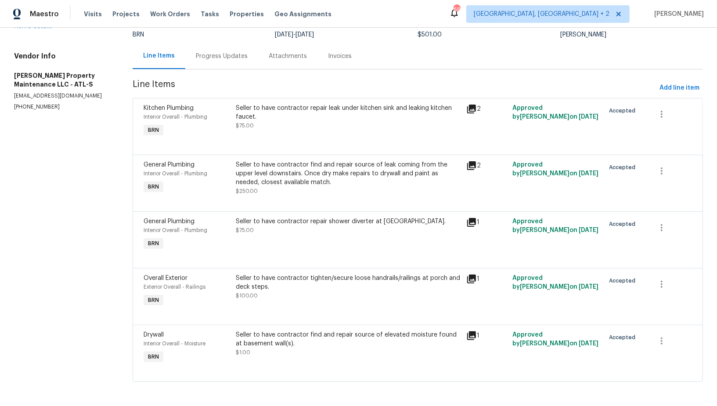
scroll to position [1, 0]
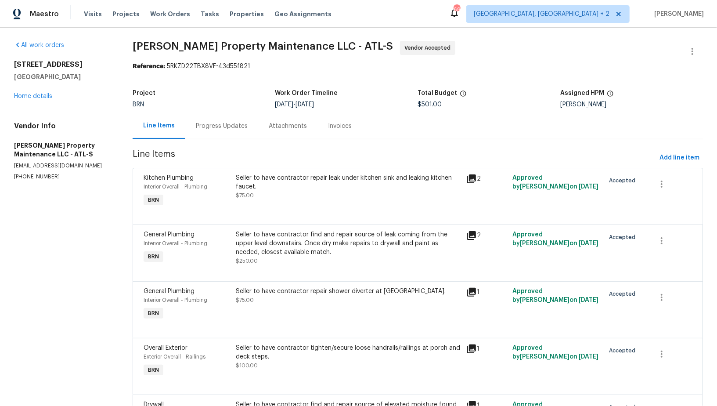
click at [230, 122] on div "Progress Updates" at bounding box center [222, 126] width 52 height 9
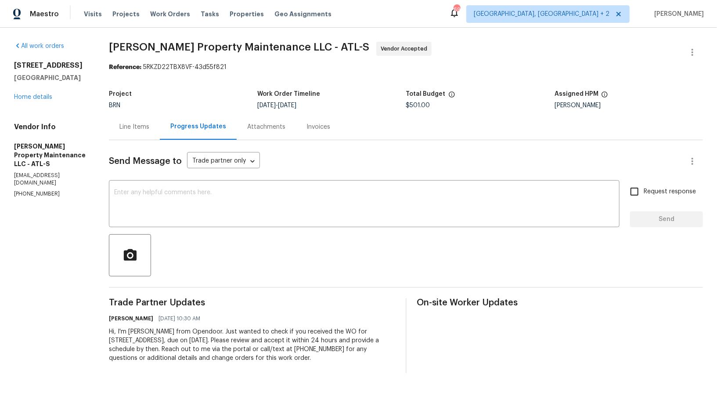
click at [139, 134] on div "Line Items" at bounding box center [134, 127] width 51 height 26
